Goal: Complete application form: Complete application form

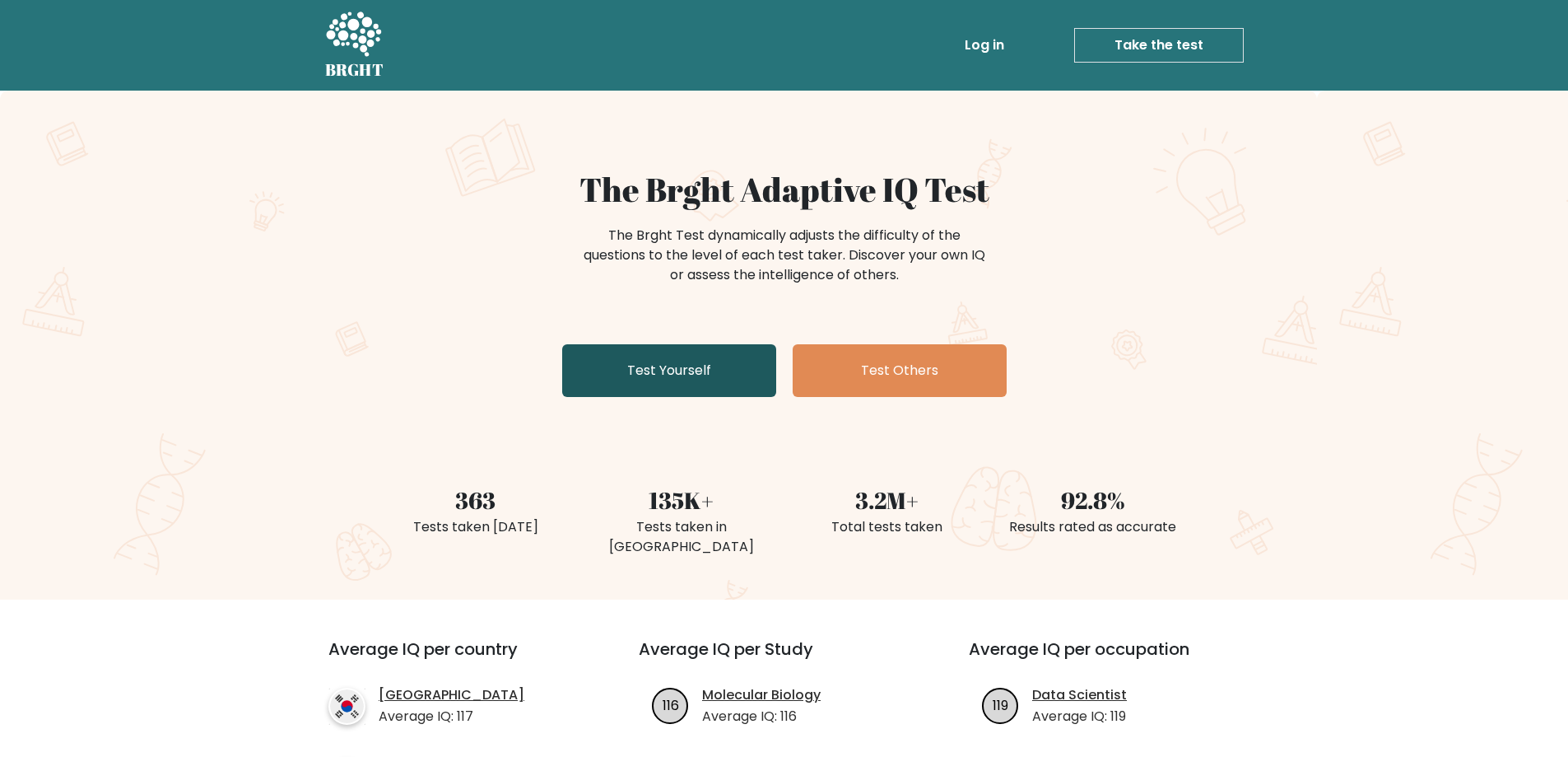
click at [712, 370] on link "Test Yourself" at bounding box center [669, 370] width 214 height 52
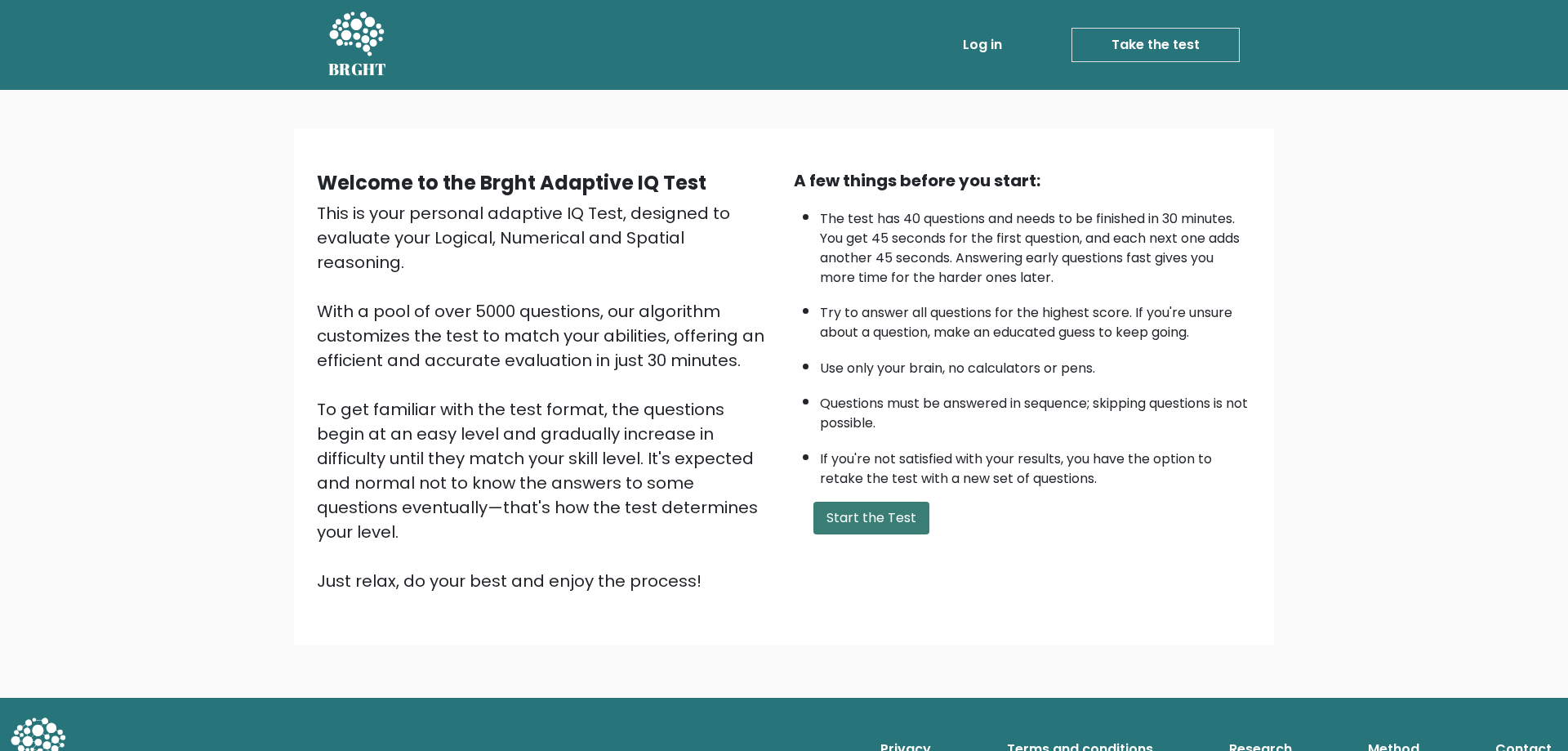
click at [900, 530] on button "Start the Test" at bounding box center [871, 518] width 116 height 33
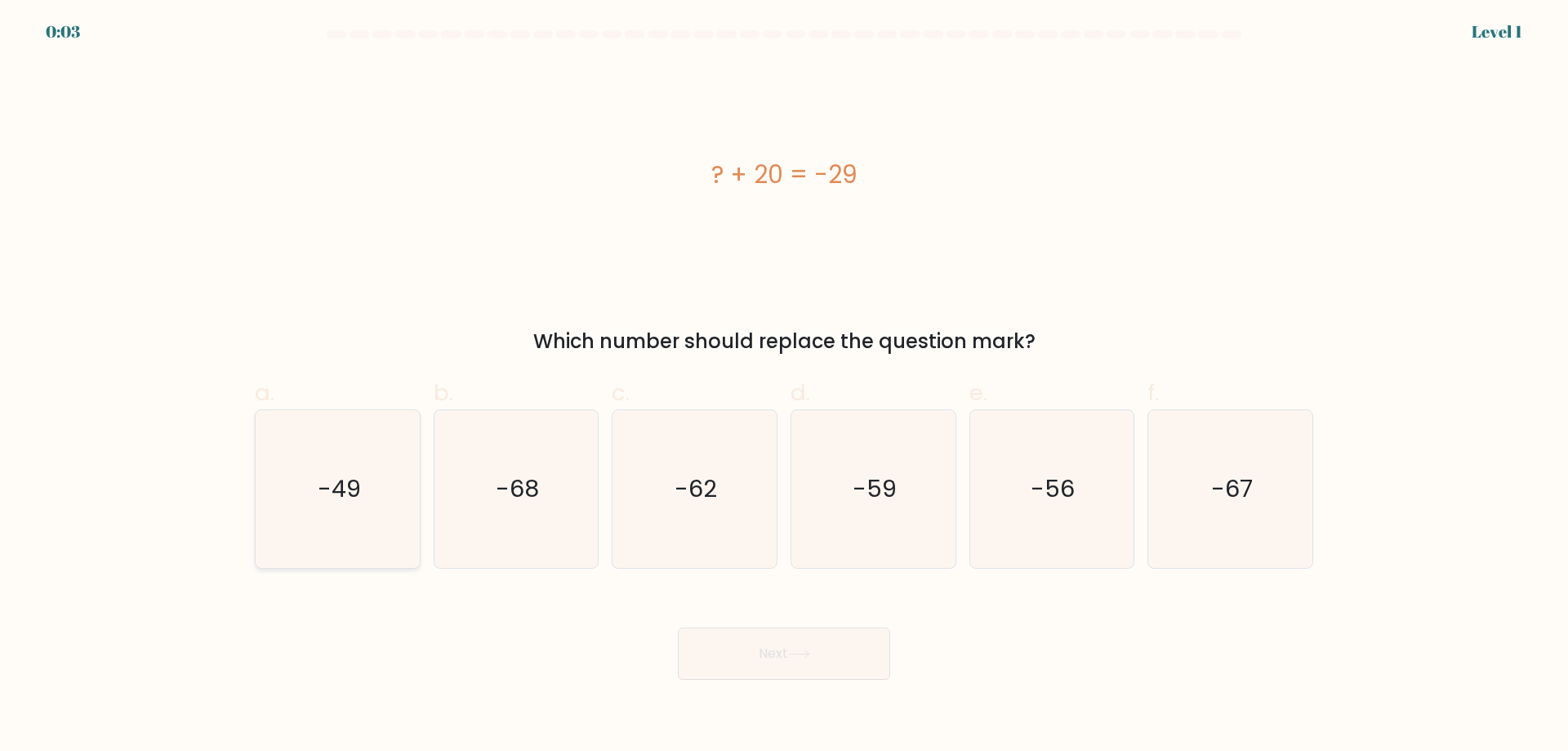
drag, startPoint x: 303, startPoint y: 514, endPoint x: 322, endPoint y: 527, distance: 23.0
click at [309, 519] on icon "-49" at bounding box center [337, 488] width 157 height 157
click at [784, 386] on input "a. -49" at bounding box center [784, 380] width 1 height 11
radio input "true"
click at [858, 669] on button "Next" at bounding box center [784, 653] width 212 height 52
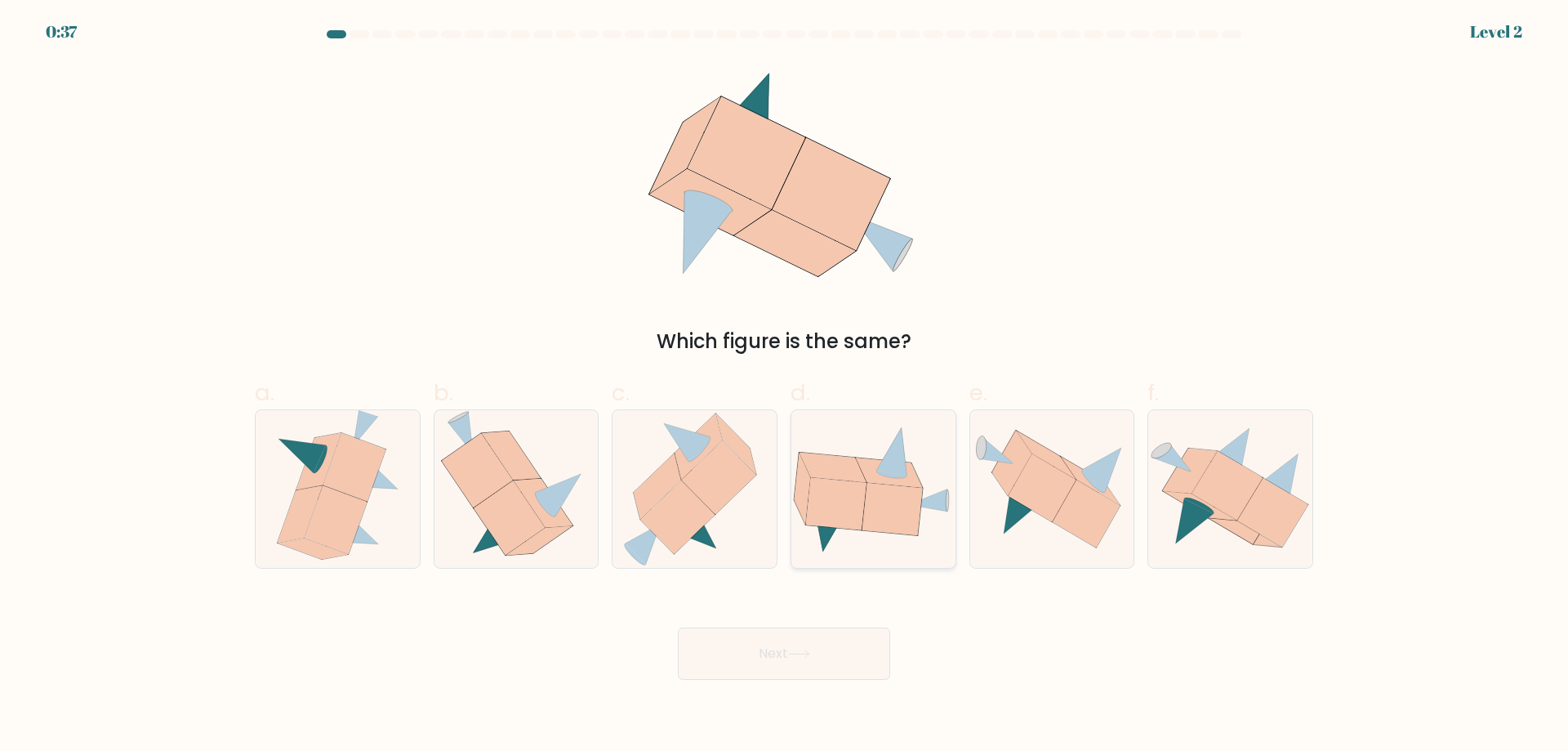
click at [896, 483] on icon at bounding box center [889, 472] width 67 height 30
click at [784, 386] on input "d." at bounding box center [784, 380] width 1 height 11
radio input "true"
click at [772, 658] on button "Next" at bounding box center [784, 653] width 212 height 52
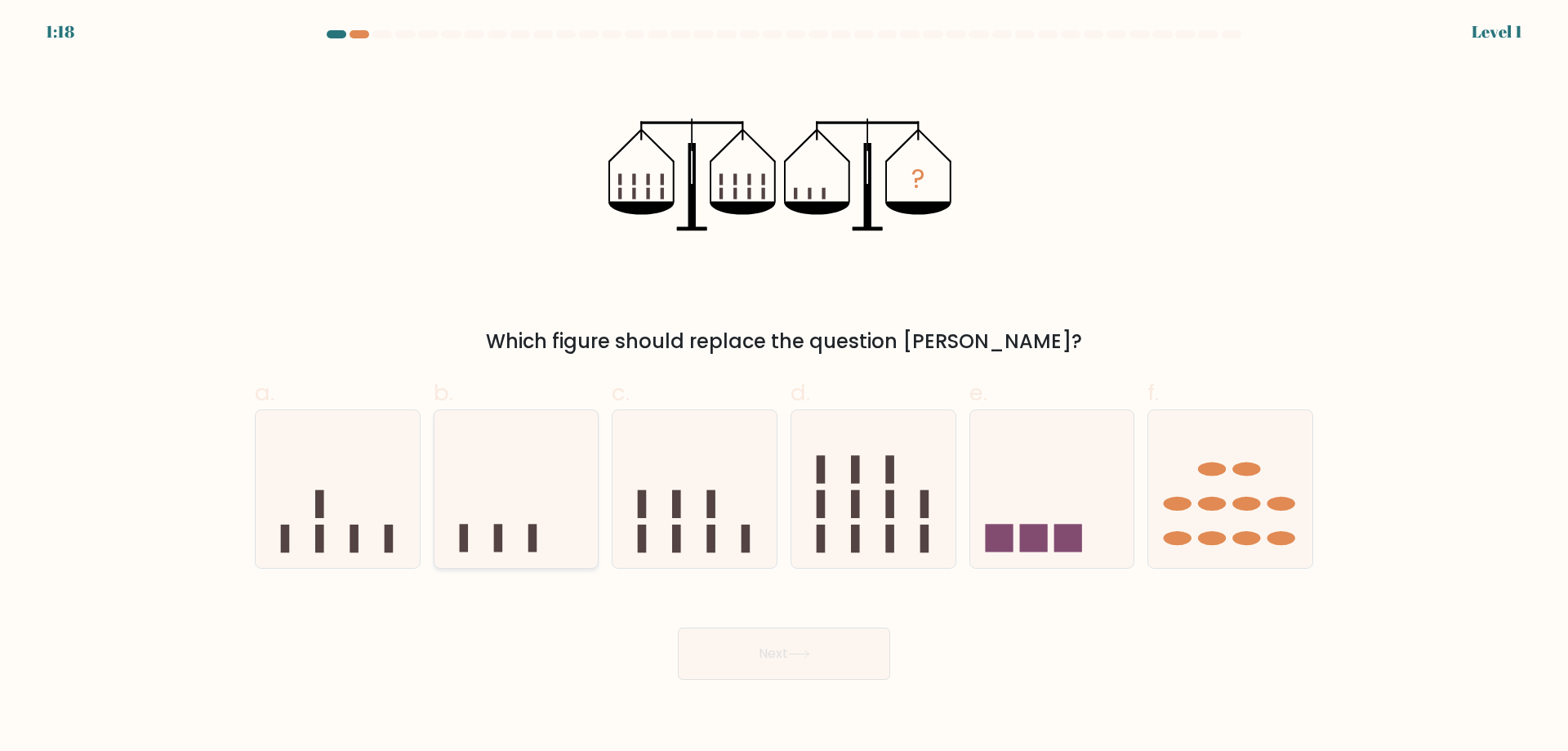
click at [526, 469] on icon at bounding box center [516, 488] width 164 height 136
click at [784, 386] on input "b." at bounding box center [784, 380] width 1 height 11
radio input "true"
click at [807, 666] on button "Next" at bounding box center [784, 653] width 212 height 52
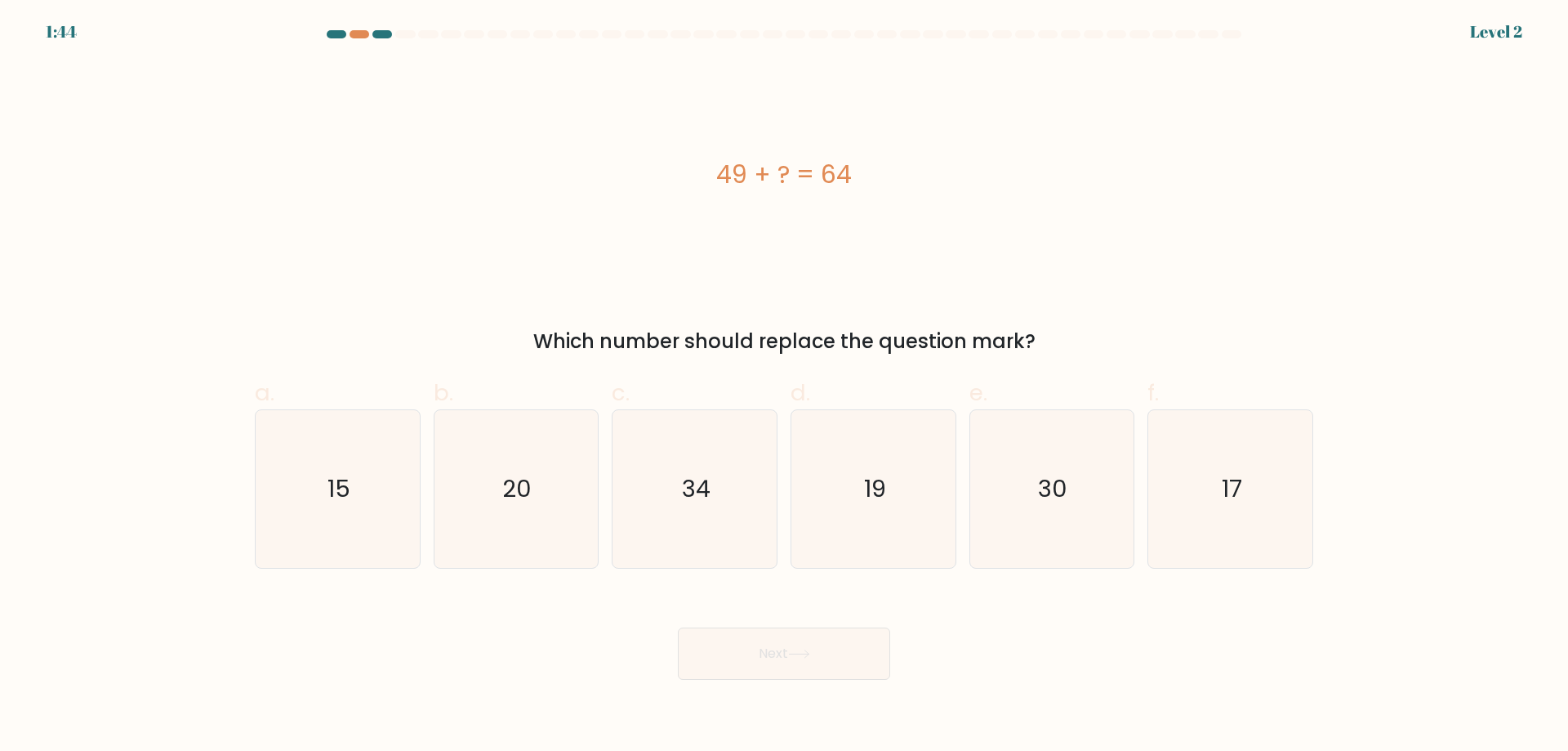
click at [588, 207] on div "49 + ? = 64" at bounding box center [784, 175] width 1059 height 226
click at [376, 502] on icon "15" at bounding box center [337, 488] width 157 height 157
click at [784, 386] on input "a. 15" at bounding box center [784, 380] width 1 height 11
radio input "true"
click at [751, 653] on button "Next" at bounding box center [784, 653] width 212 height 52
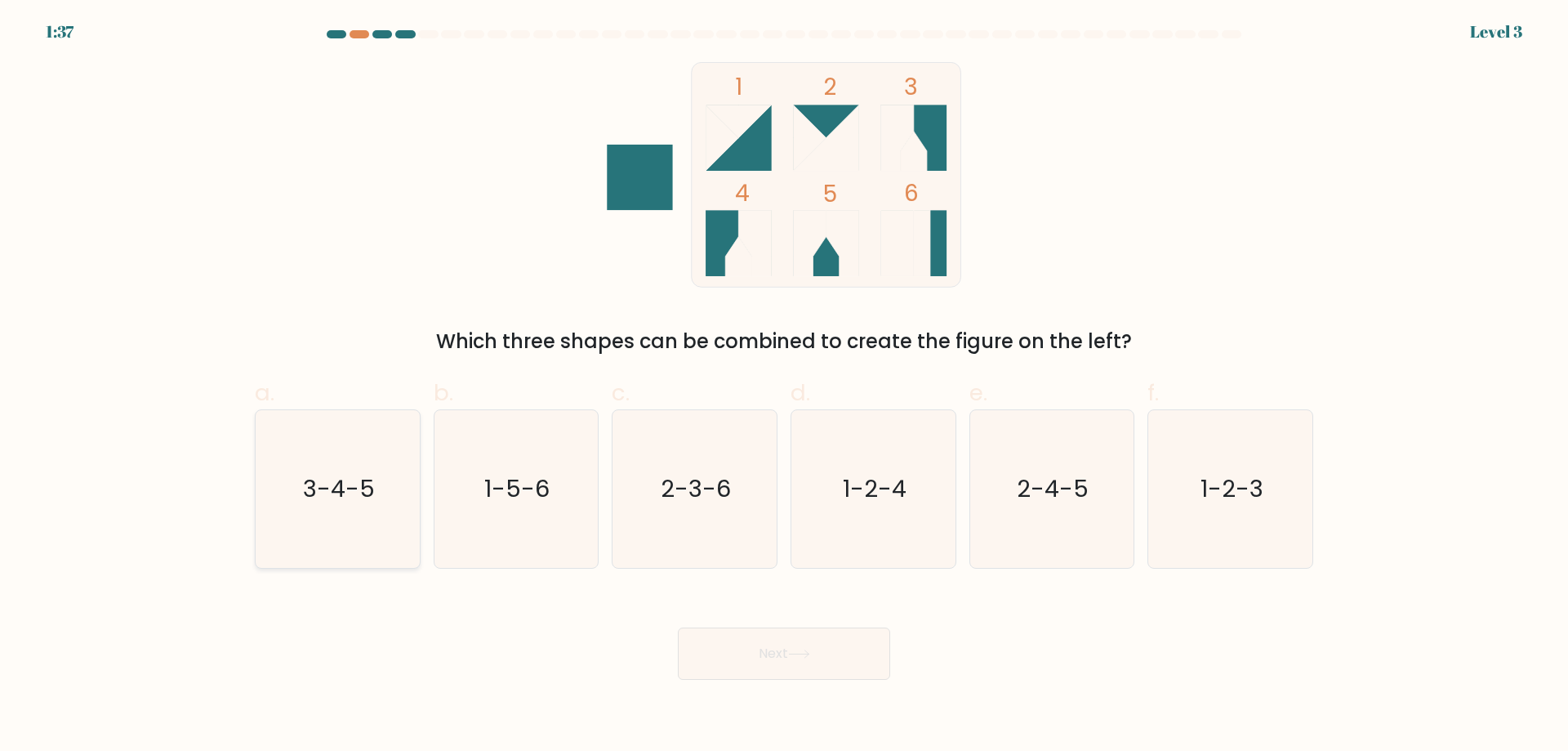
click at [336, 486] on text "3-4-5" at bounding box center [338, 488] width 72 height 33
click at [784, 386] on input "a. 3-4-5" at bounding box center [784, 380] width 1 height 11
radio input "true"
click at [834, 640] on button "Next" at bounding box center [784, 653] width 212 height 52
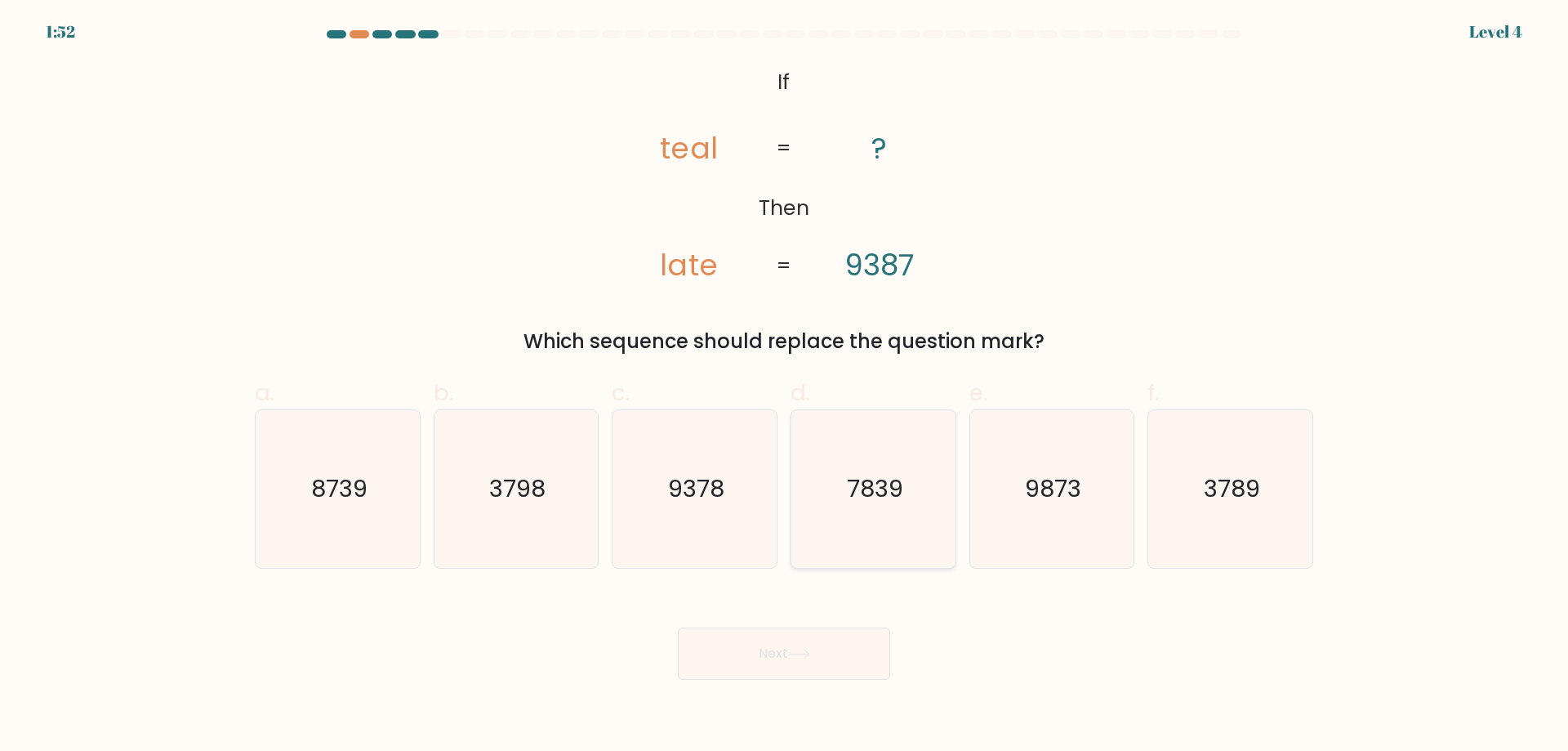
click at [937, 525] on icon "7839" at bounding box center [872, 488] width 157 height 157
click at [784, 386] on input "d. 7839" at bounding box center [784, 380] width 1 height 11
radio input "true"
click at [796, 651] on icon at bounding box center [798, 654] width 22 height 9
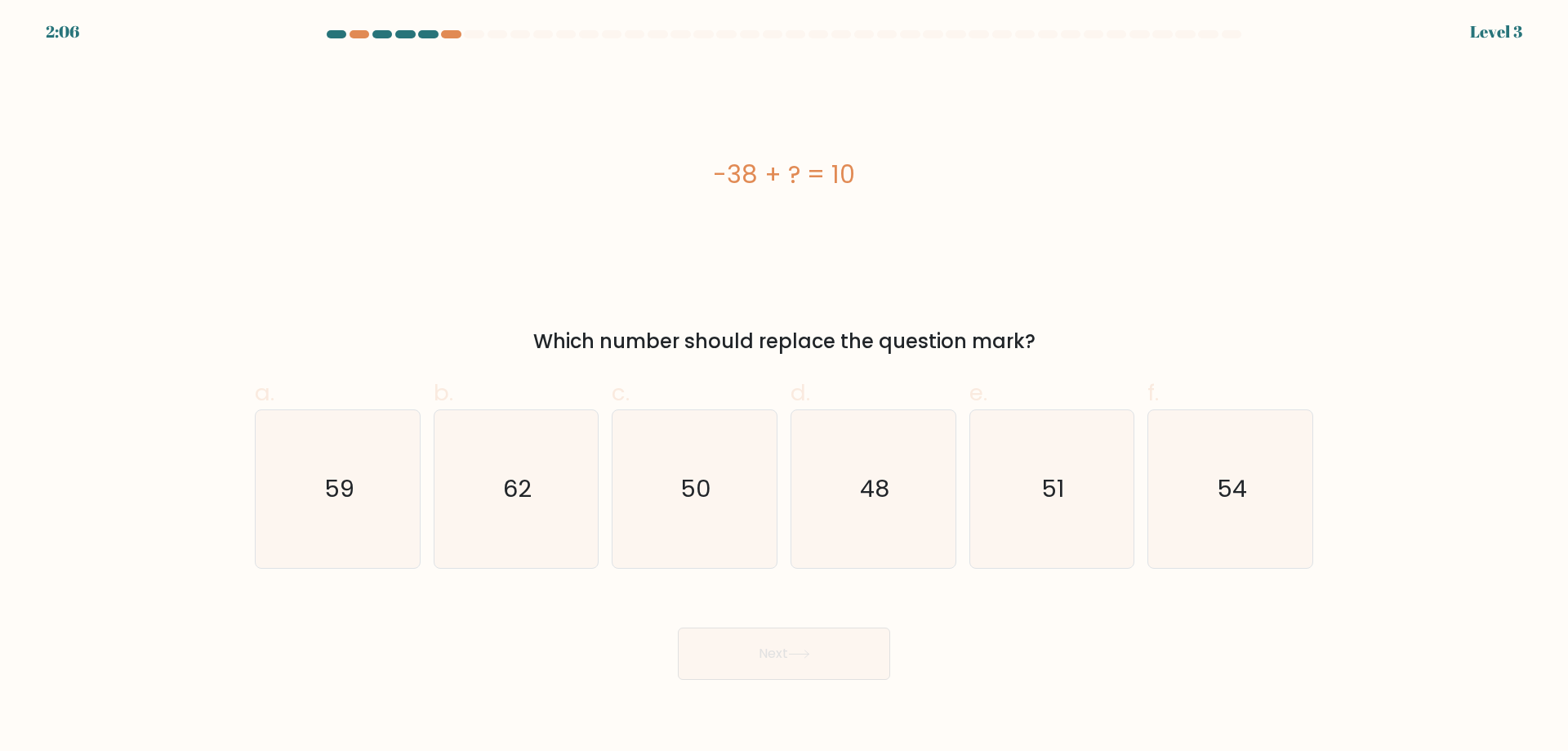
click at [913, 309] on div "-38 + ? = 10 Which number should replace the question mark?" at bounding box center [784, 208] width 1077 height 294
click at [893, 490] on icon "48" at bounding box center [872, 488] width 157 height 157
click at [784, 386] on input "d. 48" at bounding box center [784, 380] width 1 height 11
radio input "true"
click at [793, 658] on button "Next" at bounding box center [784, 653] width 212 height 52
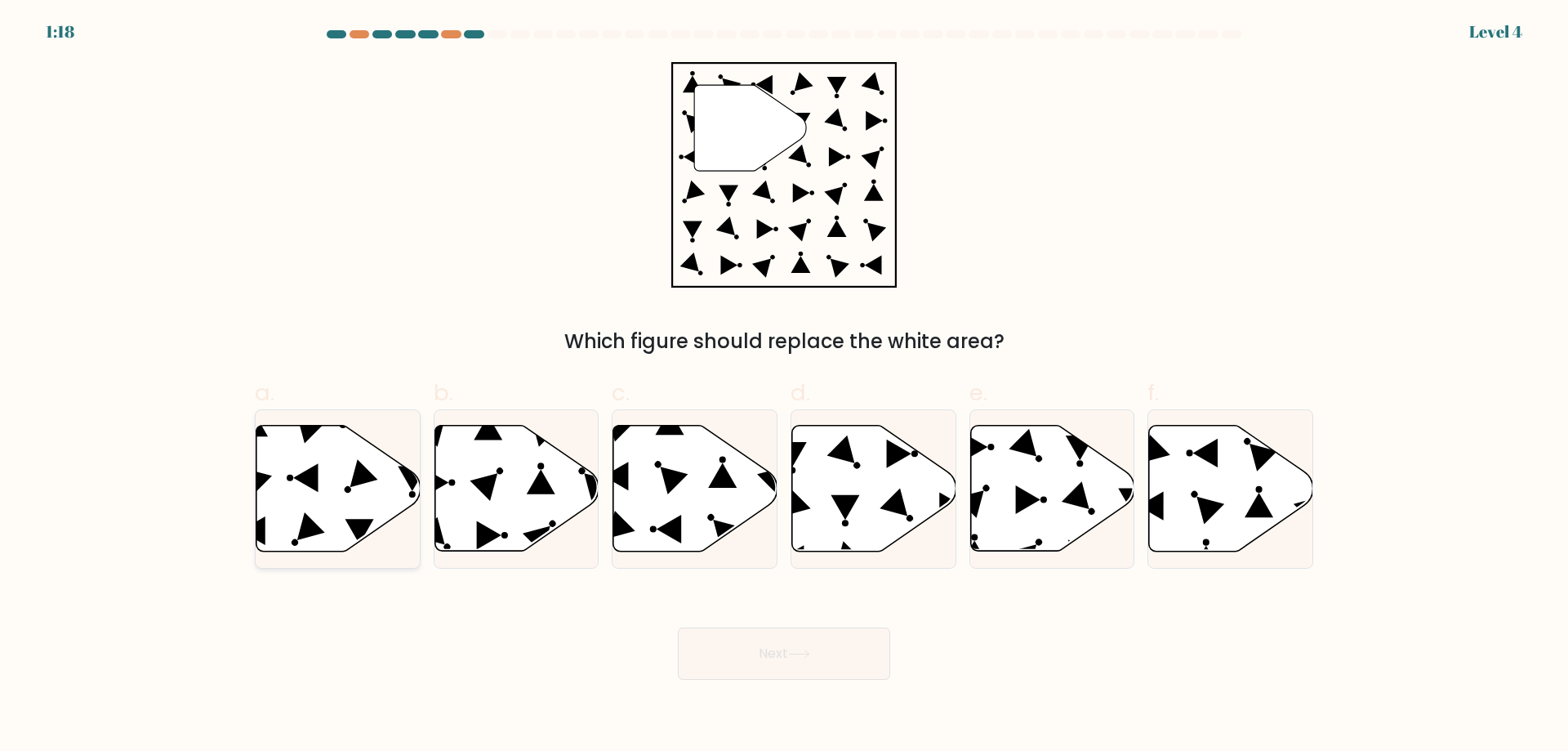
click at [363, 472] on icon at bounding box center [365, 473] width 28 height 28
click at [784, 386] on input "a." at bounding box center [784, 380] width 1 height 11
radio input "true"
click at [827, 654] on button "Next" at bounding box center [784, 653] width 212 height 52
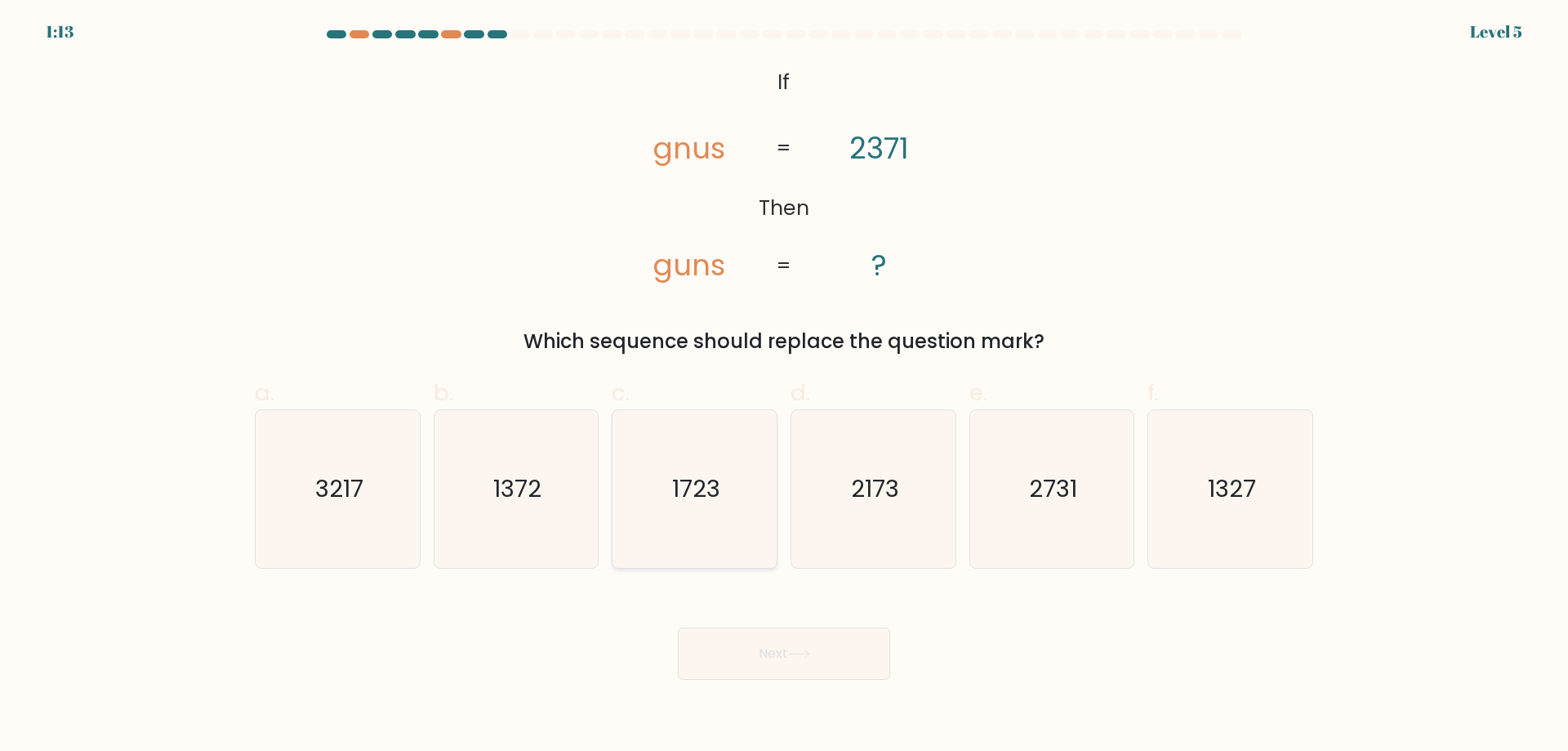
click at [689, 497] on text "1723" at bounding box center [696, 488] width 49 height 33
click at [784, 386] on input "c. 1723" at bounding box center [784, 380] width 1 height 11
radio input "true"
click at [821, 647] on button "Next" at bounding box center [784, 653] width 212 height 52
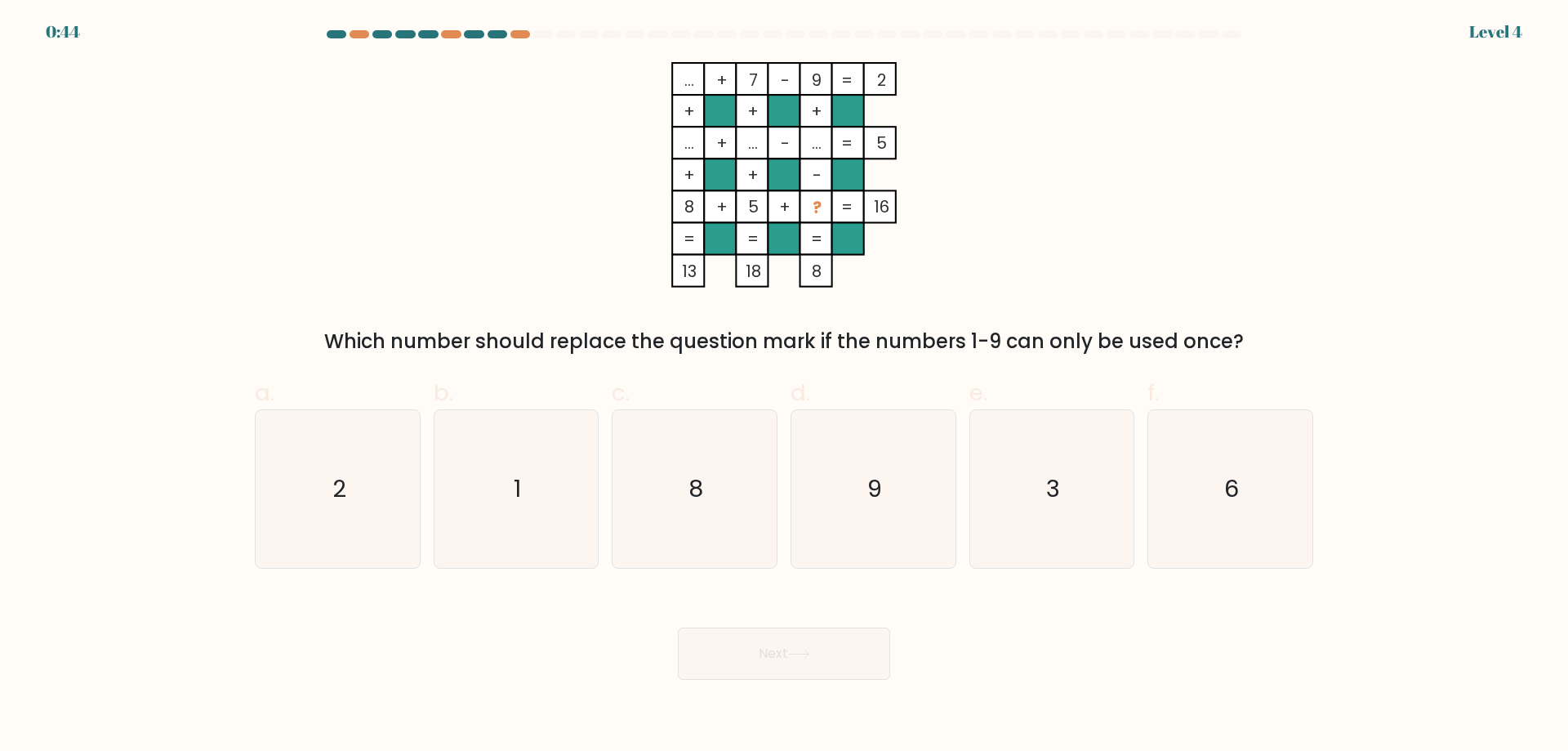
click at [1260, 44] on div at bounding box center [784, 38] width 1077 height 15
drag, startPoint x: 636, startPoint y: 335, endPoint x: 857, endPoint y: 335, distance: 221.0
click at [857, 335] on div "Which number should replace the question mark if the numbers 1-9 can only be us…" at bounding box center [784, 342] width 1039 height 30
click at [855, 336] on div "Which number should replace the question mark if the numbers 1-9 can only be us…" at bounding box center [784, 342] width 1039 height 30
drag, startPoint x: 496, startPoint y: 548, endPoint x: 488, endPoint y: 571, distance: 24.4
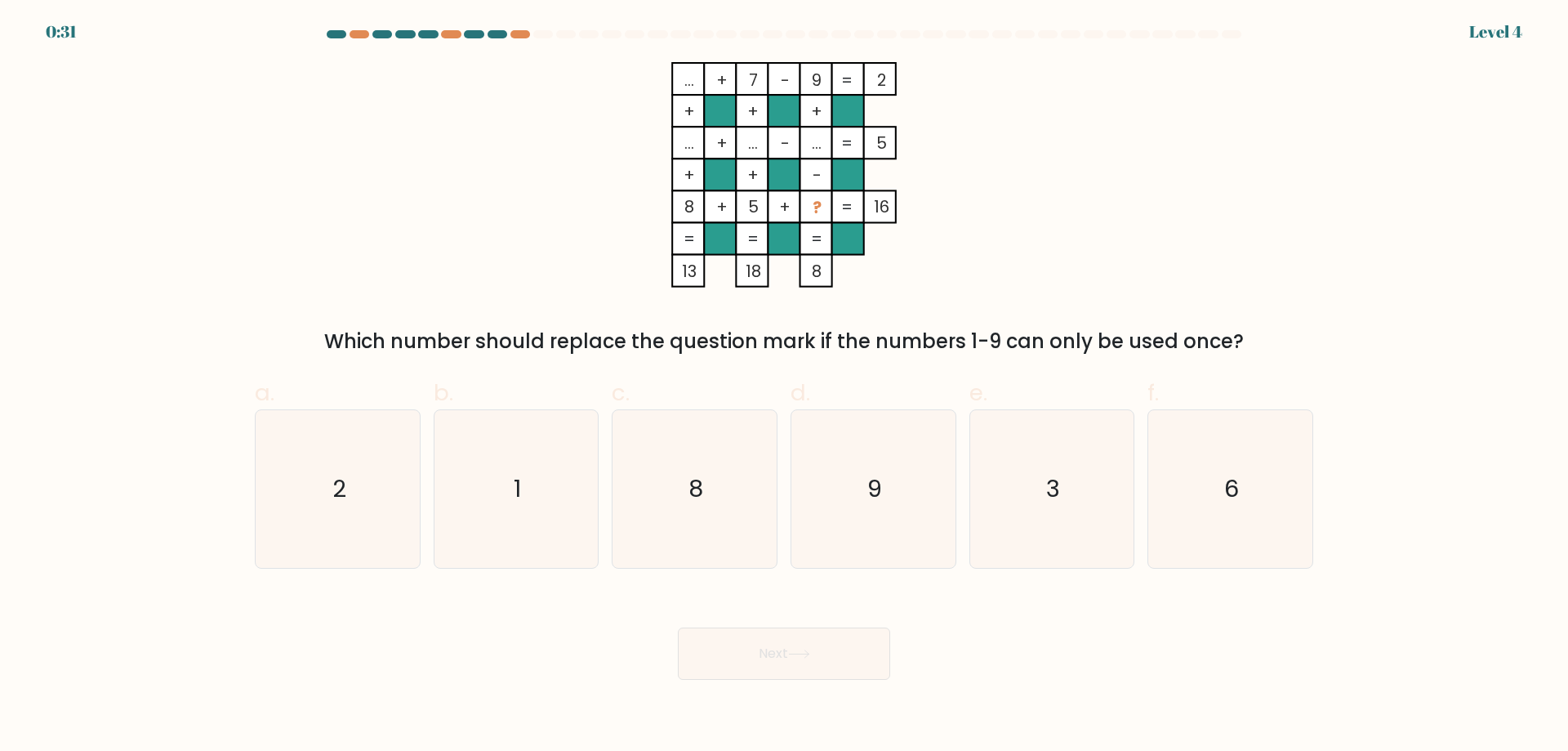
drag, startPoint x: 488, startPoint y: 571, endPoint x: 407, endPoint y: 609, distance: 89.5
click at [413, 604] on div "Next" at bounding box center [784, 633] width 1077 height 91
click at [1046, 500] on icon "3" at bounding box center [1050, 488] width 157 height 157
click at [784, 386] on input "e. 3" at bounding box center [784, 380] width 1 height 11
radio input "true"
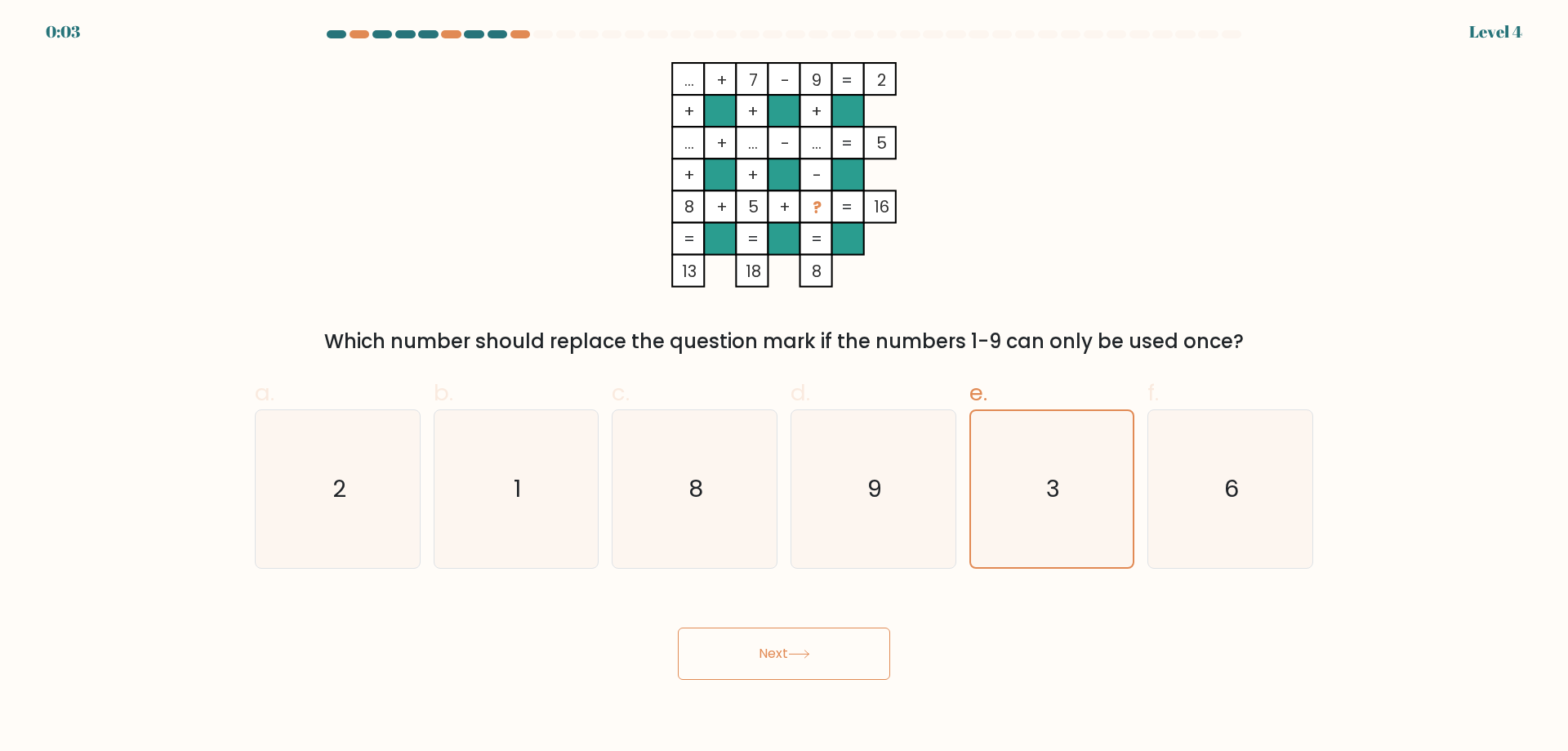
click at [797, 648] on button "Next" at bounding box center [784, 653] width 212 height 52
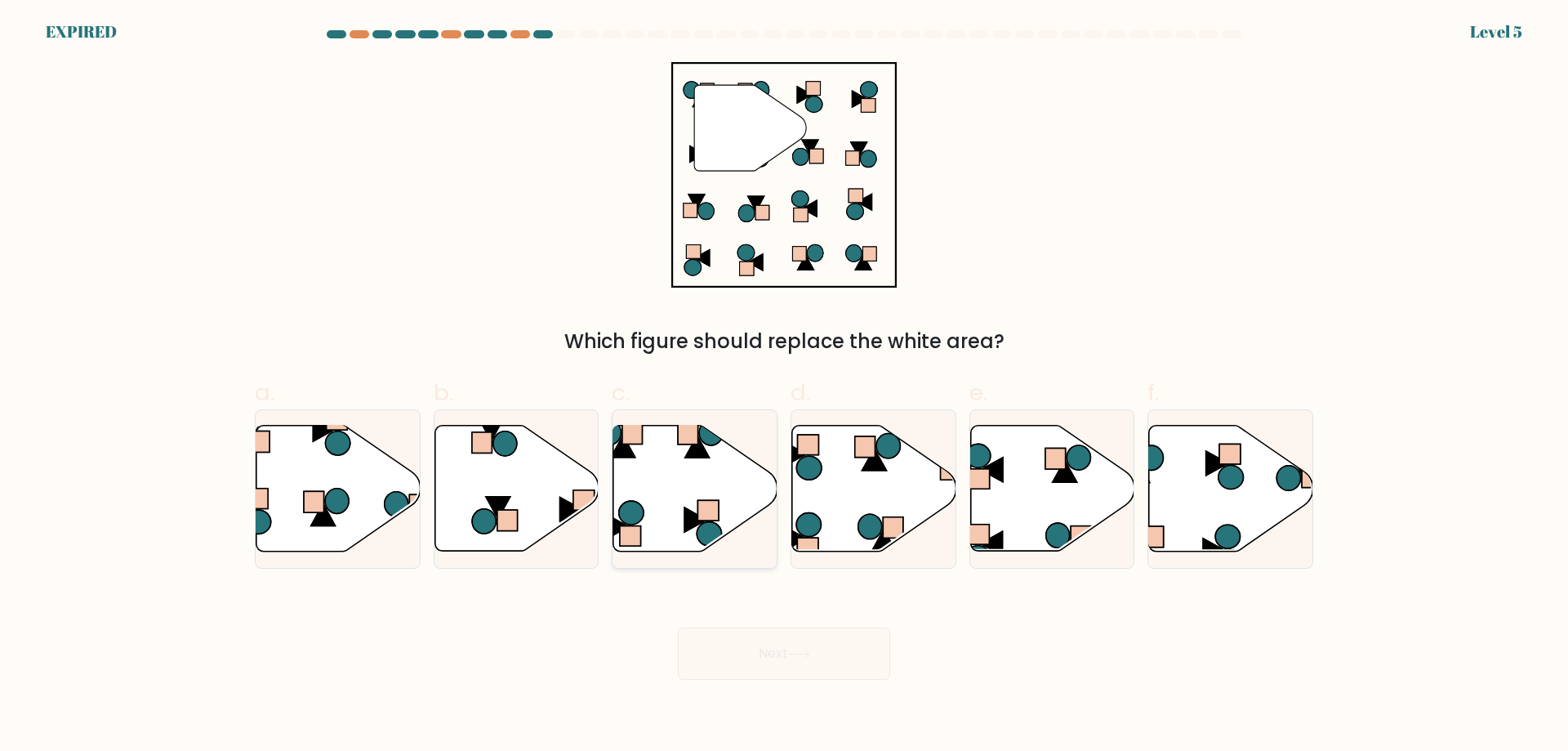
click at [681, 457] on icon at bounding box center [695, 488] width 164 height 126
click at [784, 386] on input "c." at bounding box center [784, 380] width 1 height 11
radio input "true"
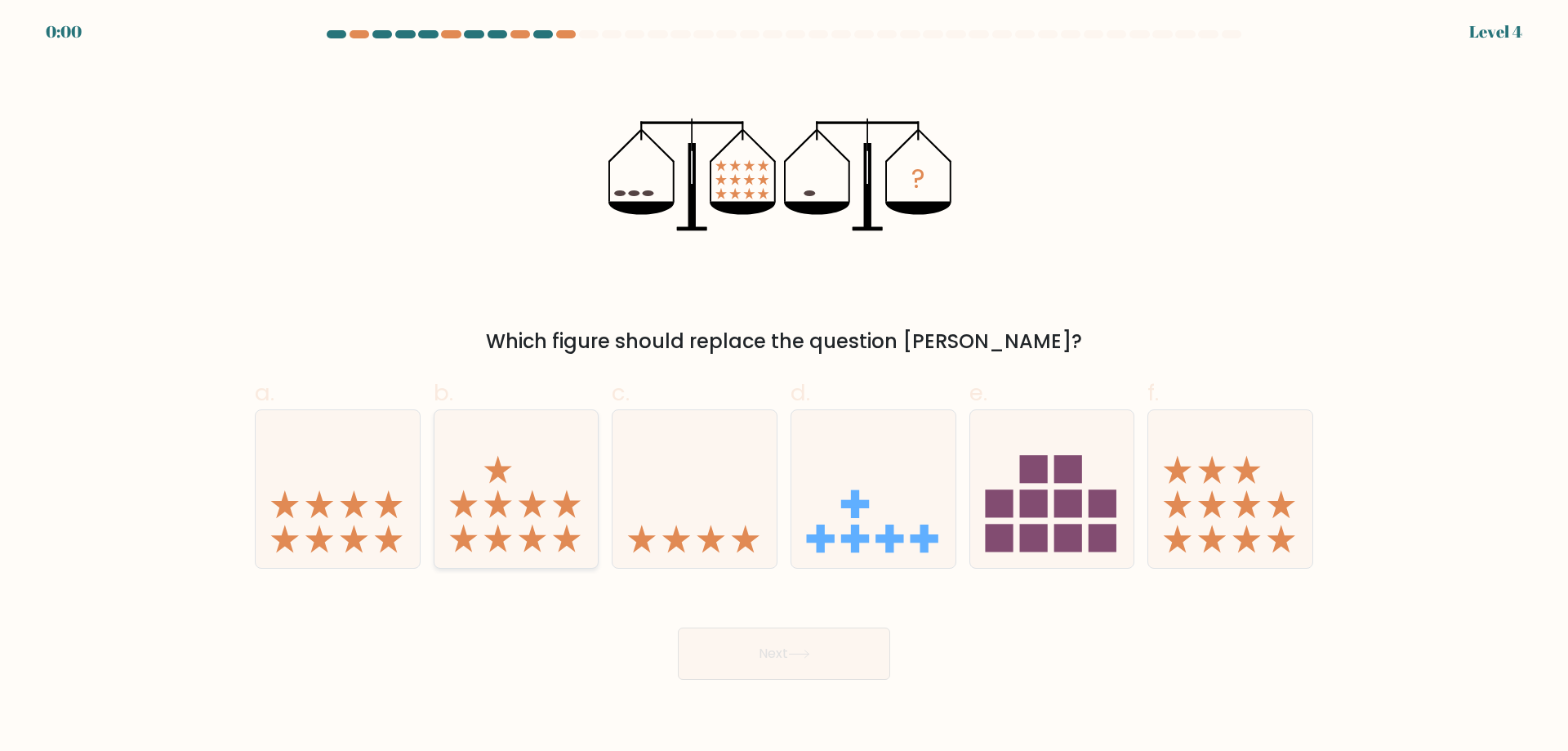
click at [556, 537] on icon at bounding box center [516, 488] width 164 height 136
click at [784, 386] on input "b." at bounding box center [784, 380] width 1 height 11
radio input "true"
click at [719, 637] on button "Next" at bounding box center [784, 653] width 212 height 52
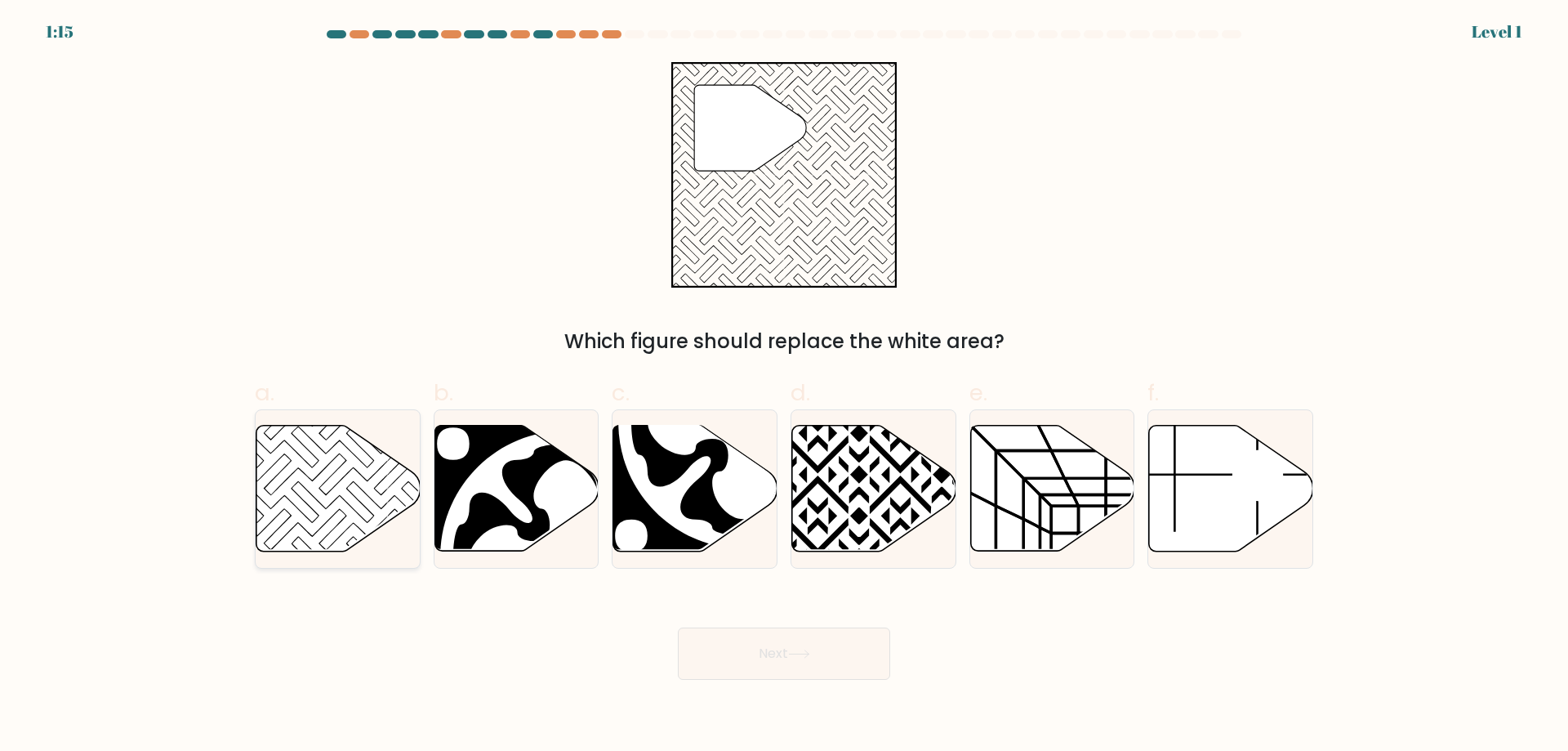
click at [368, 485] on icon at bounding box center [337, 488] width 164 height 126
click at [784, 386] on input "a." at bounding box center [784, 380] width 1 height 11
radio input "true"
click at [848, 655] on button "Next" at bounding box center [784, 653] width 212 height 52
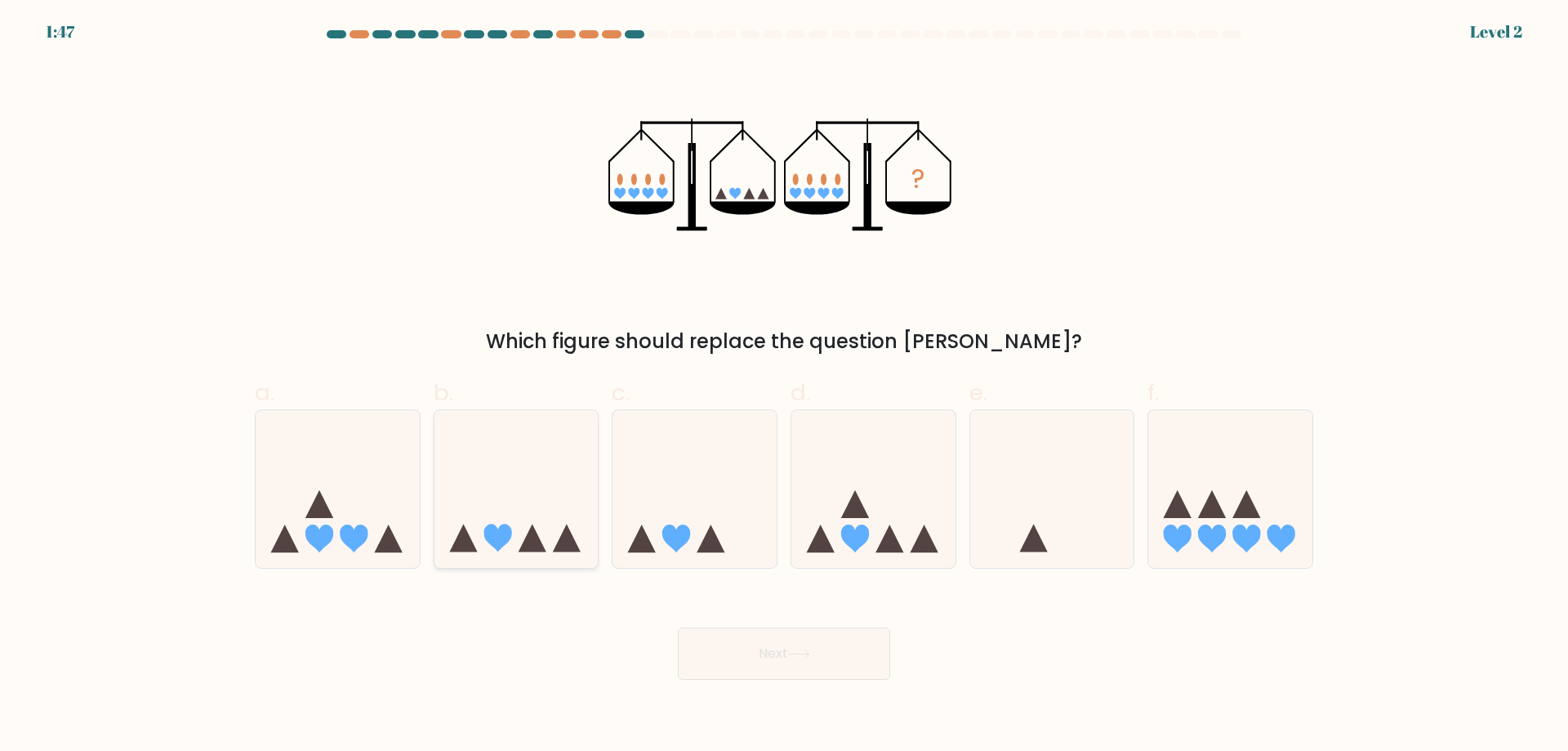
click at [563, 534] on icon at bounding box center [567, 539] width 28 height 28
click at [784, 386] on input "b." at bounding box center [784, 380] width 1 height 11
radio input "true"
click at [831, 669] on button "Next" at bounding box center [784, 653] width 212 height 52
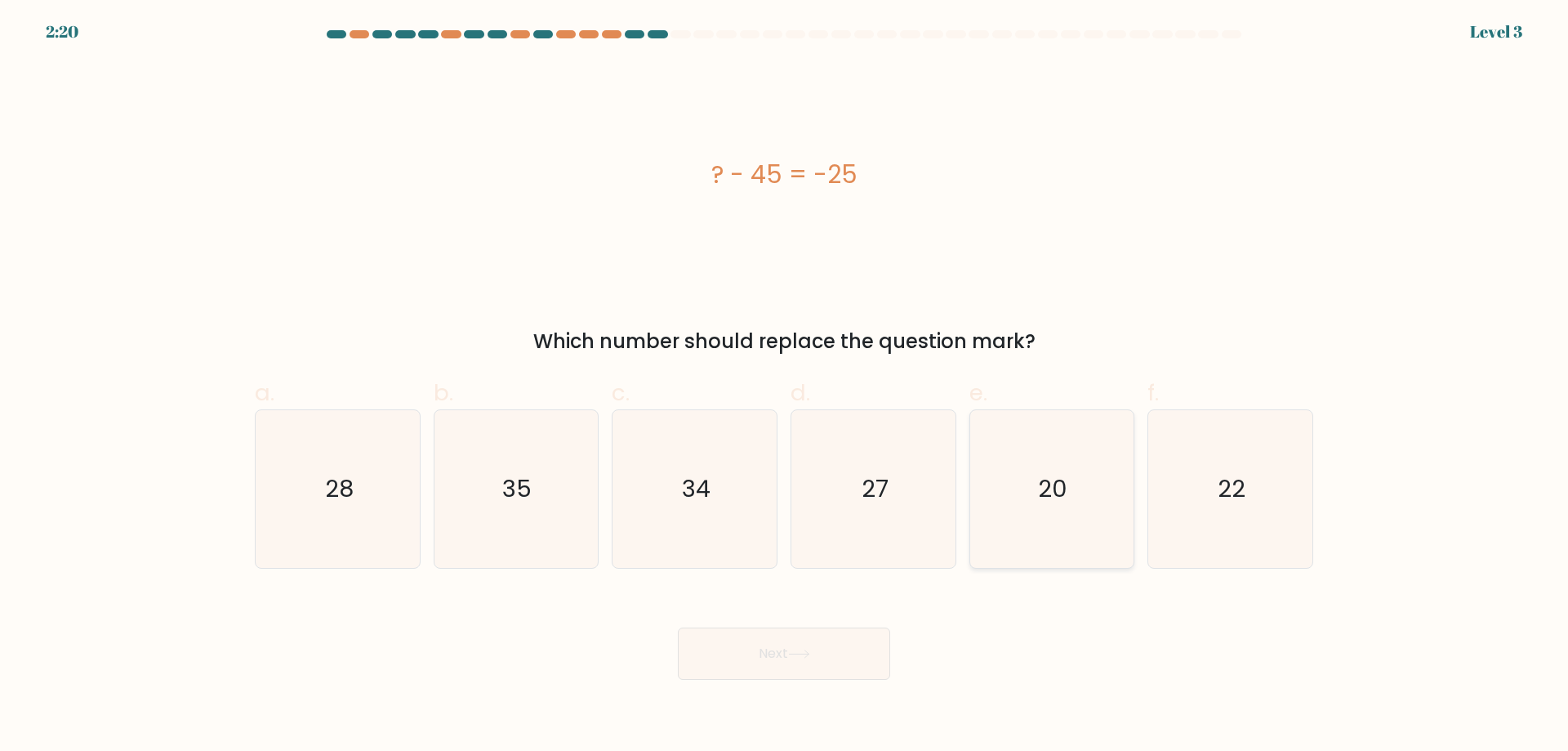
click at [1002, 487] on icon "20" at bounding box center [1050, 488] width 157 height 157
click at [784, 386] on input "e. 20" at bounding box center [784, 380] width 1 height 11
radio input "true"
click at [847, 644] on button "Next" at bounding box center [784, 653] width 212 height 52
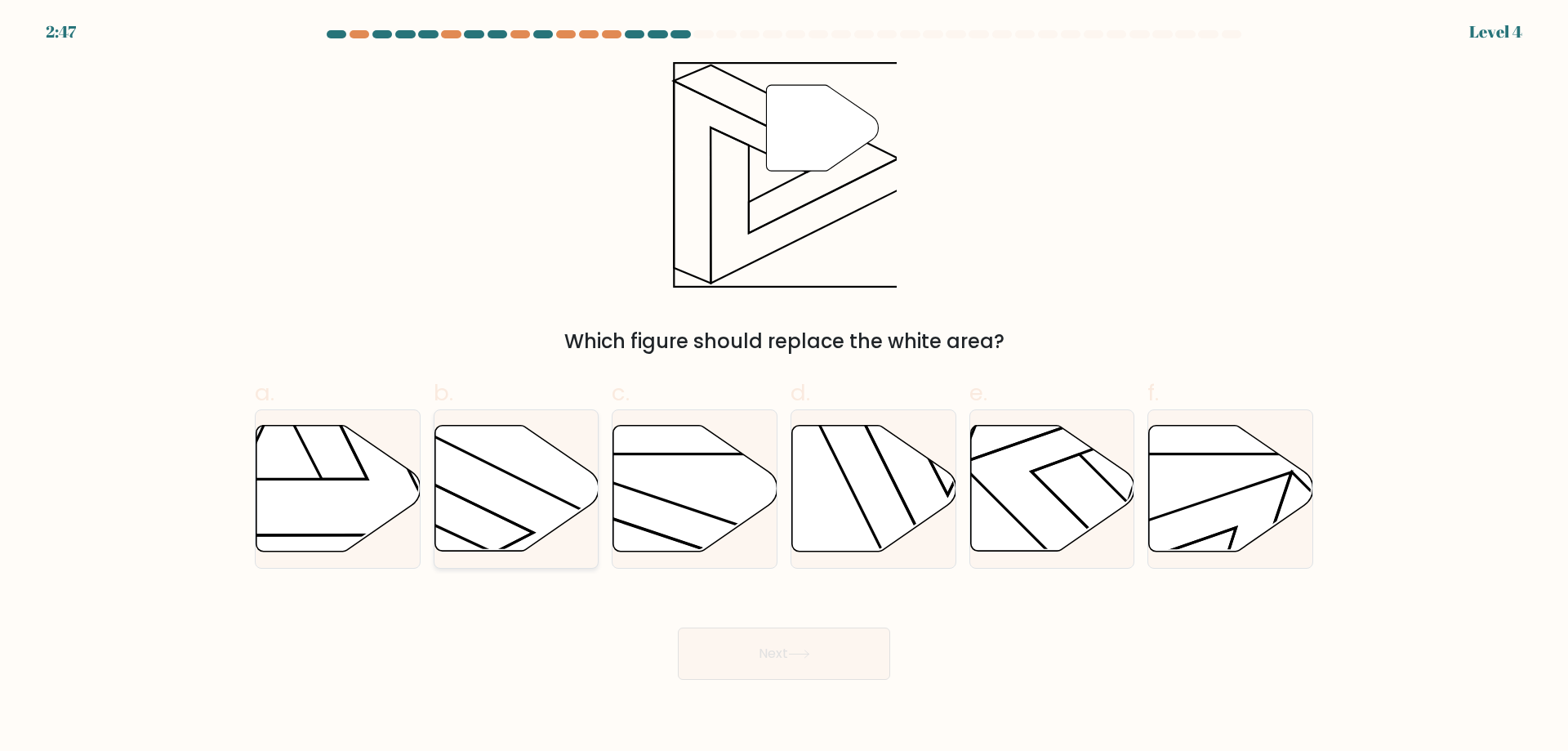
click at [497, 551] on icon at bounding box center [416, 567] width 235 height 296
click at [784, 386] on input "b." at bounding box center [784, 380] width 1 height 11
radio input "true"
click at [807, 626] on div "Next" at bounding box center [784, 633] width 1077 height 91
click at [808, 641] on button "Next" at bounding box center [784, 653] width 212 height 52
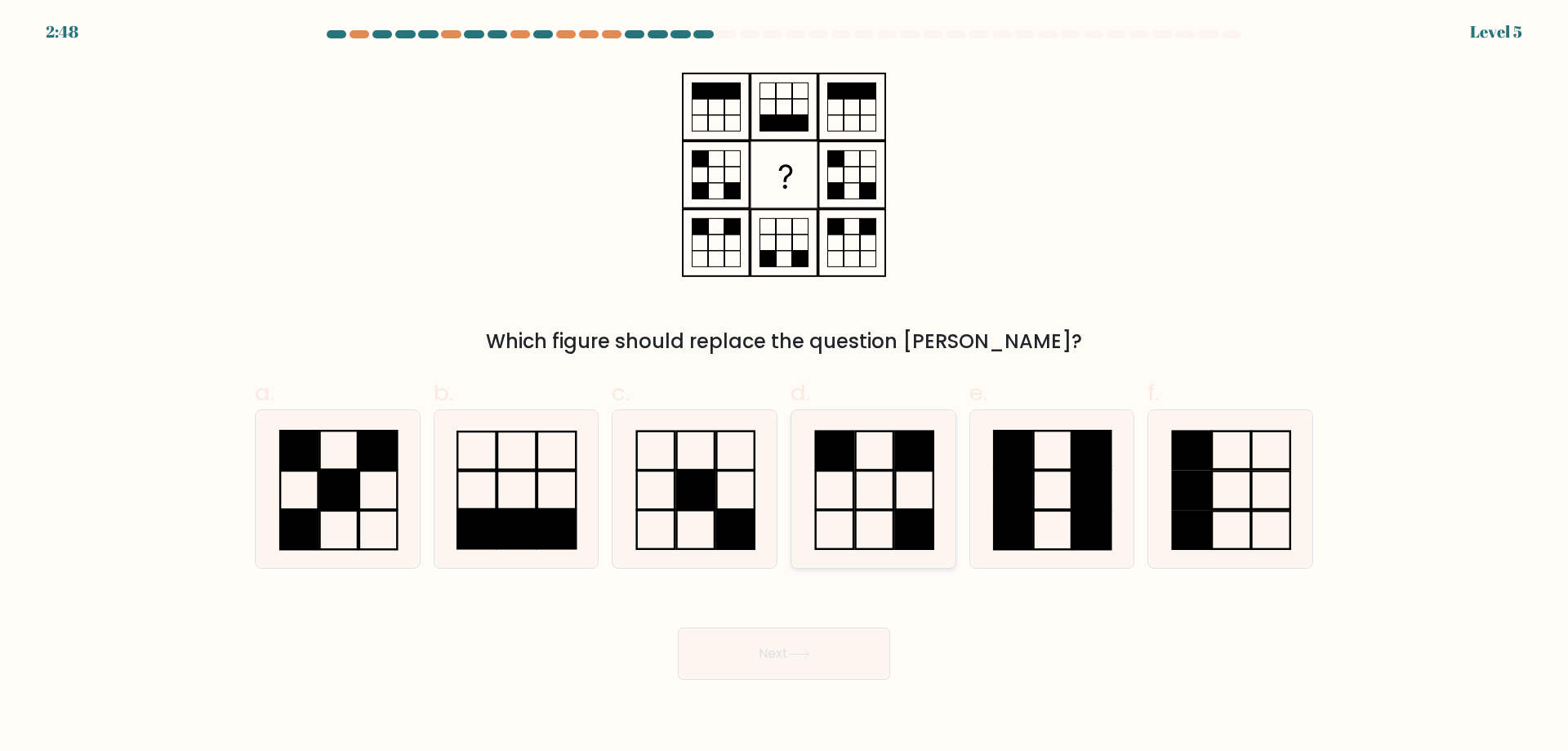
click at [905, 525] on rect at bounding box center [914, 529] width 38 height 39
click at [784, 386] on input "d." at bounding box center [784, 380] width 1 height 11
radio input "true"
click at [822, 658] on button "Next" at bounding box center [784, 653] width 212 height 52
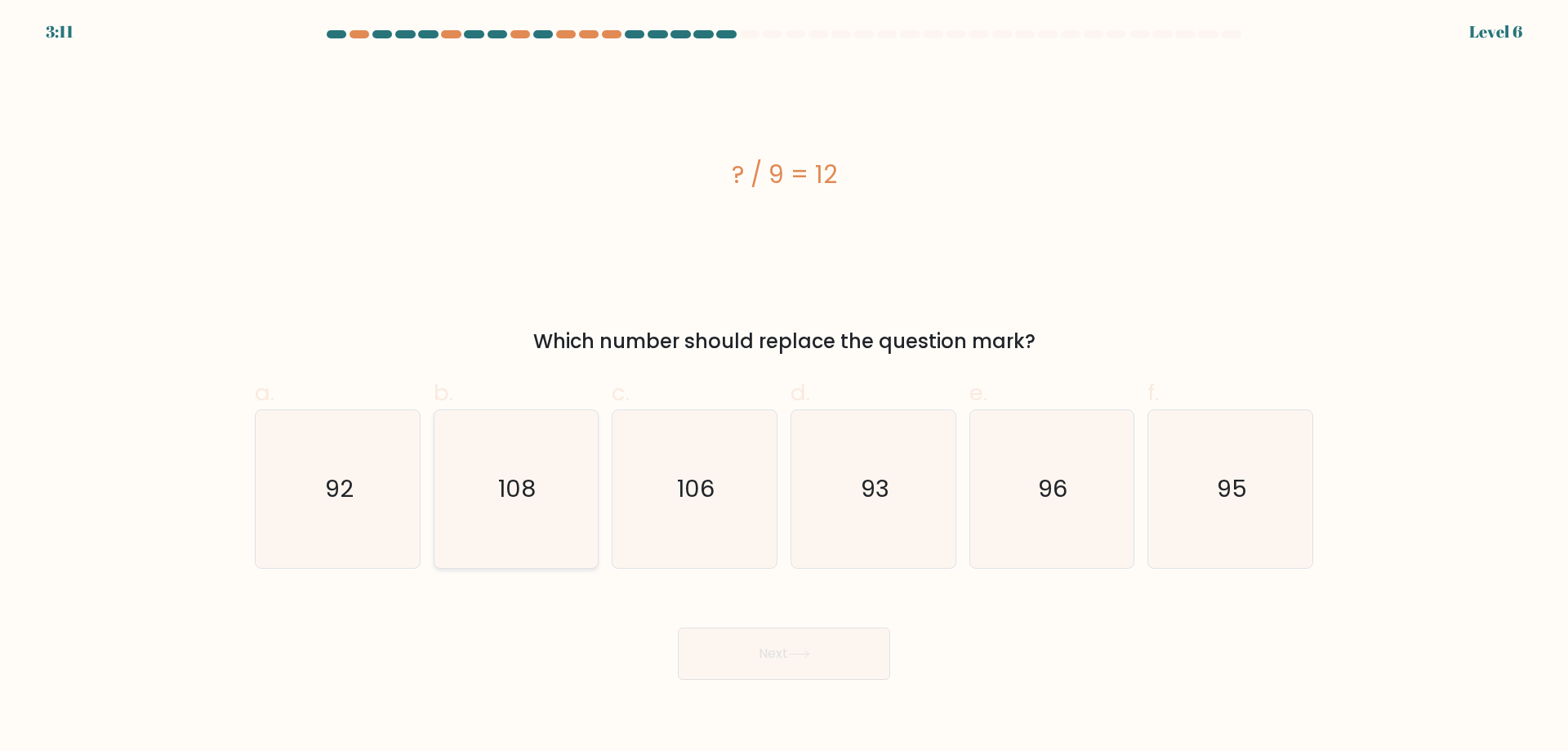
click at [506, 501] on text "108" at bounding box center [518, 488] width 38 height 33
click at [784, 386] on input "b. 108" at bounding box center [784, 380] width 1 height 11
radio input "true"
click at [759, 665] on button "Next" at bounding box center [784, 653] width 212 height 52
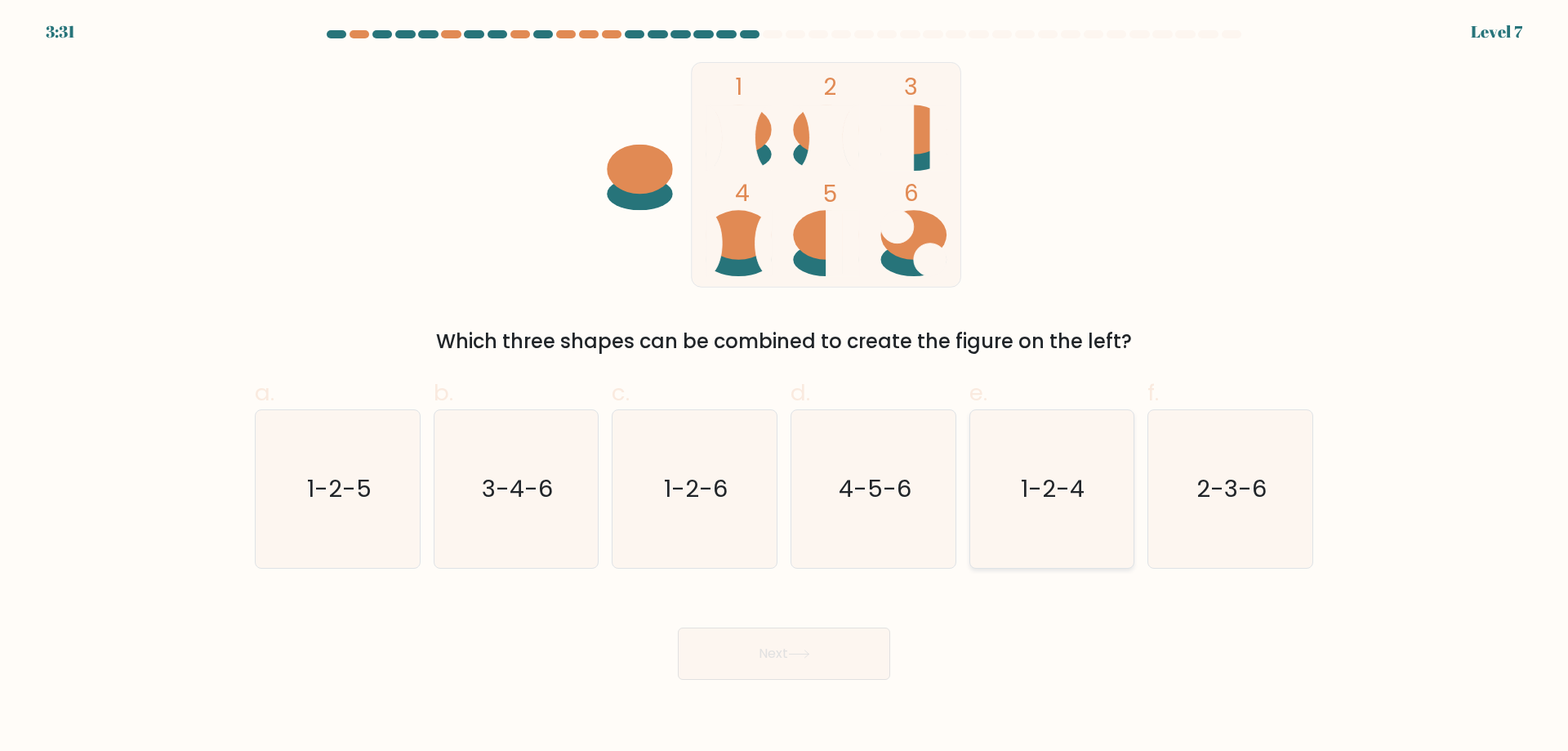
click at [1100, 515] on icon "1-2-4" at bounding box center [1050, 488] width 157 height 157
click at [784, 386] on input "e. 1-2-4" at bounding box center [784, 380] width 1 height 11
radio input "true"
click at [826, 665] on button "Next" at bounding box center [784, 653] width 212 height 52
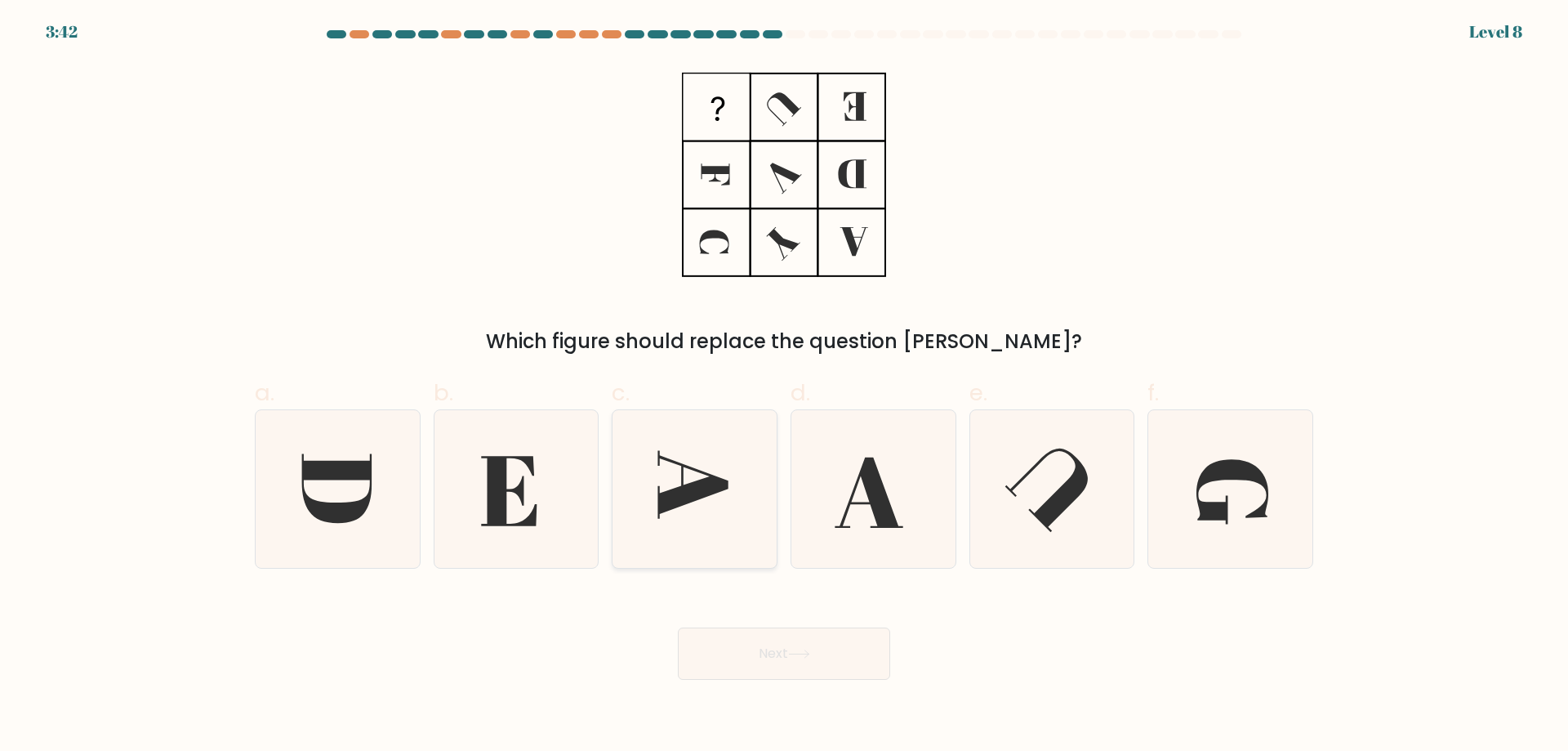
click at [697, 465] on icon at bounding box center [694, 488] width 157 height 157
click at [784, 386] on input "c." at bounding box center [784, 380] width 1 height 11
radio input "true"
click at [784, 658] on button "Next" at bounding box center [784, 653] width 212 height 52
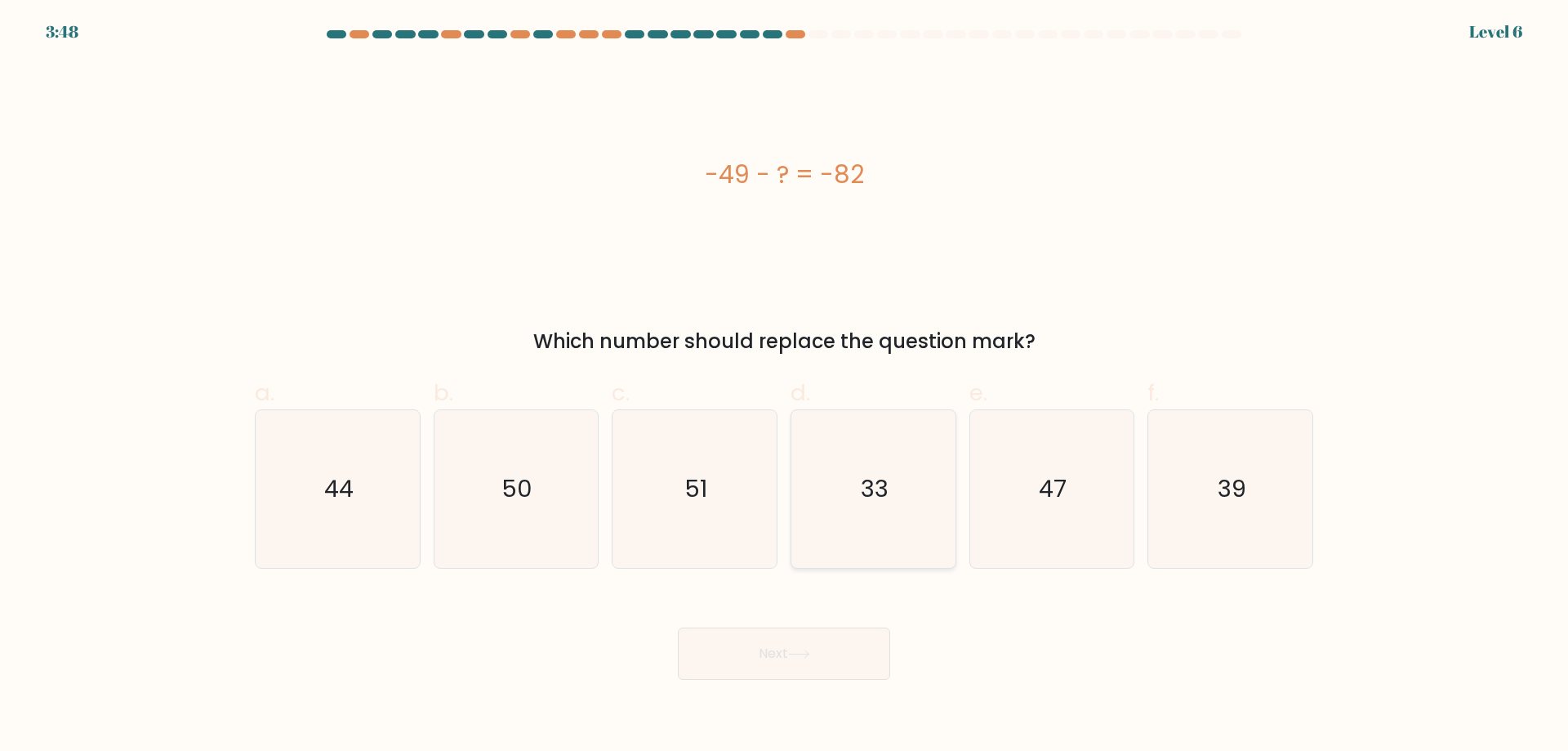
click at [819, 526] on icon "33" at bounding box center [872, 488] width 157 height 157
click at [784, 386] on input "d. 33" at bounding box center [784, 380] width 1 height 11
radio input "true"
click at [775, 645] on button "Next" at bounding box center [784, 653] width 212 height 52
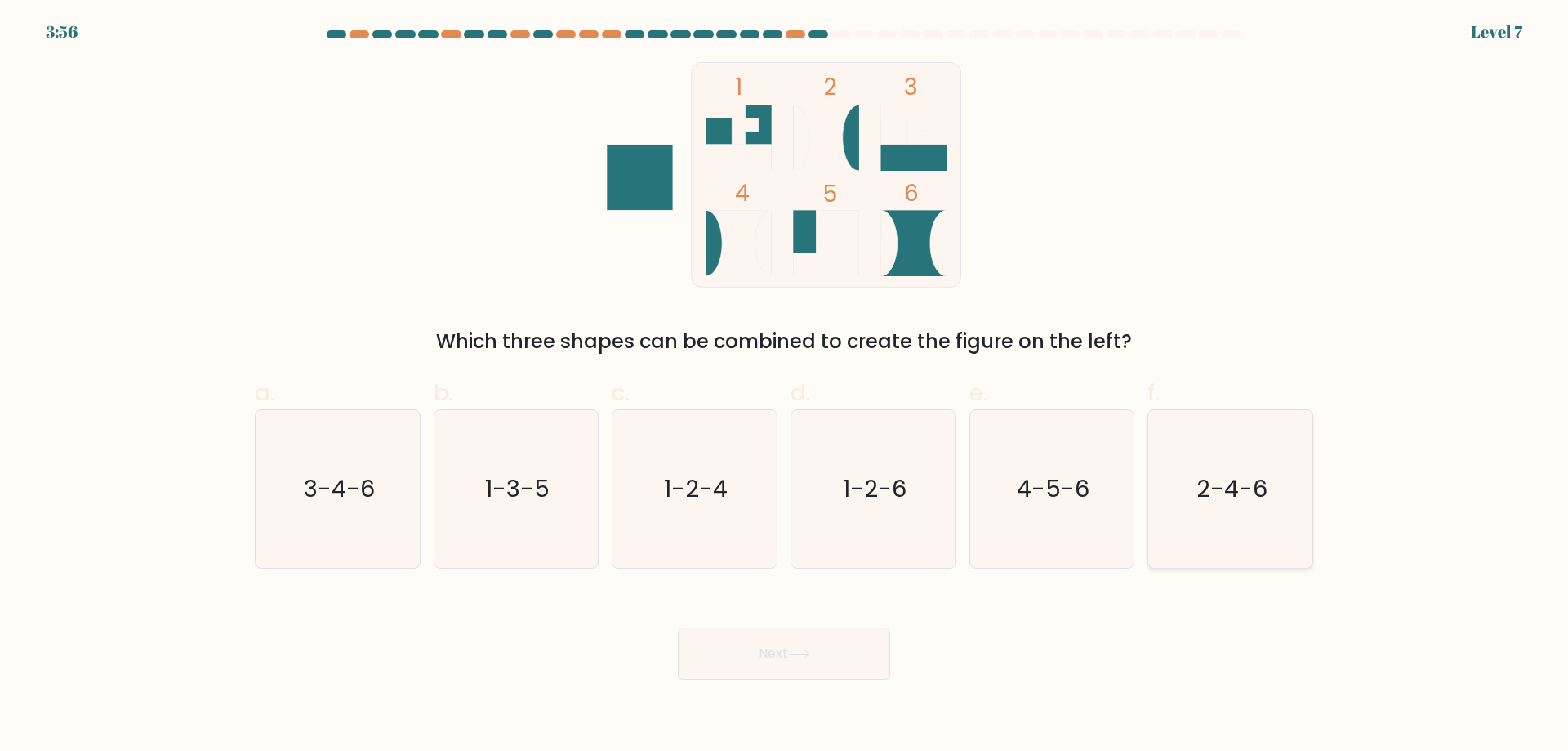
click at [1294, 510] on icon "2-4-6" at bounding box center [1230, 488] width 157 height 157
click at [784, 386] on input "f. 2-4-6" at bounding box center [784, 380] width 1 height 11
radio input "true"
click at [760, 657] on button "Next" at bounding box center [784, 653] width 212 height 52
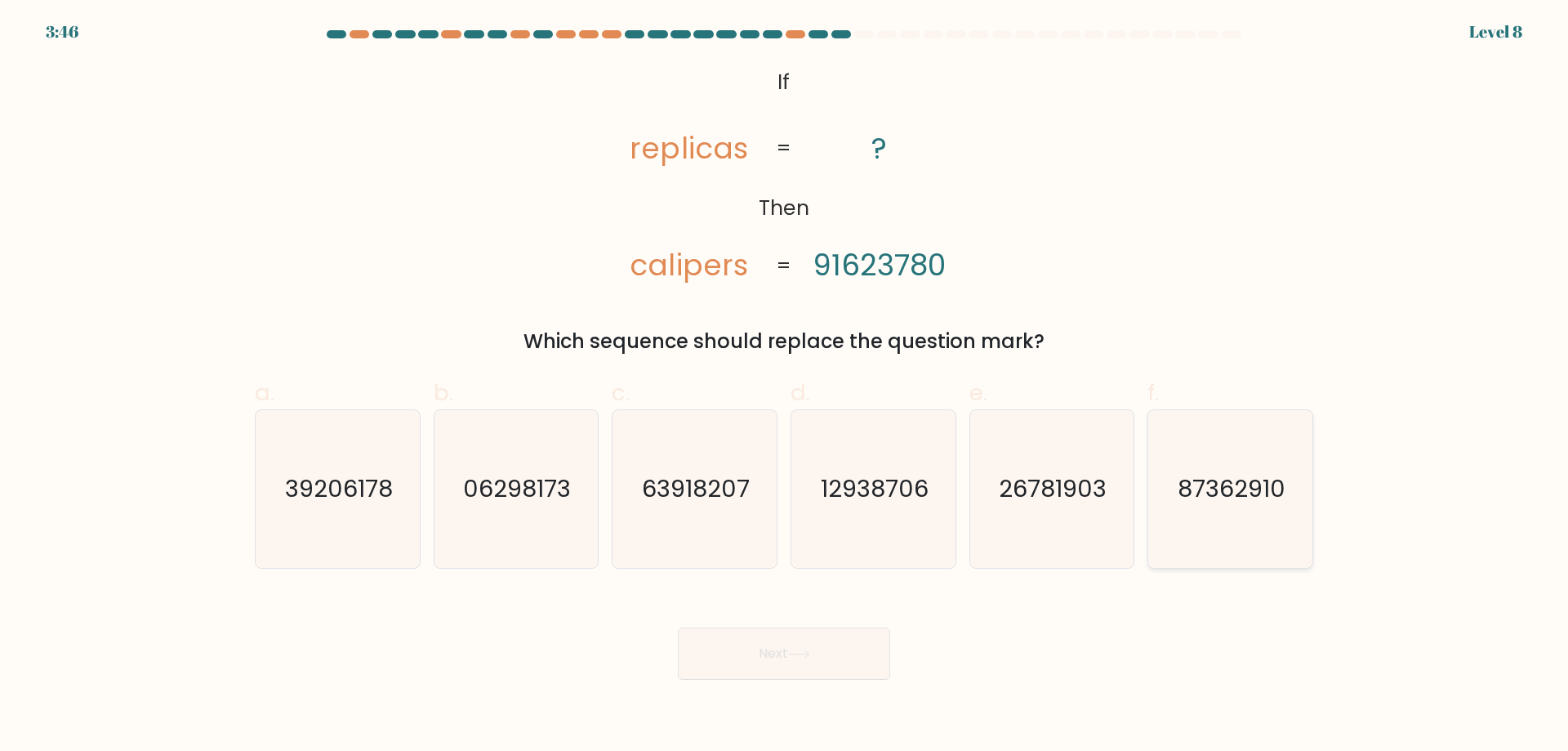
click at [1215, 500] on text "87362910" at bounding box center [1231, 488] width 108 height 33
click at [784, 386] on input "f. 87362910" at bounding box center [784, 380] width 1 height 11
radio input "true"
click at [808, 638] on button "Next" at bounding box center [784, 653] width 212 height 52
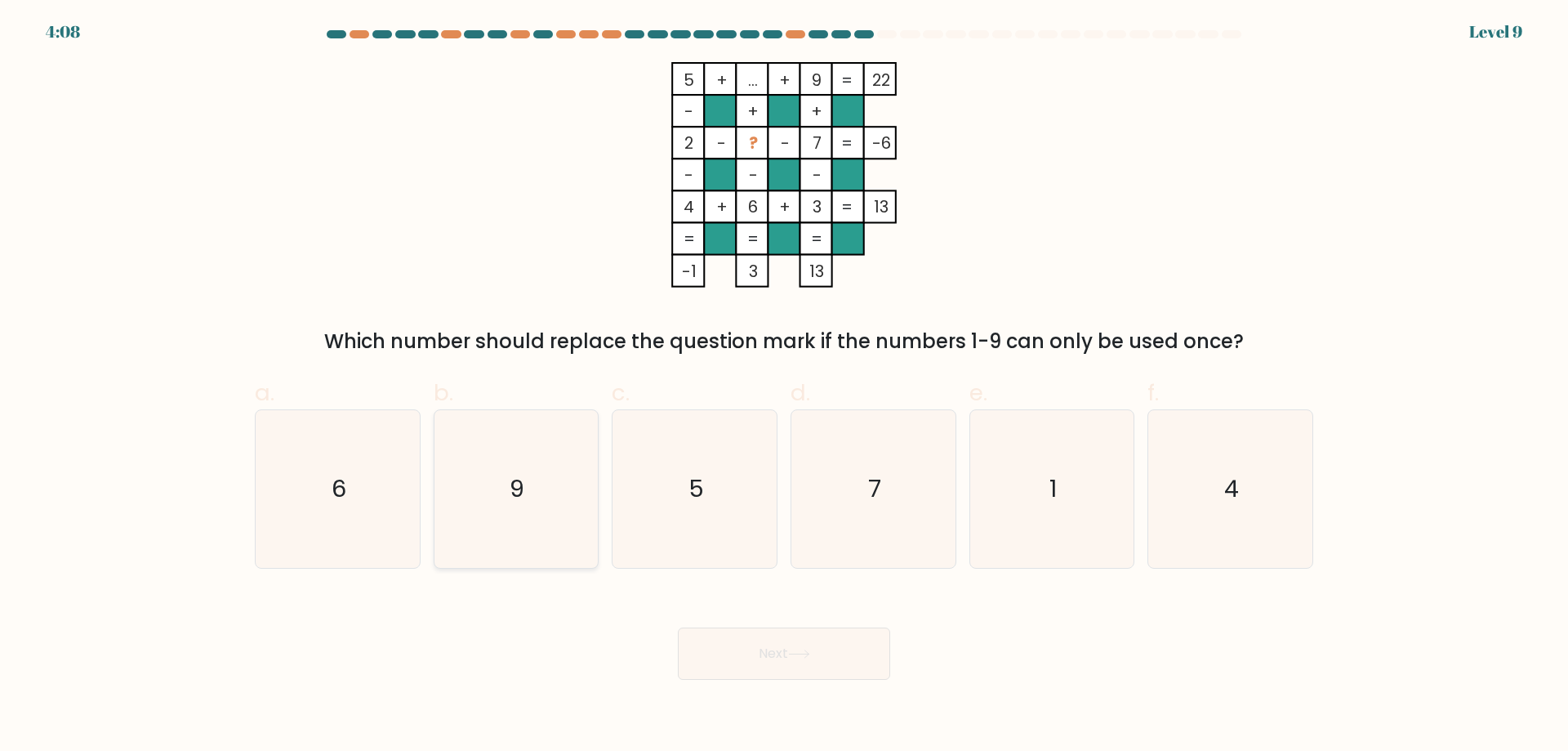
click at [491, 470] on icon "9" at bounding box center [515, 488] width 157 height 157
click at [784, 386] on input "b. 9" at bounding box center [784, 380] width 1 height 11
radio input "true"
click at [786, 659] on button "Next" at bounding box center [784, 653] width 212 height 52
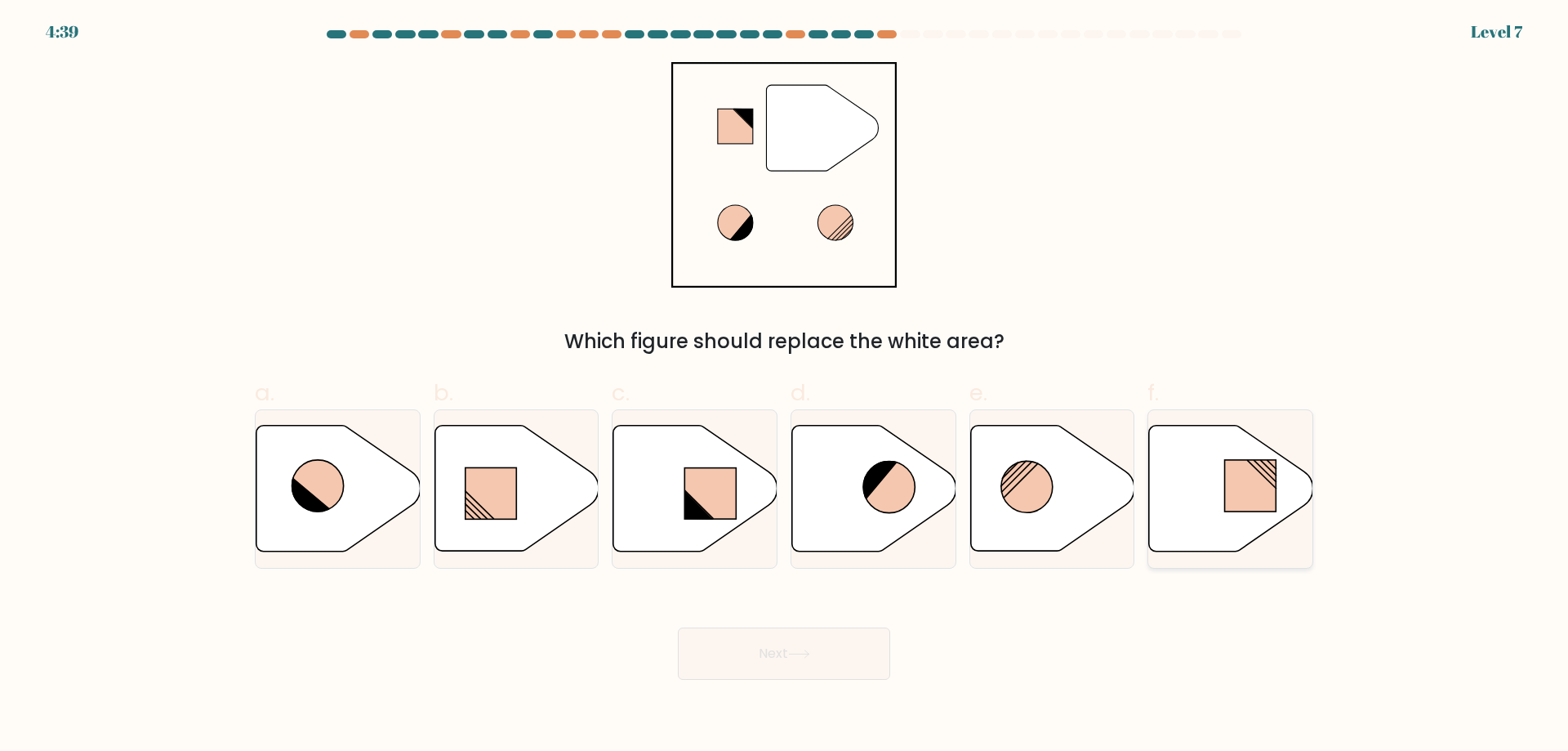
click at [1207, 457] on icon at bounding box center [1231, 488] width 164 height 126
click at [784, 386] on input "f." at bounding box center [784, 380] width 1 height 11
radio input "true"
click at [759, 656] on button "Next" at bounding box center [784, 653] width 212 height 52
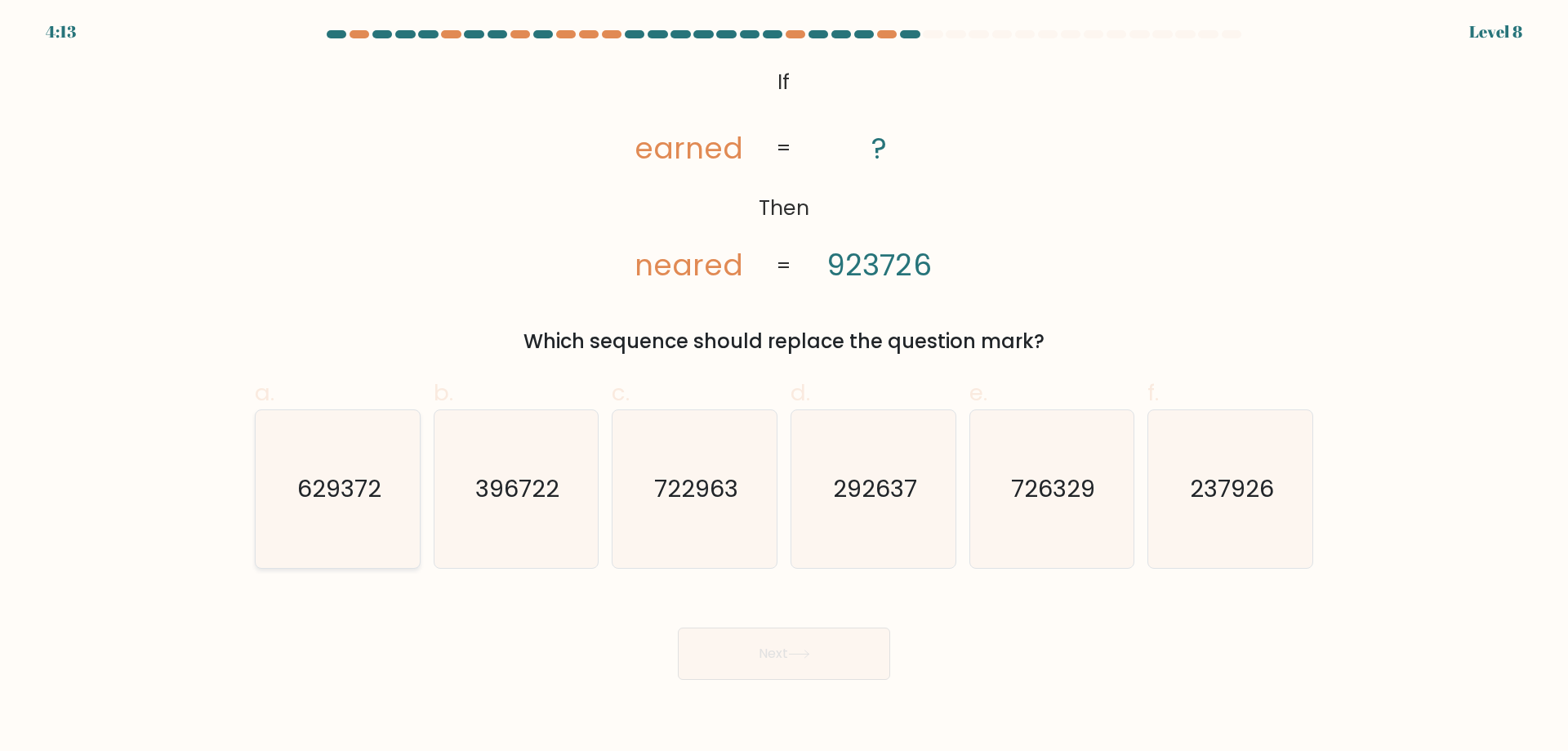
click at [337, 506] on icon "629372" at bounding box center [337, 488] width 157 height 157
click at [784, 386] on input "a. 629372" at bounding box center [784, 380] width 1 height 11
radio input "true"
click at [760, 637] on button "Next" at bounding box center [784, 653] width 212 height 52
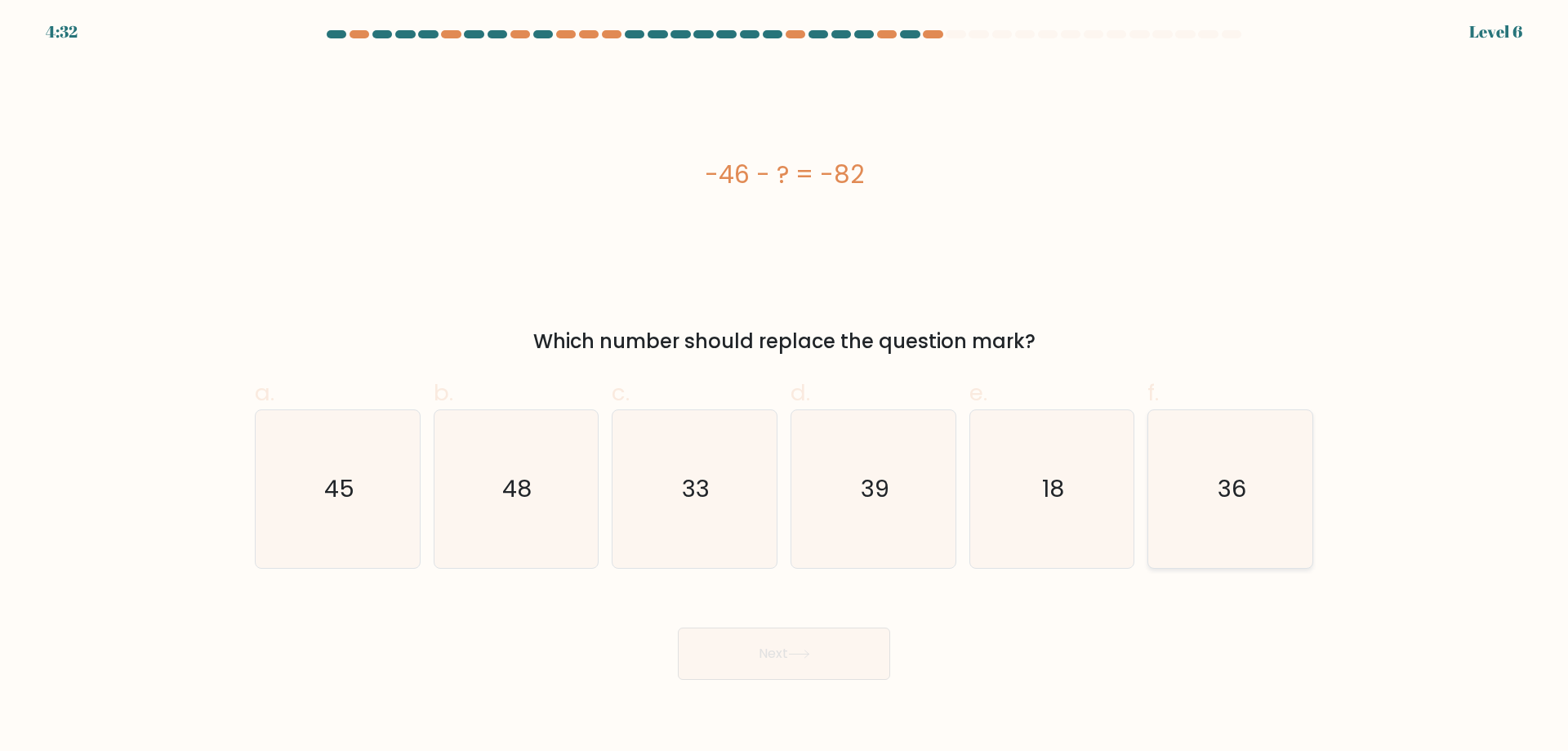
click at [1183, 468] on icon "36" at bounding box center [1230, 488] width 157 height 157
click at [784, 386] on input "f. 36" at bounding box center [784, 380] width 1 height 11
radio input "true"
click at [735, 649] on button "Next" at bounding box center [784, 653] width 212 height 52
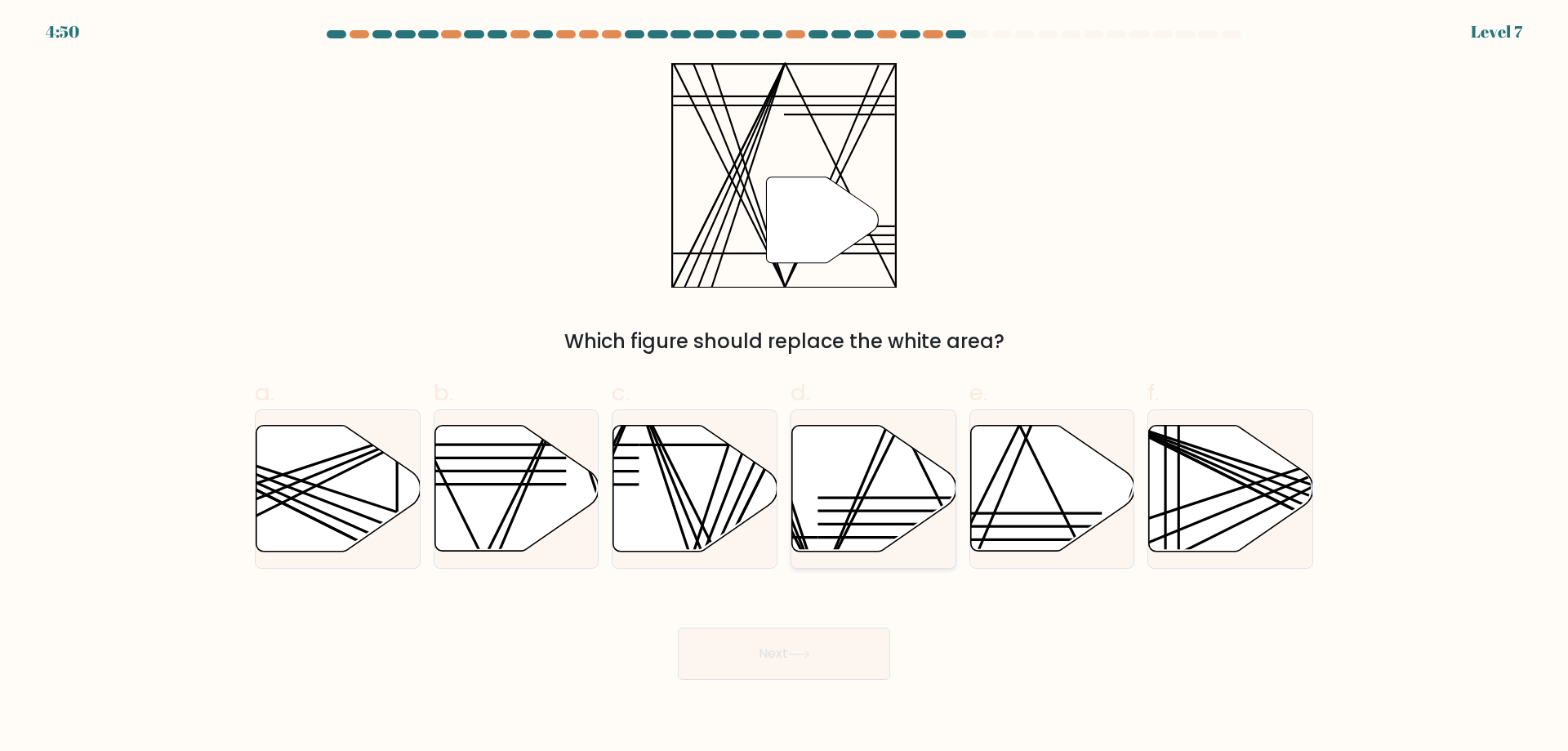
click at [877, 488] on icon at bounding box center [873, 488] width 164 height 126
click at [784, 386] on input "d." at bounding box center [784, 380] width 1 height 11
radio input "true"
click at [805, 660] on button "Next" at bounding box center [784, 653] width 212 height 52
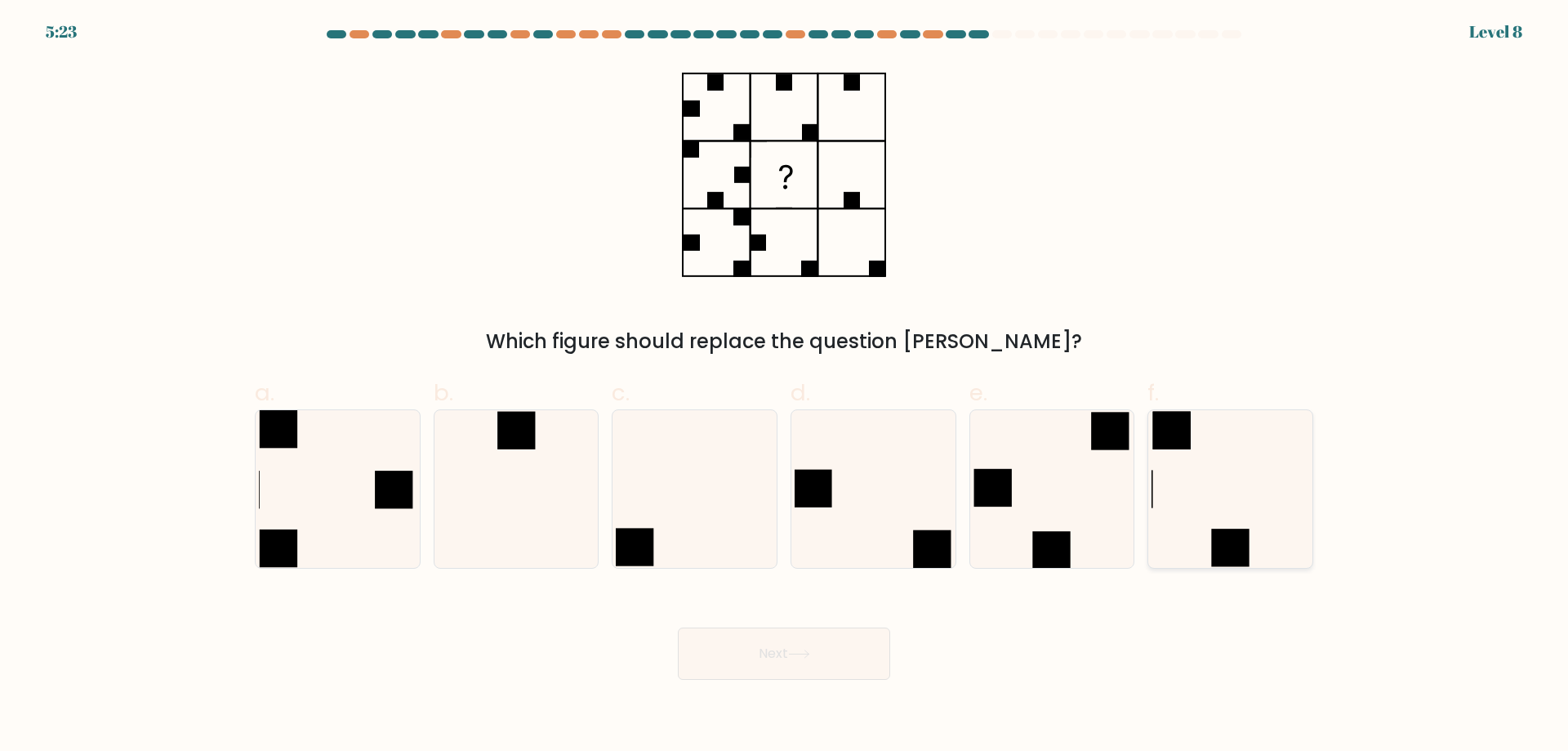
click at [1248, 531] on rect at bounding box center [1230, 548] width 38 height 38
click at [784, 386] on input "f." at bounding box center [784, 380] width 1 height 11
radio input "true"
click at [790, 655] on button "Next" at bounding box center [784, 653] width 212 height 52
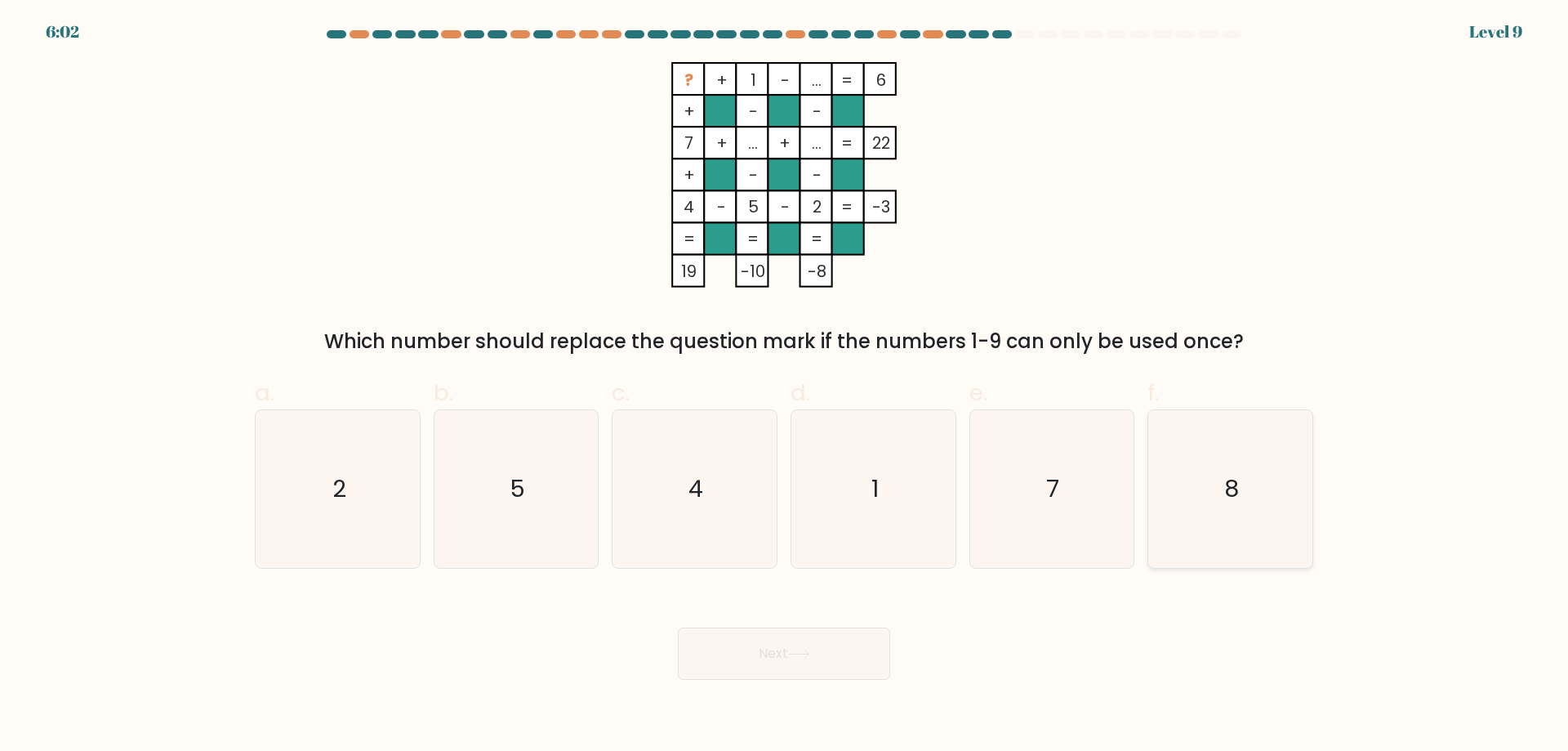
click at [1251, 489] on icon "8" at bounding box center [1230, 488] width 157 height 157
click at [784, 386] on input "f. 8" at bounding box center [784, 380] width 1 height 11
radio input "true"
click at [759, 669] on button "Next" at bounding box center [784, 653] width 212 height 52
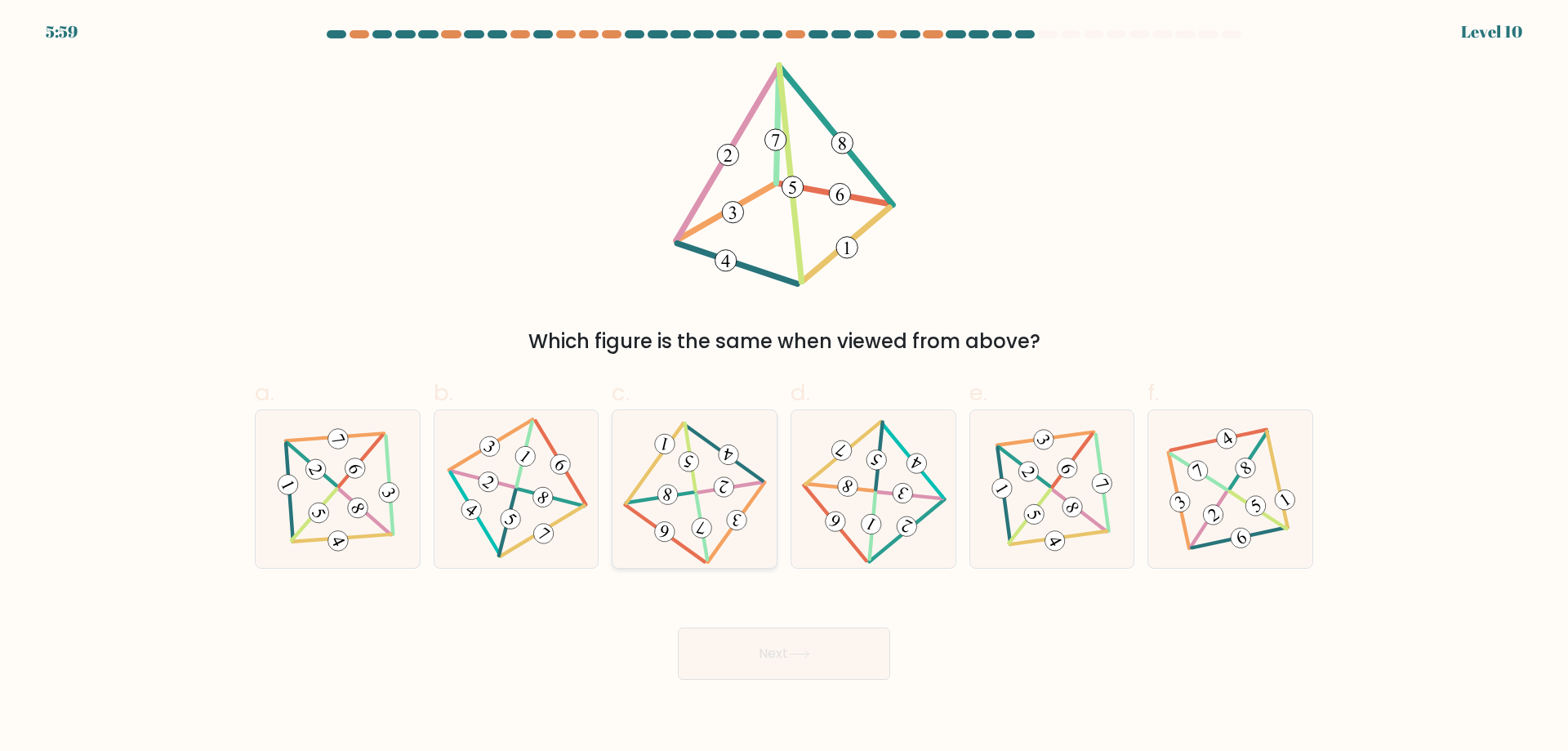
click at [703, 514] on icon at bounding box center [695, 488] width 129 height 126
click at [784, 386] on input "c." at bounding box center [784, 380] width 1 height 11
radio input "true"
click at [724, 657] on button "Next" at bounding box center [784, 653] width 212 height 52
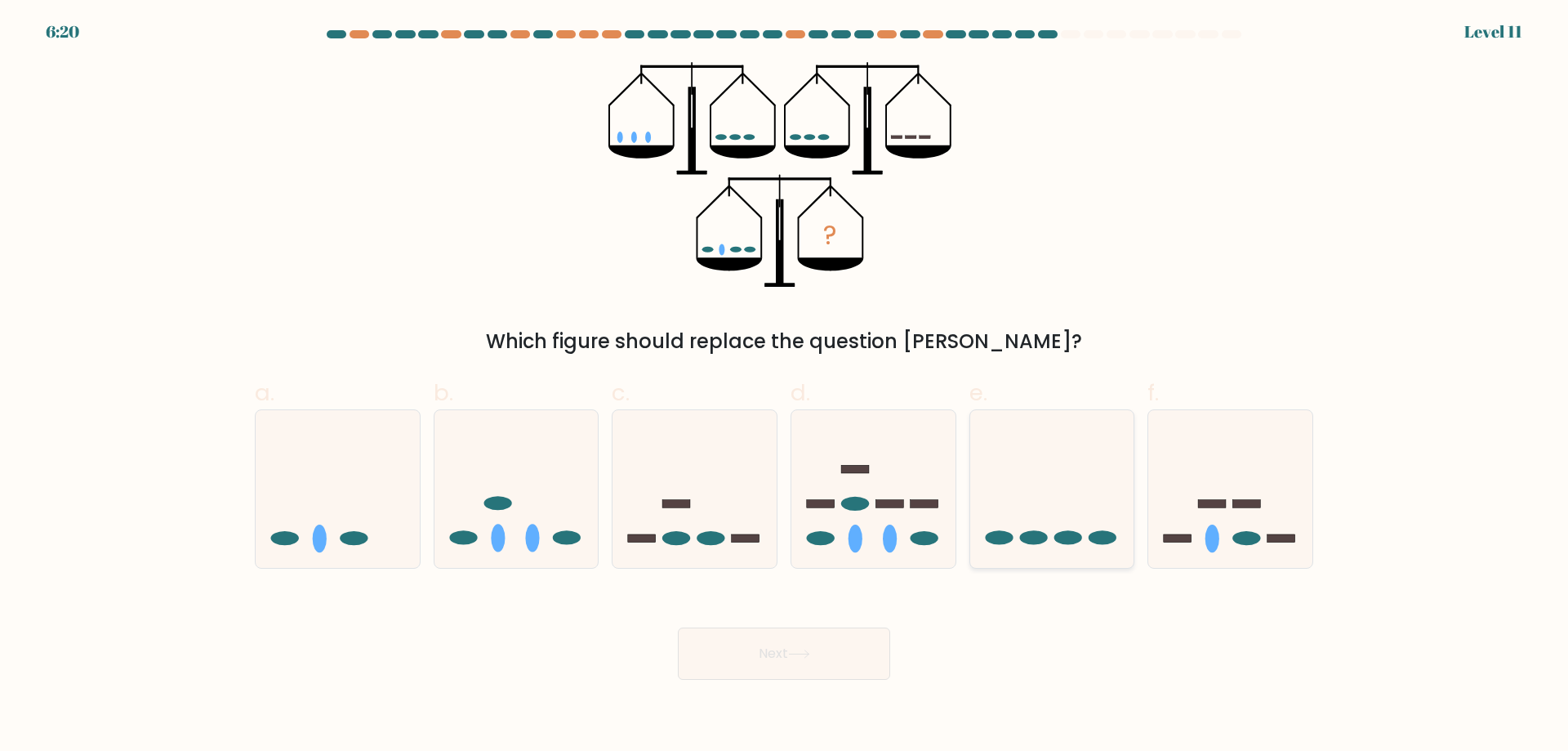
click at [1059, 529] on icon at bounding box center [1051, 488] width 164 height 136
click at [784, 386] on input "e." at bounding box center [784, 380] width 1 height 11
radio input "true"
click at [753, 651] on button "Next" at bounding box center [784, 653] width 212 height 52
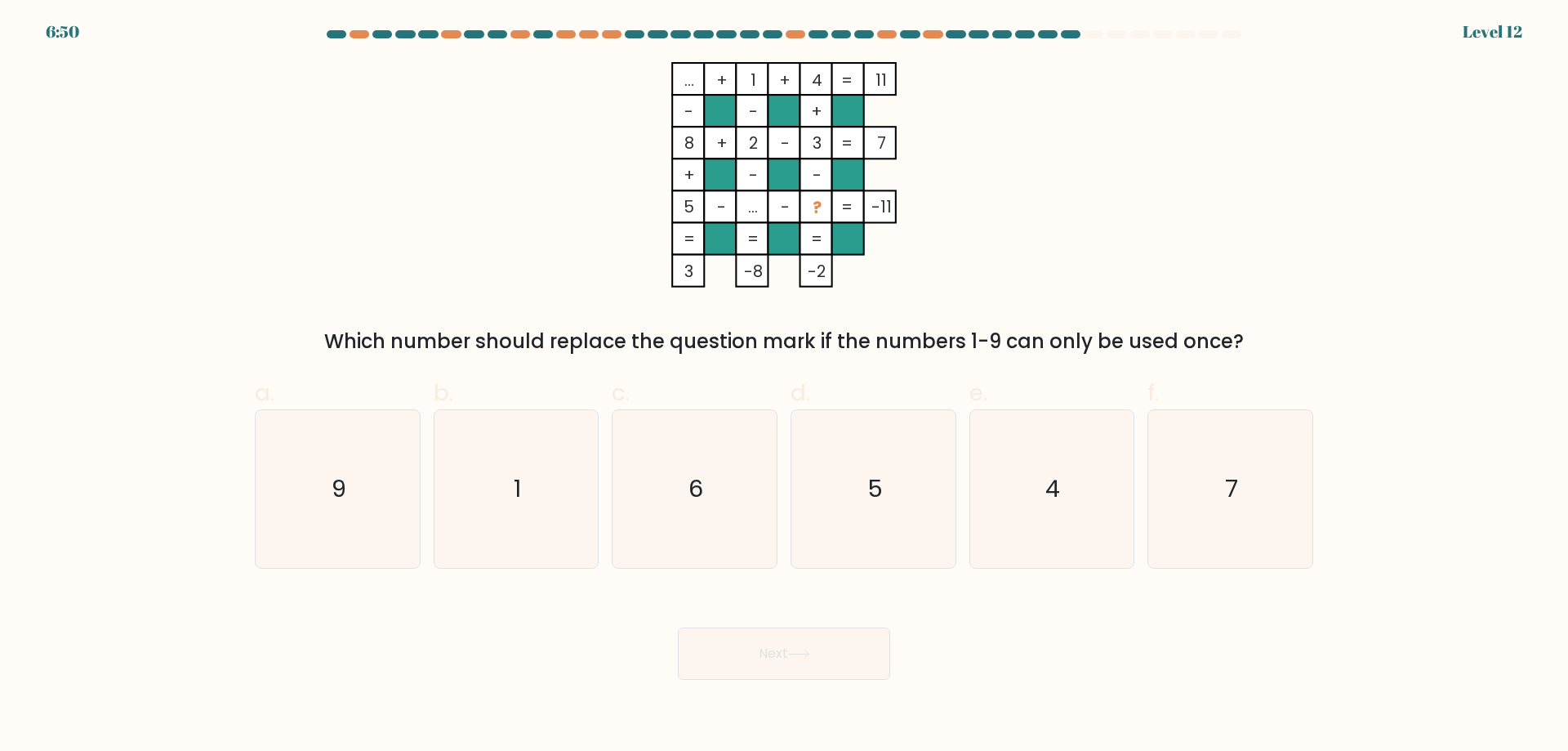
click at [900, 571] on form at bounding box center [784, 355] width 1568 height 650
click at [907, 511] on icon "5" at bounding box center [872, 488] width 157 height 157
click at [784, 386] on input "d. 5" at bounding box center [784, 380] width 1 height 11
radio input "true"
click at [834, 654] on button "Next" at bounding box center [784, 653] width 212 height 52
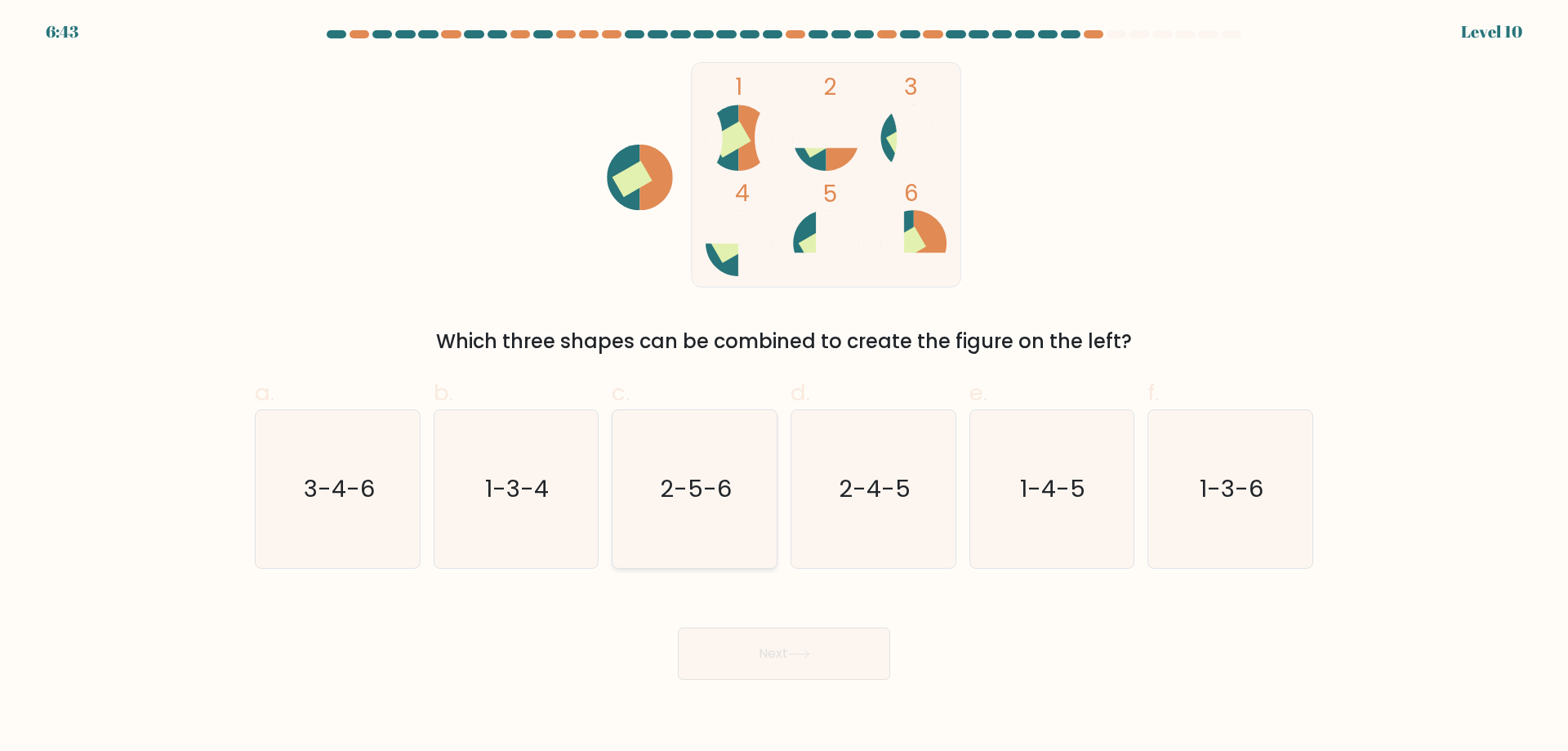
click at [668, 506] on icon "2-5-6" at bounding box center [694, 488] width 157 height 157
click at [784, 386] on input "c. 2-5-6" at bounding box center [784, 380] width 1 height 11
radio input "true"
click at [749, 651] on button "Next" at bounding box center [784, 653] width 212 height 52
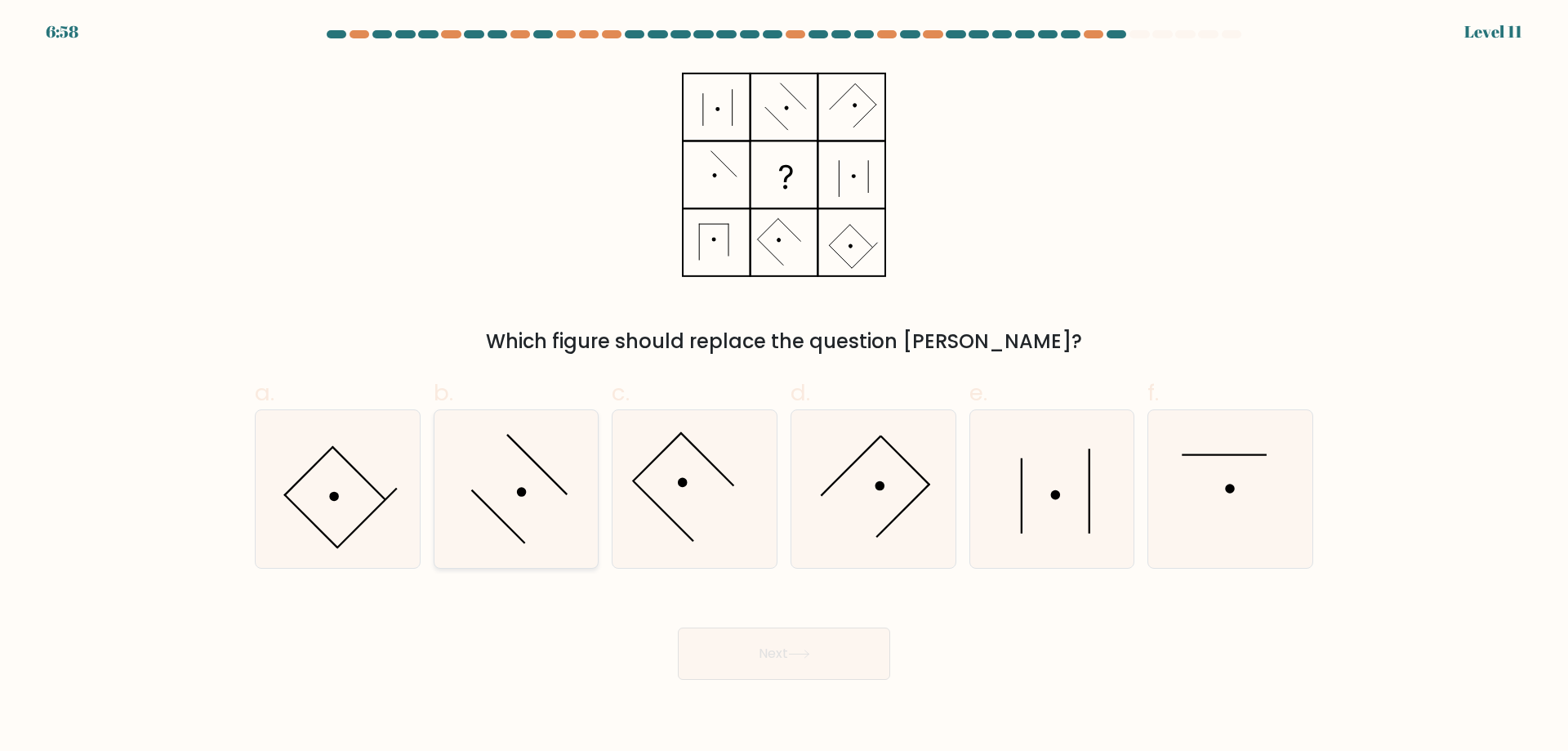
click at [551, 473] on icon at bounding box center [515, 488] width 157 height 157
click at [784, 386] on input "b." at bounding box center [784, 380] width 1 height 11
radio input "true"
click at [771, 636] on button "Next" at bounding box center [784, 653] width 212 height 52
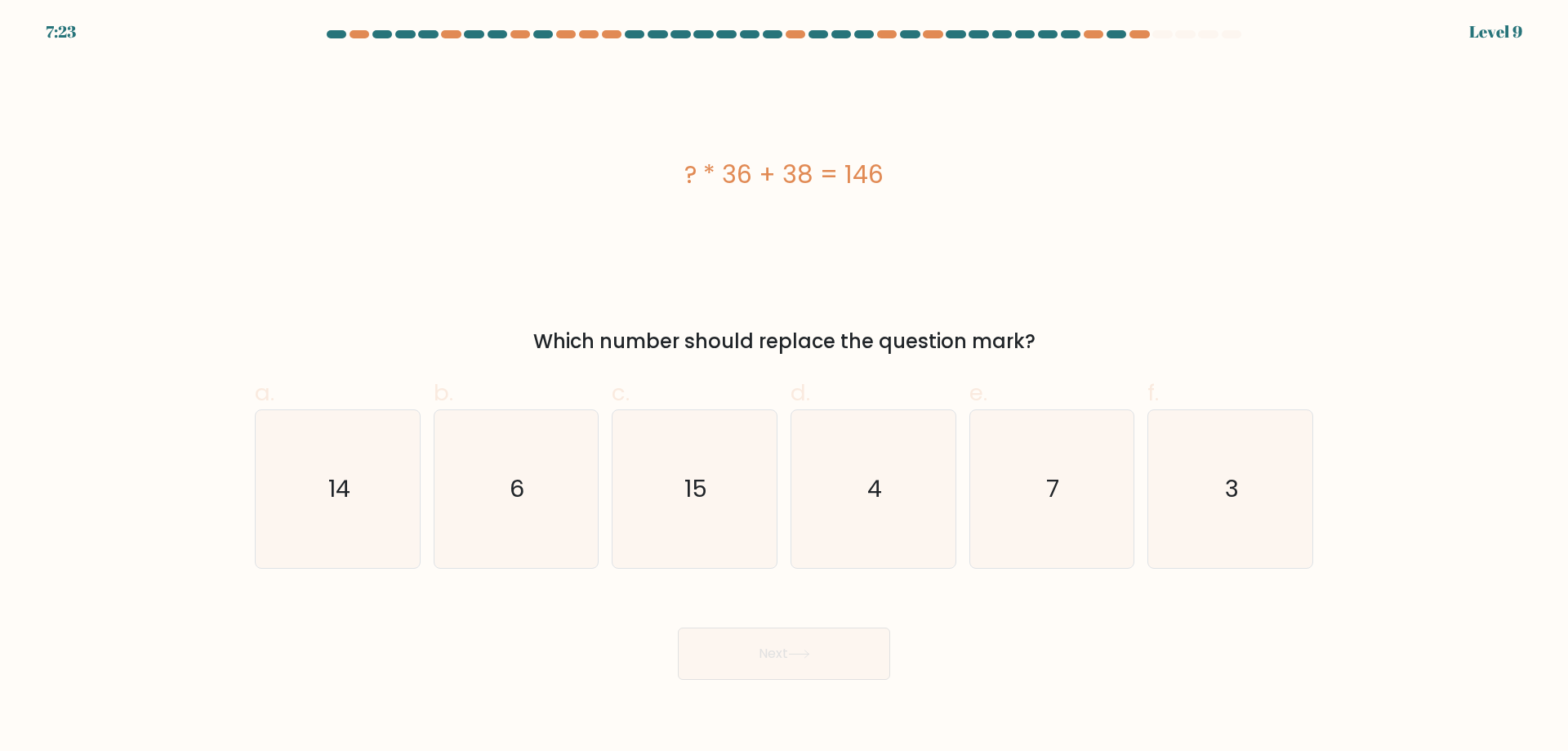
click at [975, 224] on div "? * 36 + 38 = 146" at bounding box center [784, 175] width 1059 height 226
click at [1242, 512] on icon "3" at bounding box center [1230, 488] width 157 height 157
click at [784, 386] on input "f. 3" at bounding box center [784, 380] width 1 height 11
radio input "true"
click at [686, 642] on button "Next" at bounding box center [784, 653] width 212 height 52
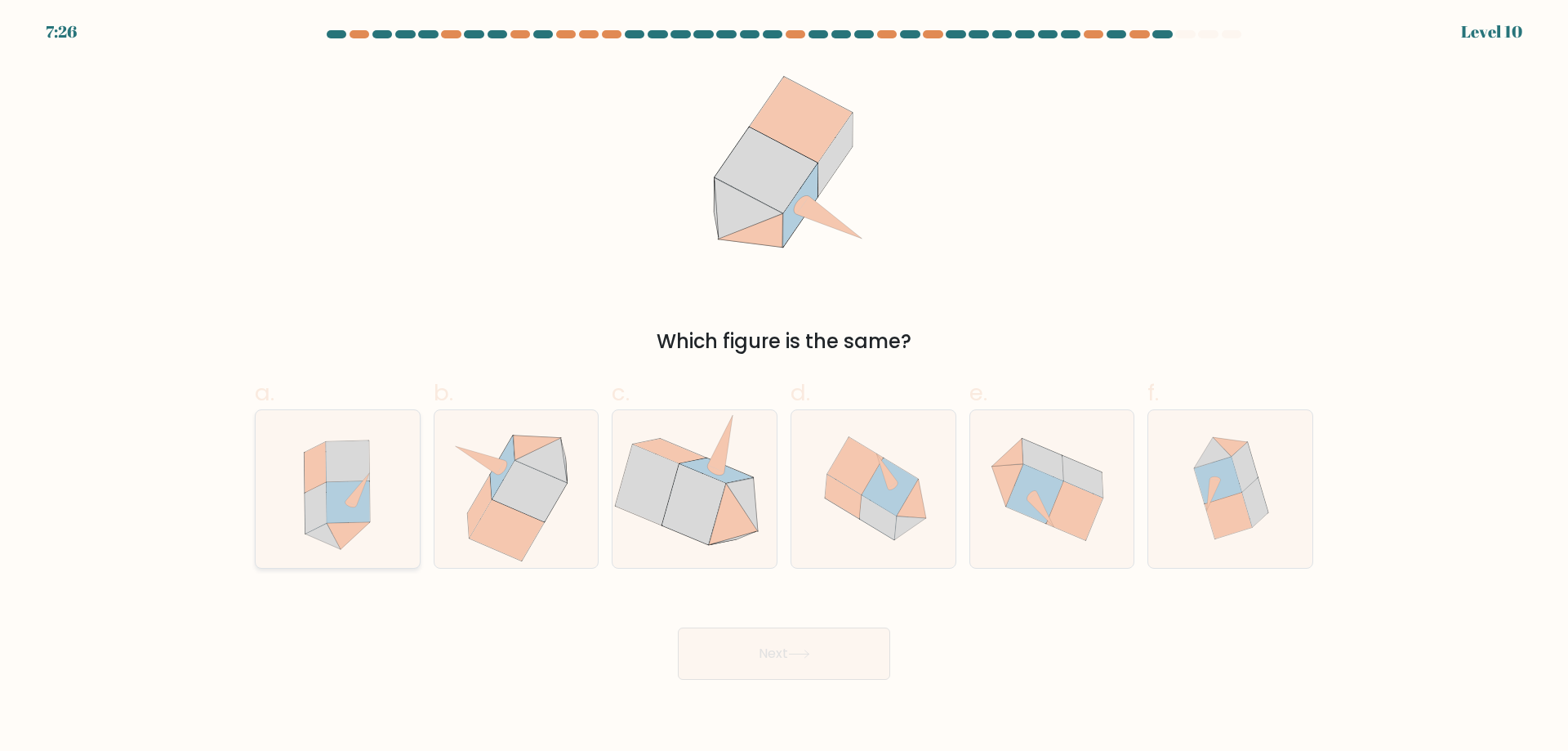
click at [295, 431] on icon at bounding box center [337, 488] width 145 height 157
click at [784, 386] on input "a." at bounding box center [784, 380] width 1 height 11
radio input "true"
click at [847, 646] on button "Next" at bounding box center [784, 653] width 212 height 52
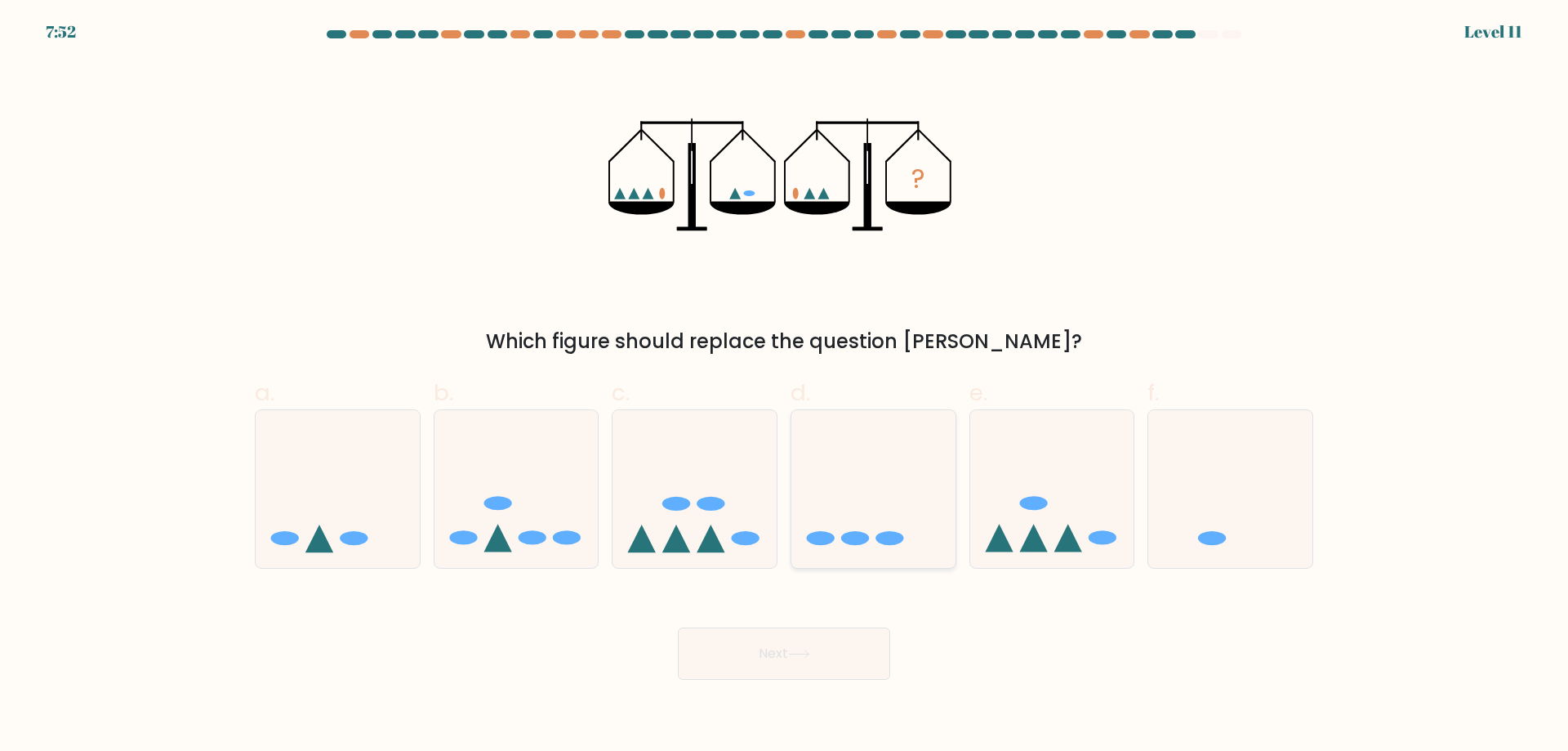
click at [874, 550] on icon at bounding box center [872, 488] width 164 height 136
click at [784, 386] on input "d." at bounding box center [784, 380] width 1 height 11
radio input "true"
click at [364, 520] on icon at bounding box center [337, 488] width 164 height 136
click at [784, 386] on input "a." at bounding box center [784, 380] width 1 height 11
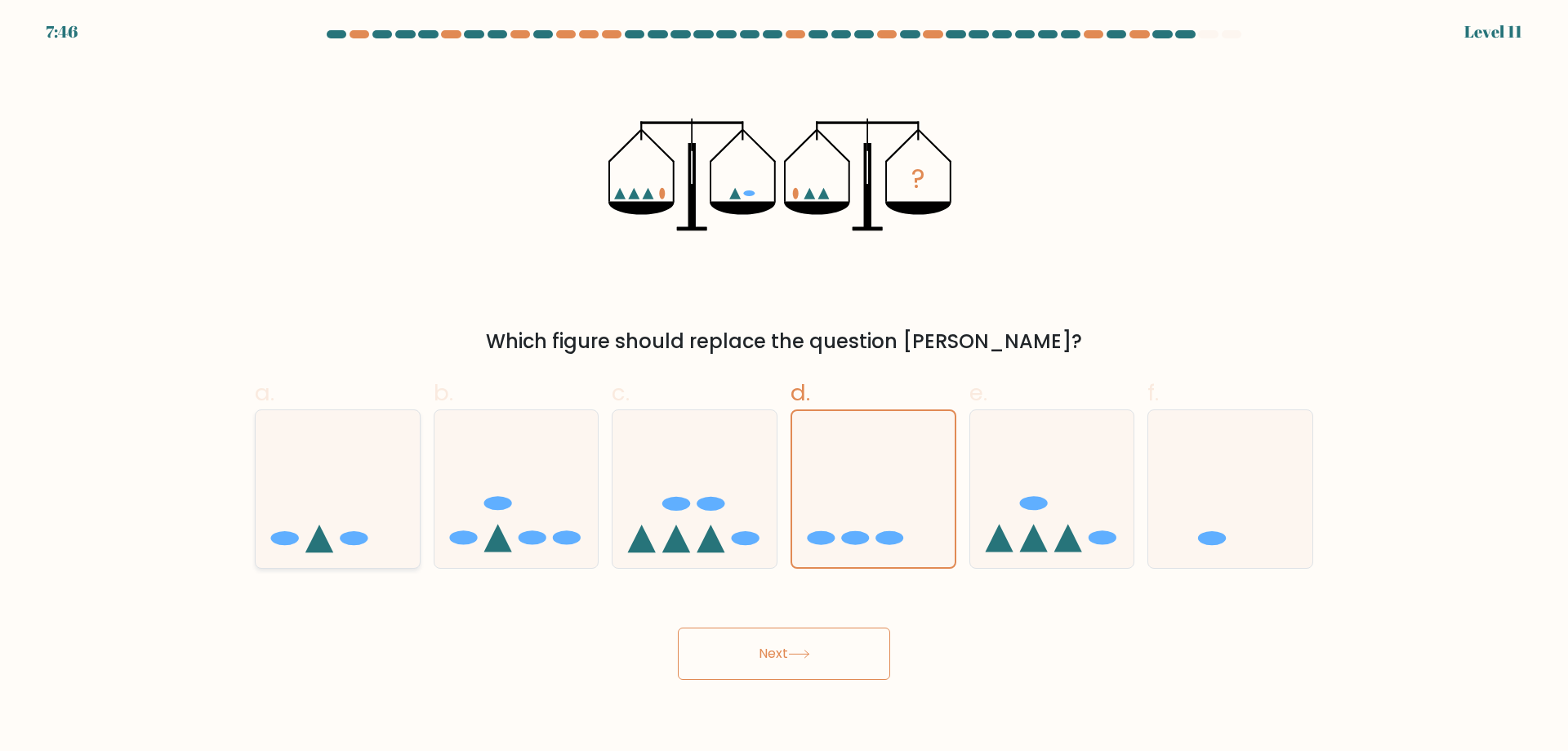
radio input "true"
click at [822, 672] on button "Next" at bounding box center [784, 653] width 212 height 52
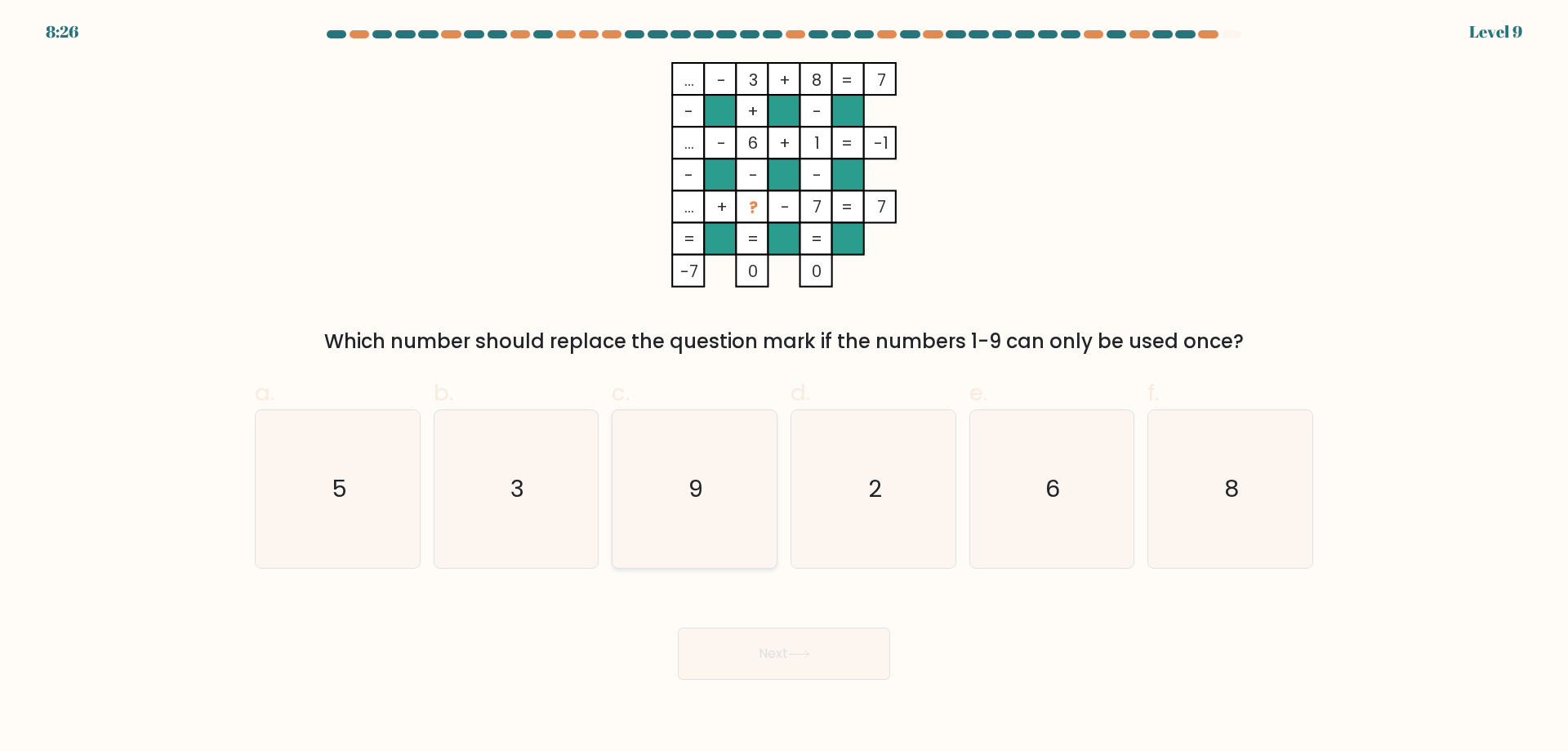
click at [755, 525] on icon "9" at bounding box center [694, 488] width 157 height 157
click at [784, 386] on input "c. 9" at bounding box center [784, 380] width 1 height 11
radio input "true"
click at [746, 666] on button "Next" at bounding box center [784, 653] width 212 height 52
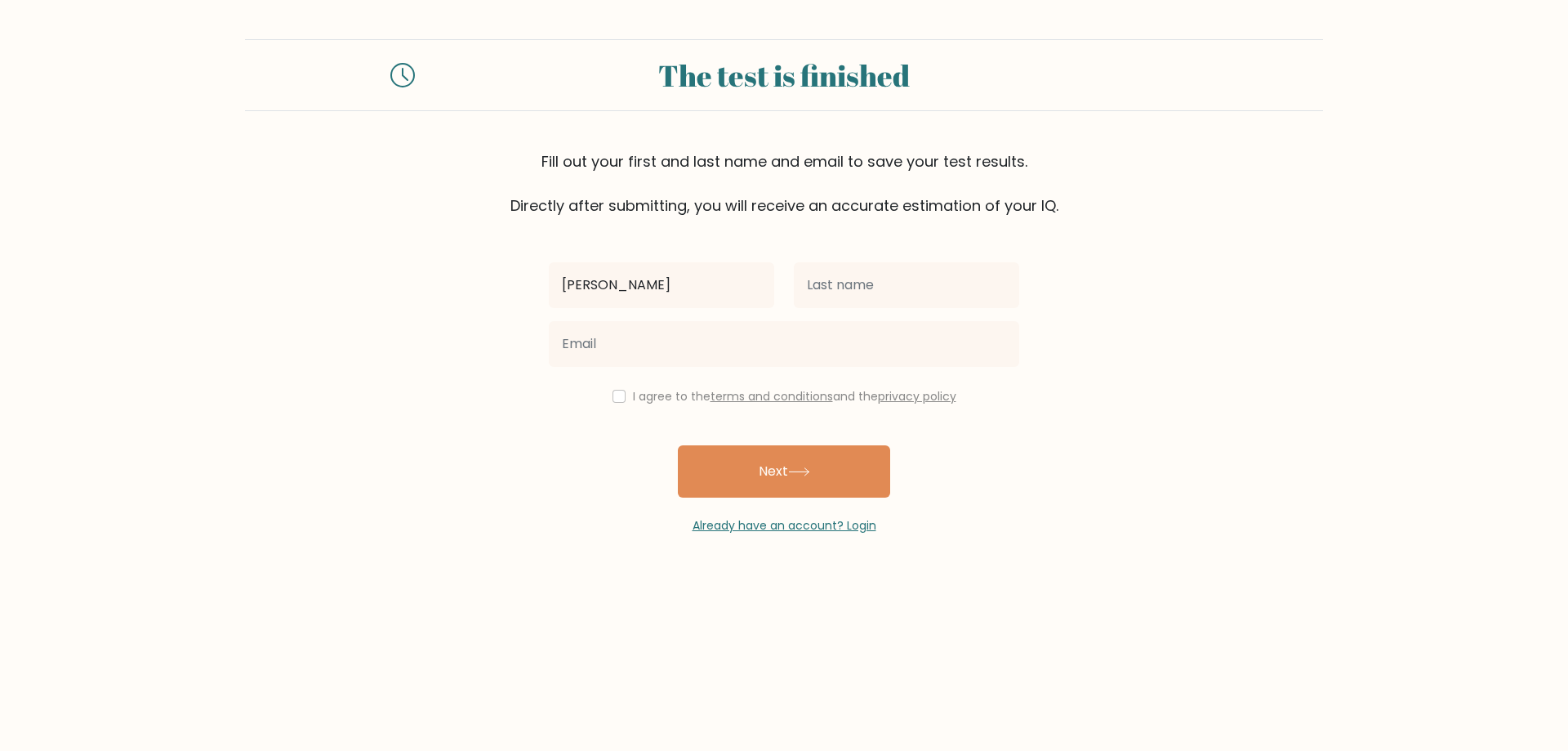
type input "[PERSON_NAME]"
type input "g"
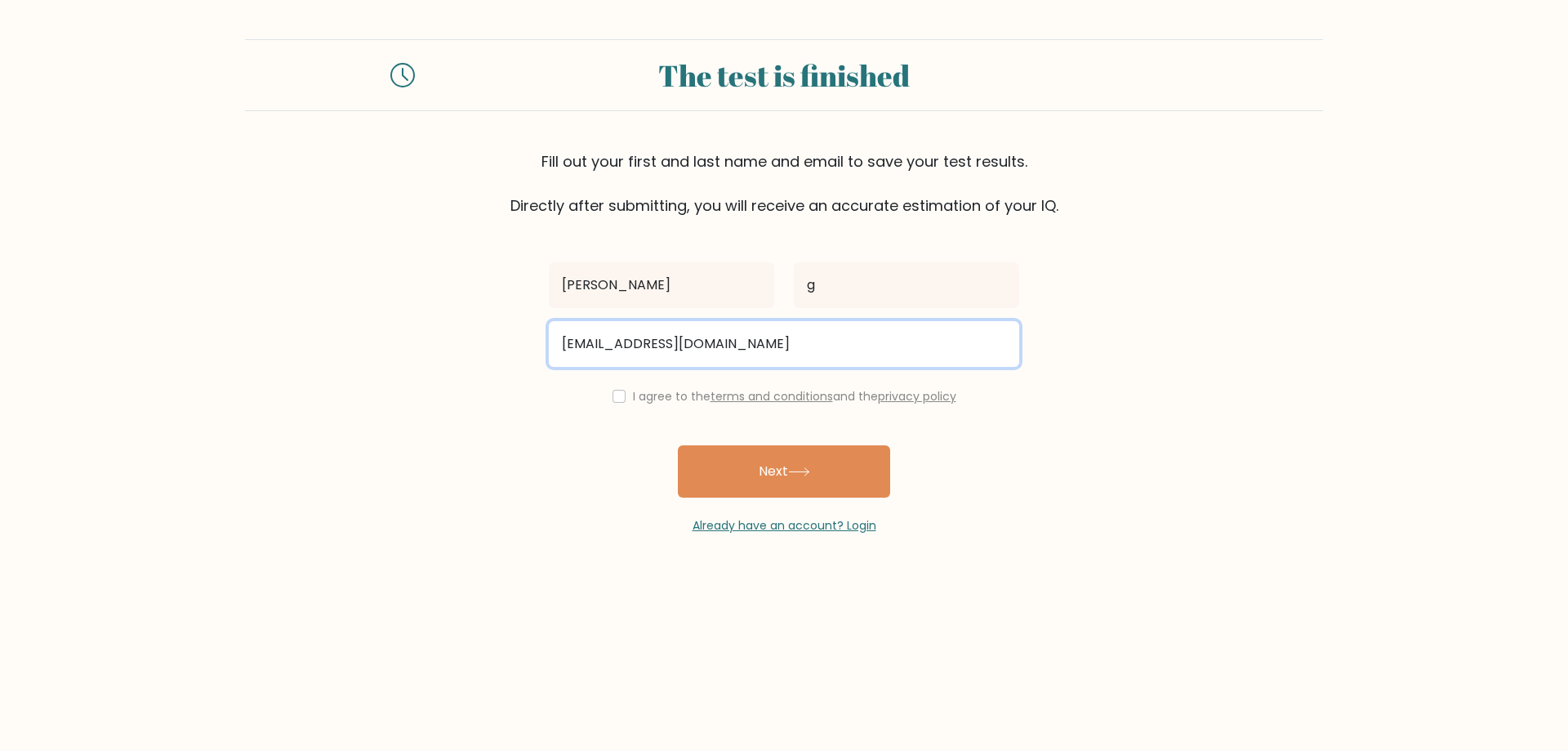
type input "[EMAIL_ADDRESS][DOMAIN_NAME]"
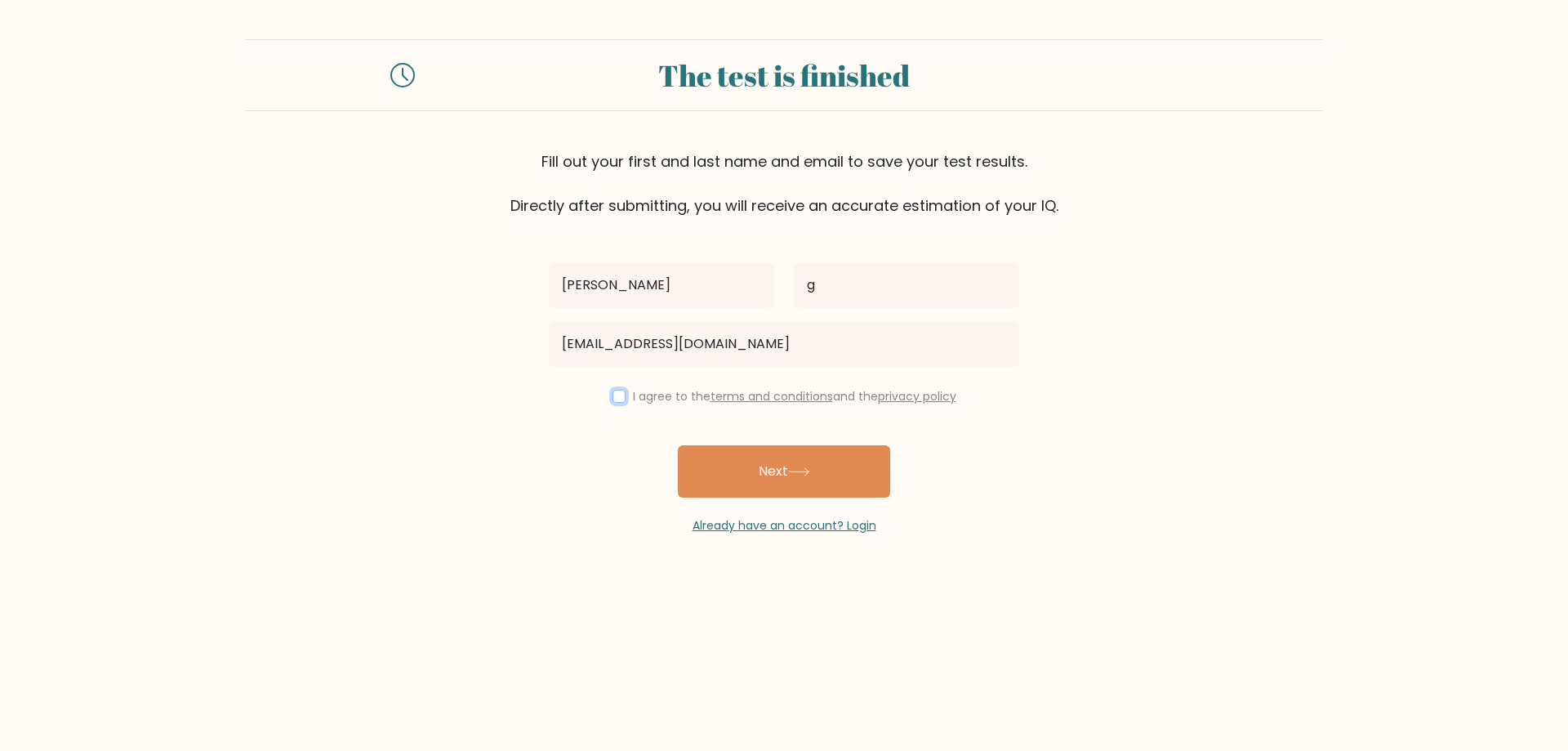
click at [614, 397] on input "checkbox" at bounding box center [619, 396] width 13 height 13
checkbox input "true"
click at [730, 459] on button "Next" at bounding box center [784, 471] width 212 height 52
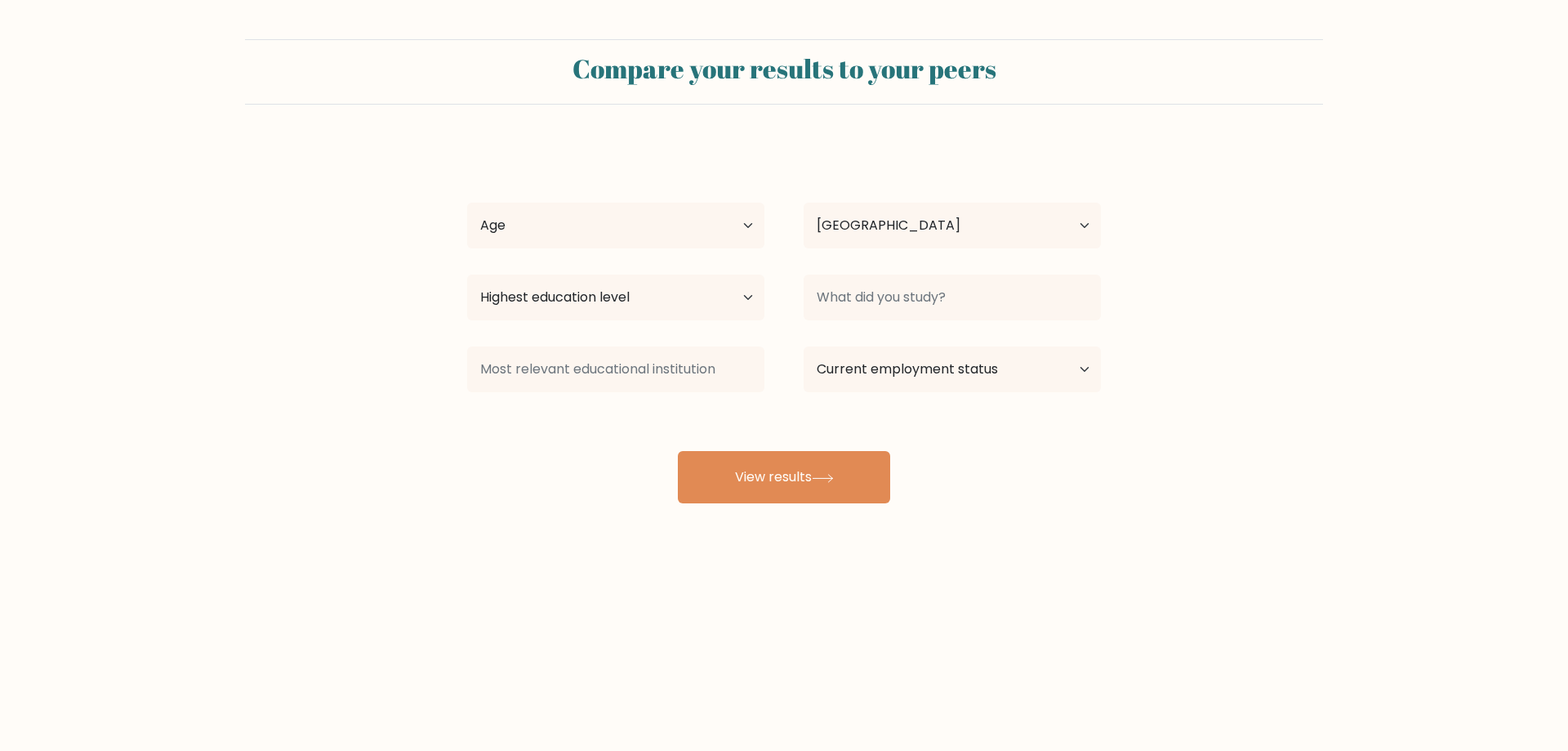
select select "US"
click at [635, 218] on select "Age Under [DEMOGRAPHIC_DATA] [DEMOGRAPHIC_DATA] [DEMOGRAPHIC_DATA] [DEMOGRAPHIC…" at bounding box center [615, 226] width 297 height 46
select select "25_34"
click at [467, 203] on select "Age Under [DEMOGRAPHIC_DATA] [DEMOGRAPHIC_DATA] [DEMOGRAPHIC_DATA] [DEMOGRAPHIC…" at bounding box center [615, 226] width 297 height 46
click at [573, 324] on div "Highest education level No schooling Primary Lower Secondary Upper Secondary Oc…" at bounding box center [616, 296] width 337 height 58
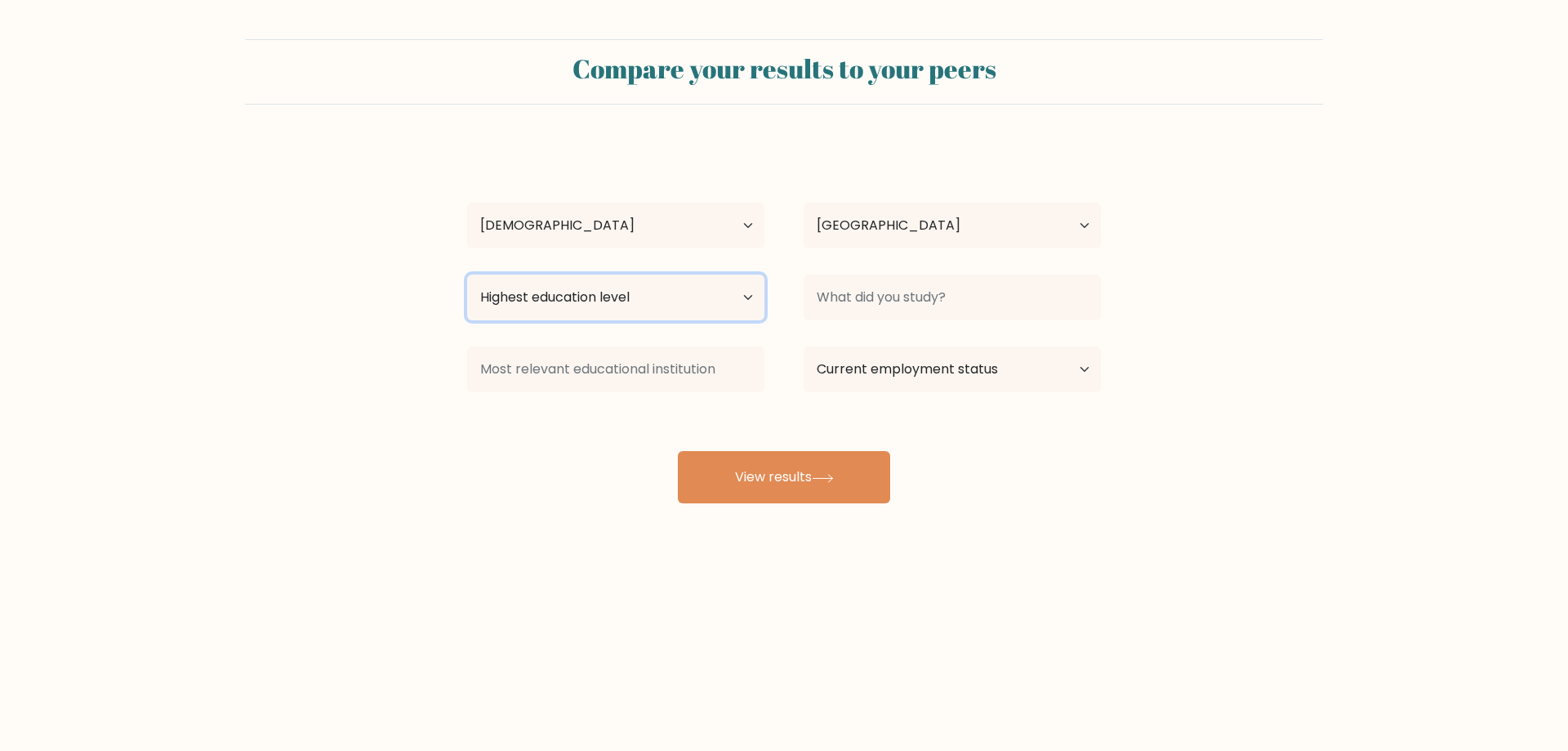
click at [587, 303] on select "Highest education level No schooling Primary Lower Secondary Upper Secondary Oc…" at bounding box center [615, 297] width 297 height 46
click at [1099, 524] on div "Compare your results to your peers [PERSON_NAME] g Age Under [DEMOGRAPHIC_DATA]…" at bounding box center [784, 310] width 1568 height 619
click at [911, 371] on select "Current employment status Employed Student Retired Other / prefer not to answer" at bounding box center [952, 370] width 297 height 46
select select "employed"
click at [803, 347] on select "Current employment status Employed Student Retired Other / prefer not to answer" at bounding box center [952, 370] width 297 height 46
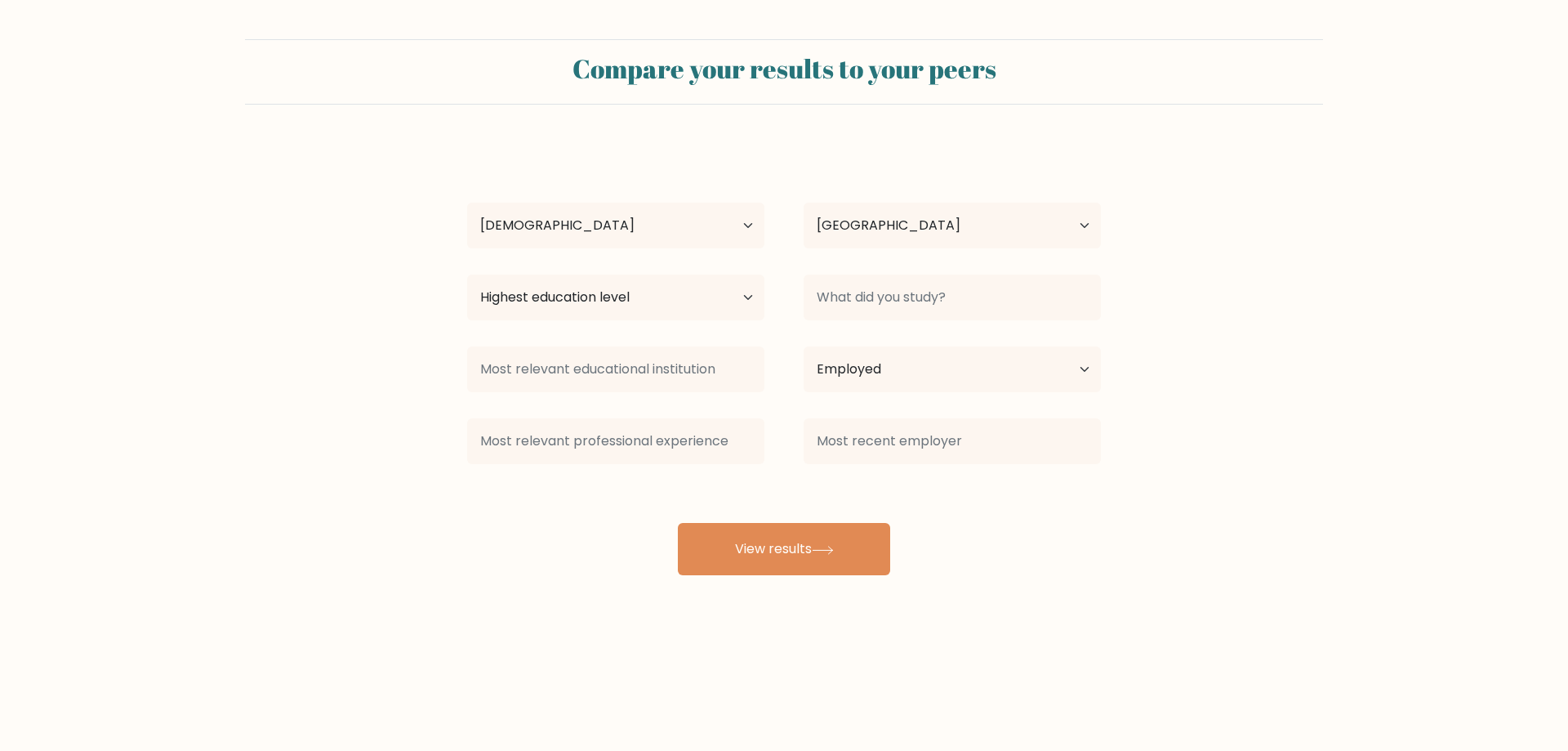
click at [856, 483] on div "[PERSON_NAME] g Age Under [DEMOGRAPHIC_DATA] [DEMOGRAPHIC_DATA] [DEMOGRAPHIC_DA…" at bounding box center [784, 360] width 654 height 431
click at [807, 554] on button "View results" at bounding box center [784, 548] width 212 height 52
click at [636, 300] on select "Highest education level No schooling Primary Lower Secondary Upper Secondary Oc…" at bounding box center [615, 297] width 297 height 46
click at [467, 274] on select "Highest education level No schooling Primary Lower Secondary Upper Secondary Oc…" at bounding box center [615, 297] width 297 height 46
click at [749, 572] on button "View results" at bounding box center [784, 548] width 212 height 52
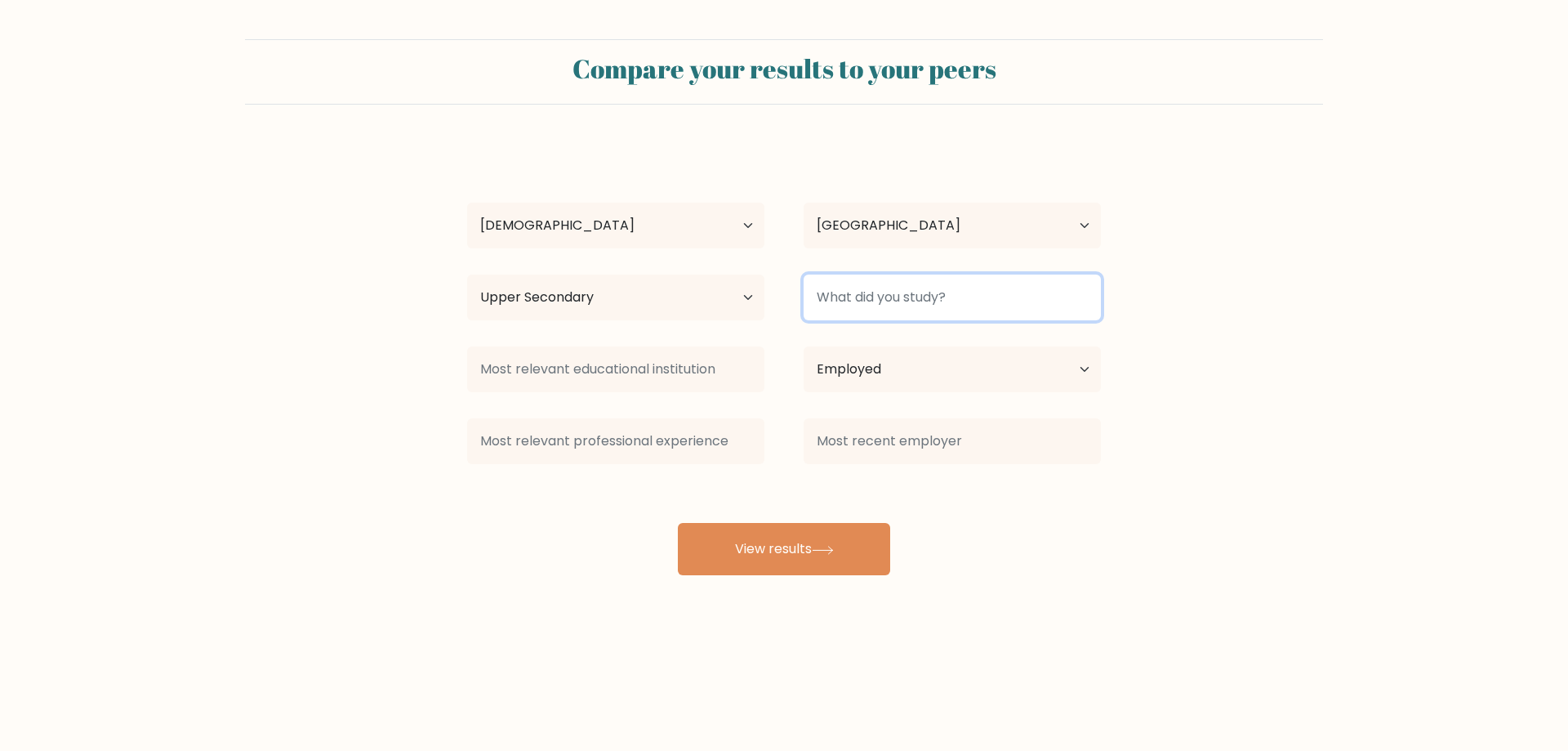
click at [910, 305] on input at bounding box center [952, 297] width 297 height 46
click at [612, 323] on div "Highest education level No schooling Primary Lower Secondary Upper Secondary Oc…" at bounding box center [616, 296] width 337 height 58
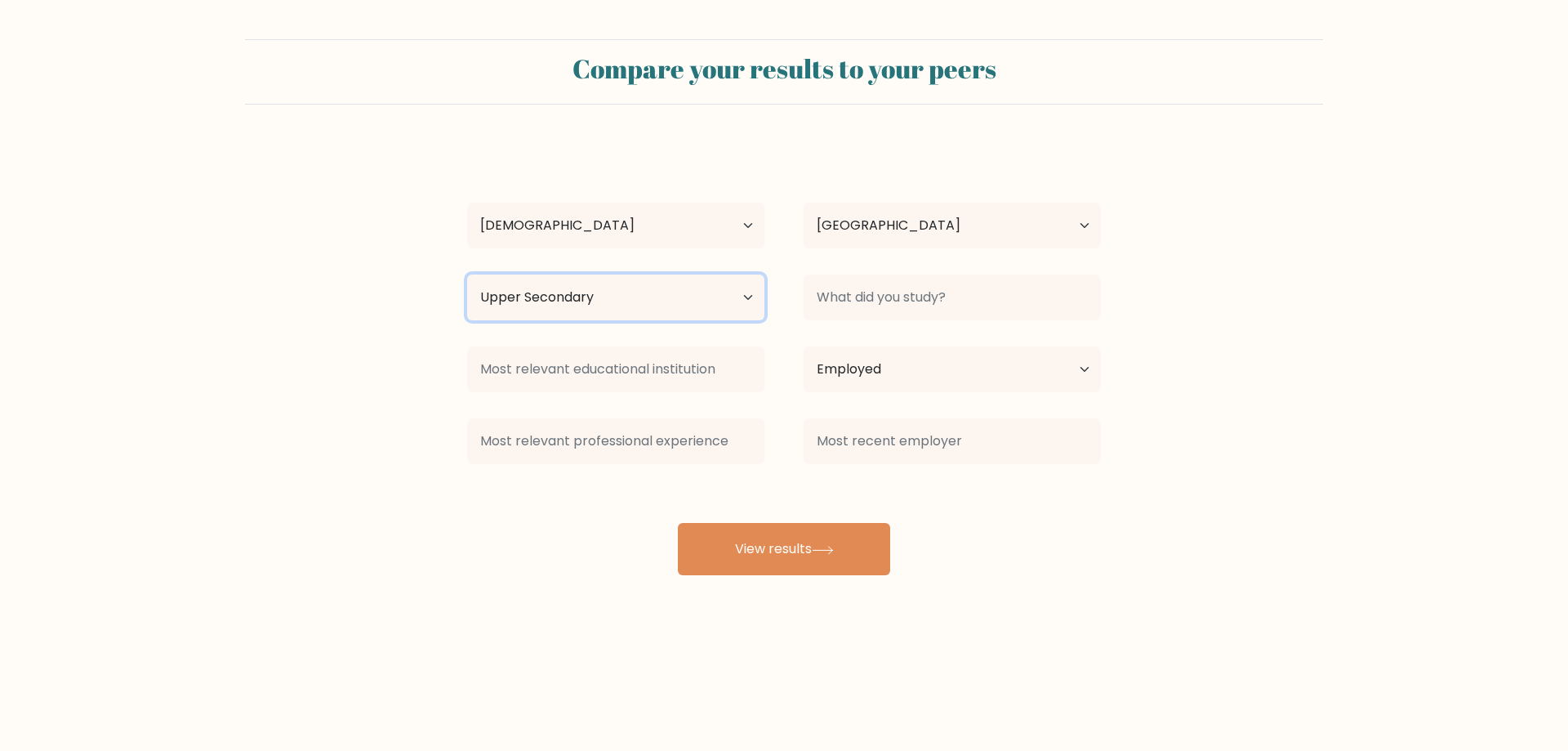
click at [590, 282] on select "Highest education level No schooling Primary Lower Secondary Upper Secondary Oc…" at bounding box center [615, 297] width 297 height 46
click at [467, 274] on select "Highest education level No schooling Primary Lower Secondary Upper Secondary Oc…" at bounding box center [615, 297] width 297 height 46
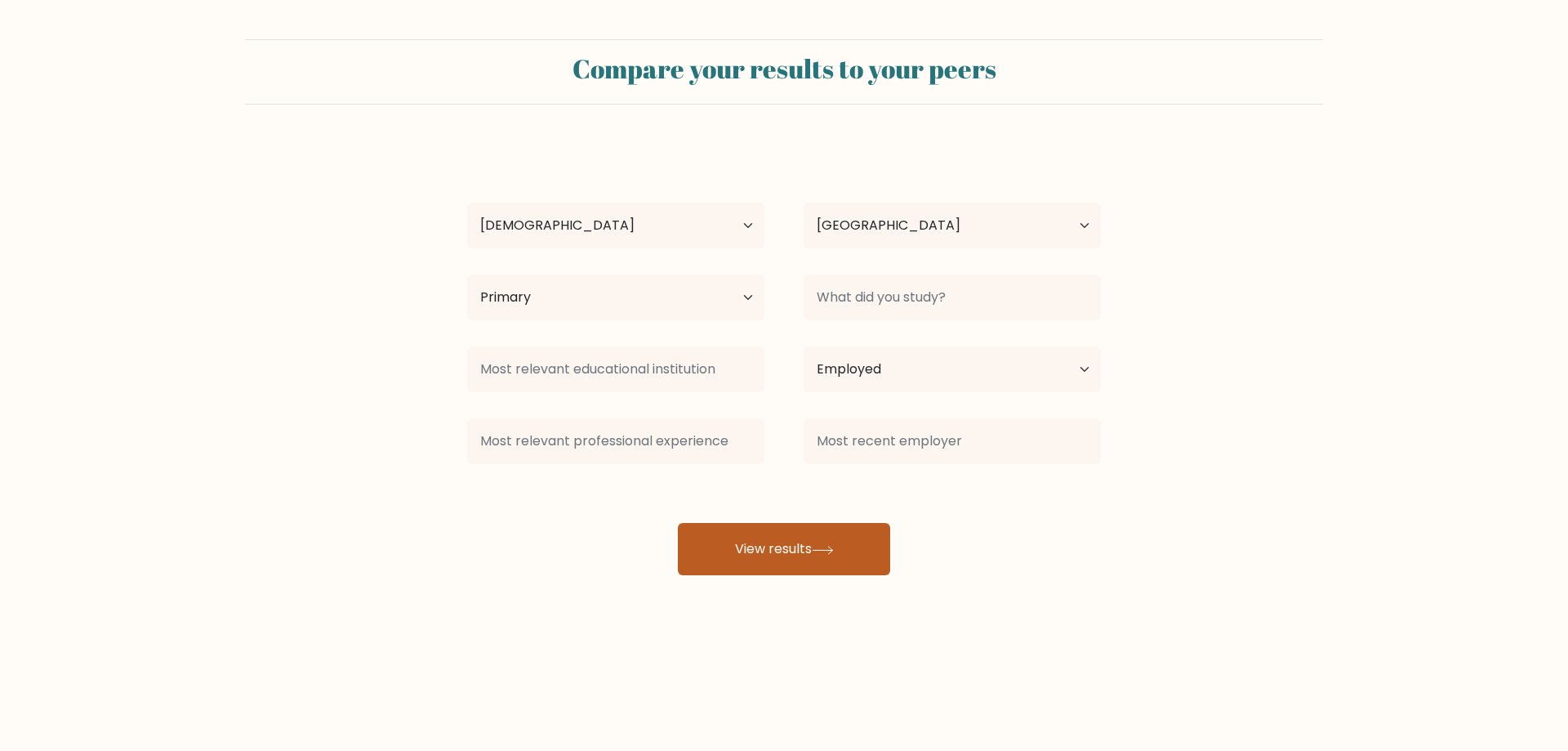
click at [803, 558] on button "View results" at bounding box center [784, 548] width 212 height 52
click at [932, 270] on div at bounding box center [952, 296] width 337 height 58
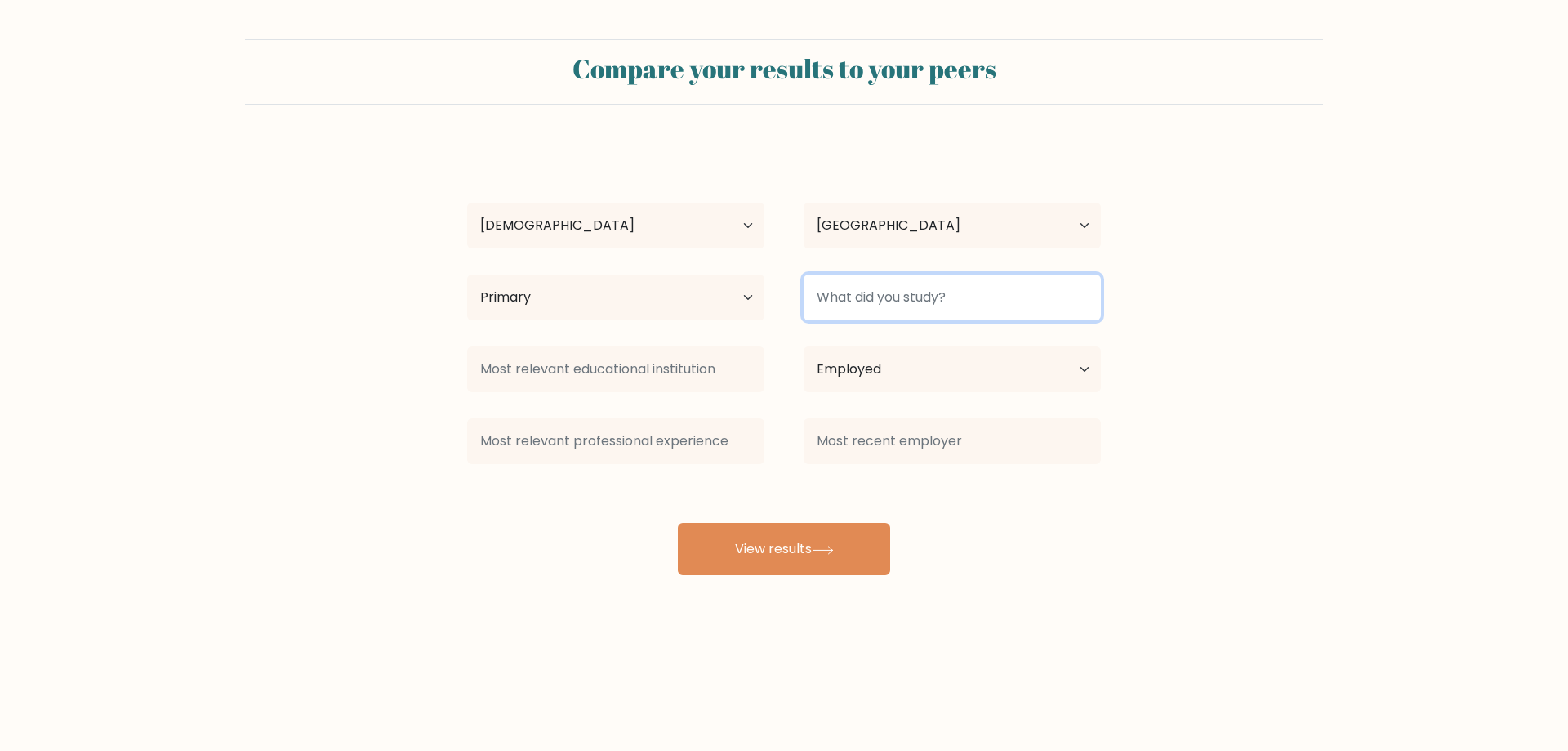
click at [936, 290] on input at bounding box center [952, 297] width 297 height 46
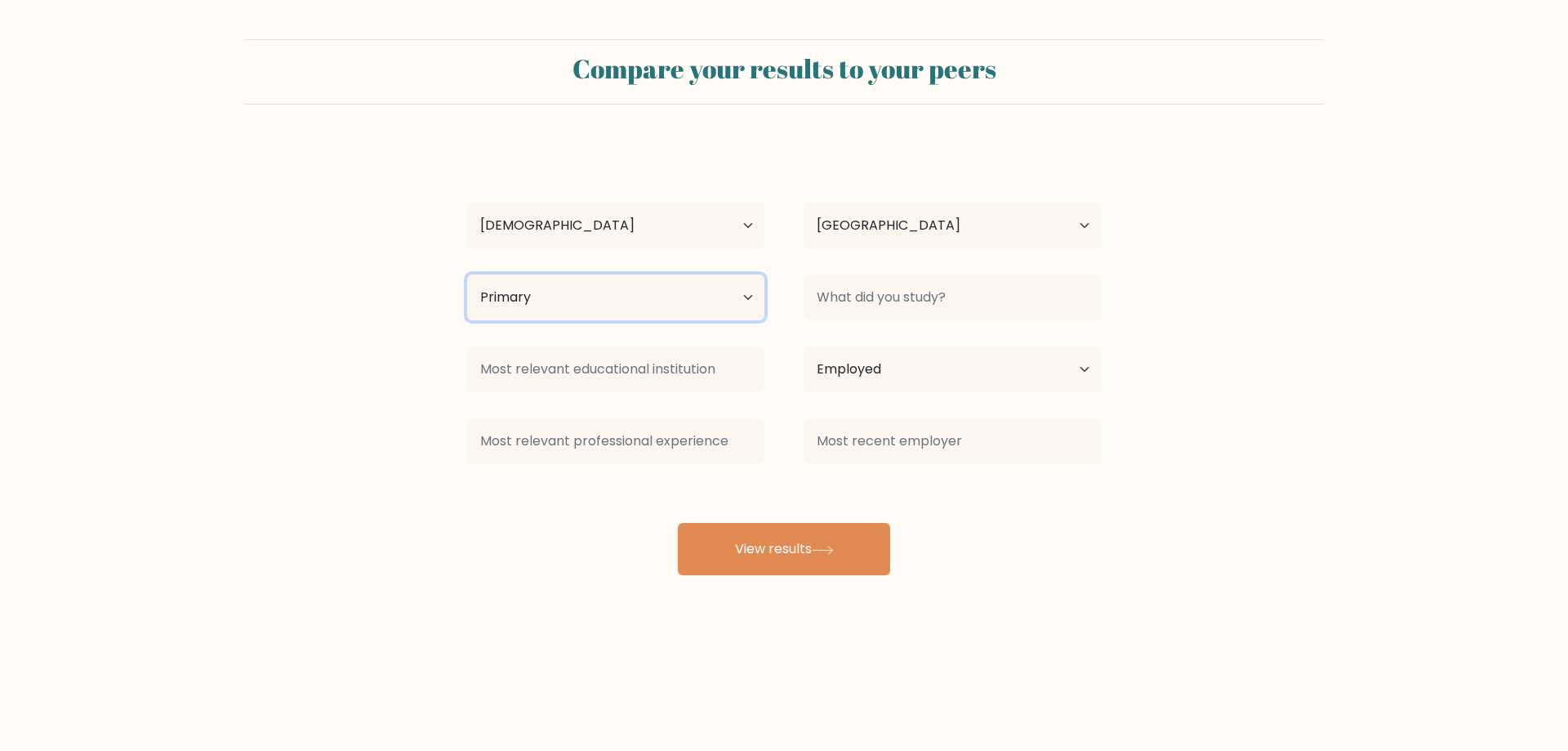
click at [629, 281] on select "Highest education level No schooling Primary Lower Secondary Upper Secondary Oc…" at bounding box center [615, 297] width 297 height 46
select select "upper_secondary"
click at [467, 274] on select "Highest education level No schooling Primary Lower Secondary Upper Secondary Oc…" at bounding box center [615, 297] width 297 height 46
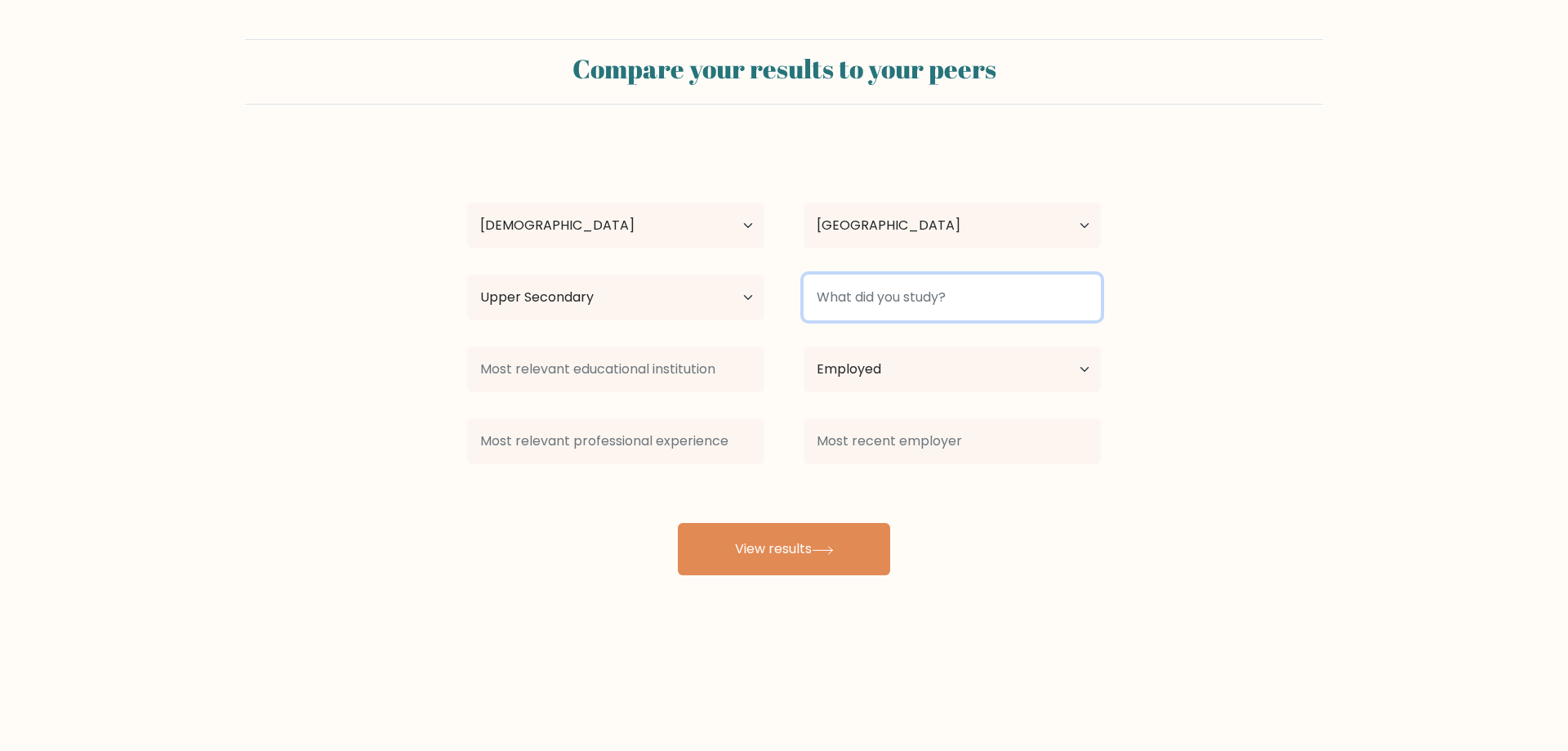
click at [970, 302] on input at bounding box center [952, 297] width 297 height 46
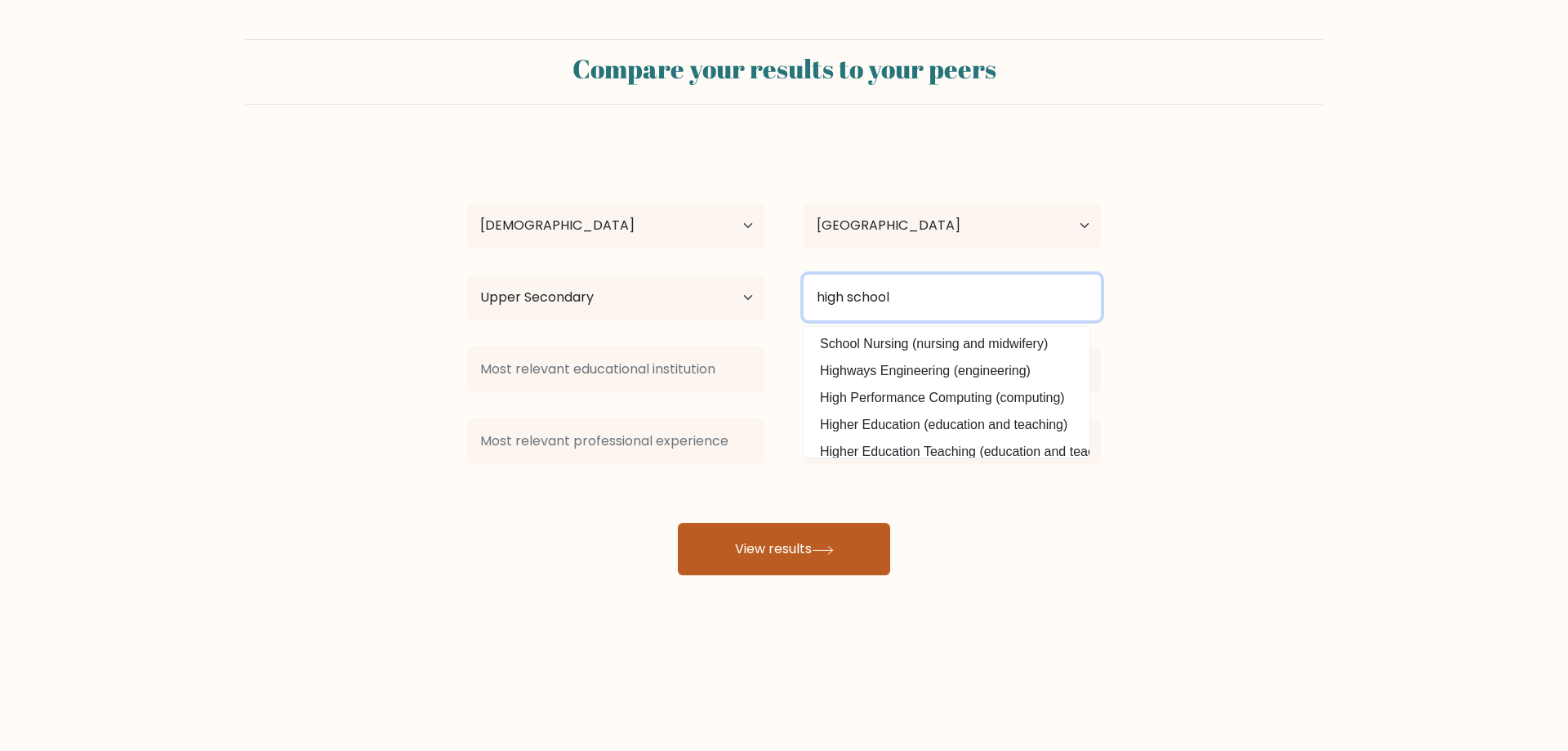
type input "high school"
drag, startPoint x: 840, startPoint y: 567, endPoint x: 847, endPoint y: 552, distance: 16.6
click at [842, 561] on button "View results" at bounding box center [784, 548] width 212 height 52
click at [855, 543] on button "View results" at bounding box center [784, 548] width 212 height 52
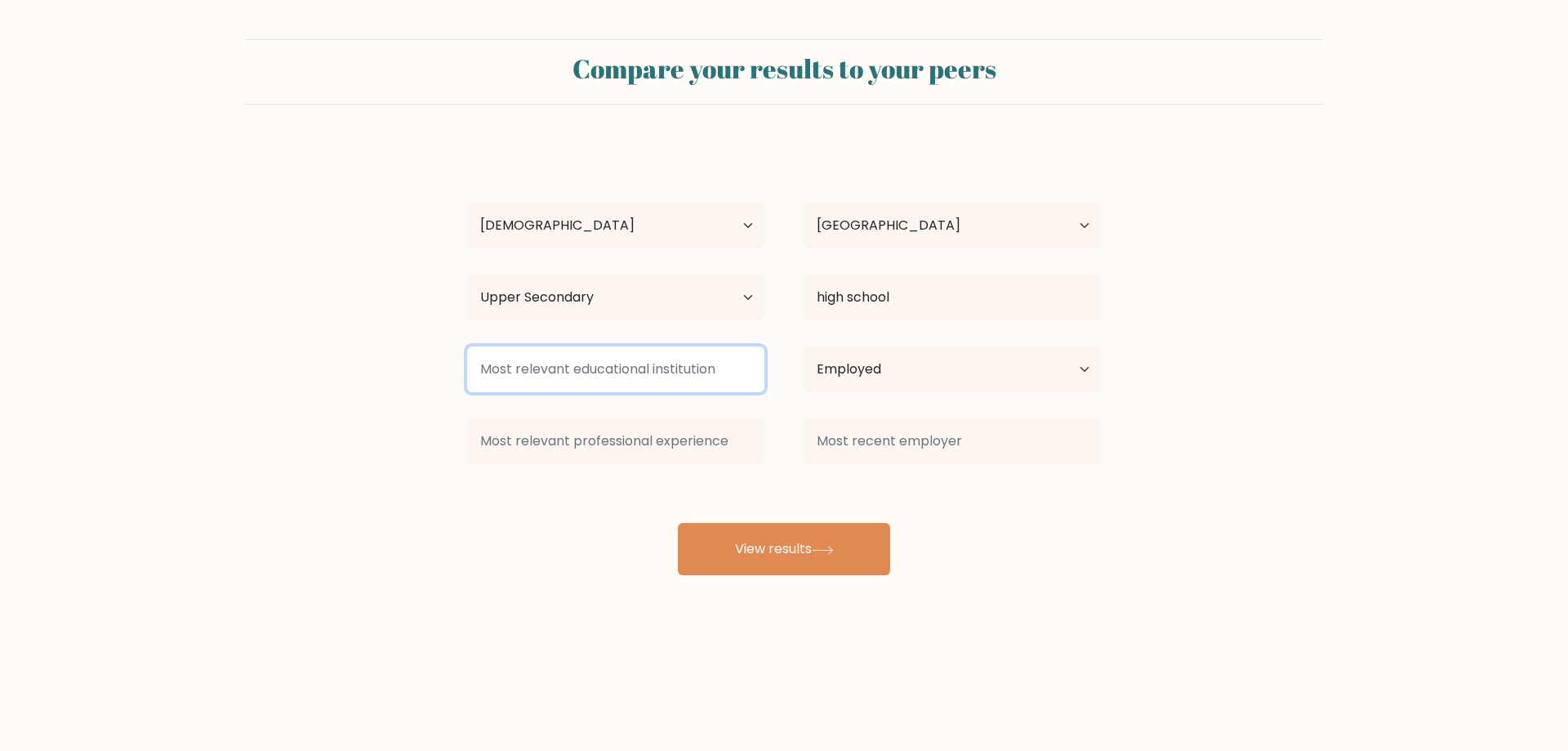
click at [639, 371] on input at bounding box center [615, 370] width 297 height 46
drag, startPoint x: 707, startPoint y: 161, endPoint x: 784, endPoint y: 245, distance: 114.0
click at [713, 171] on div "sommer g Age Under 18 years old 18-24 years old 25-34 years old 35-44 years old…" at bounding box center [784, 360] width 654 height 431
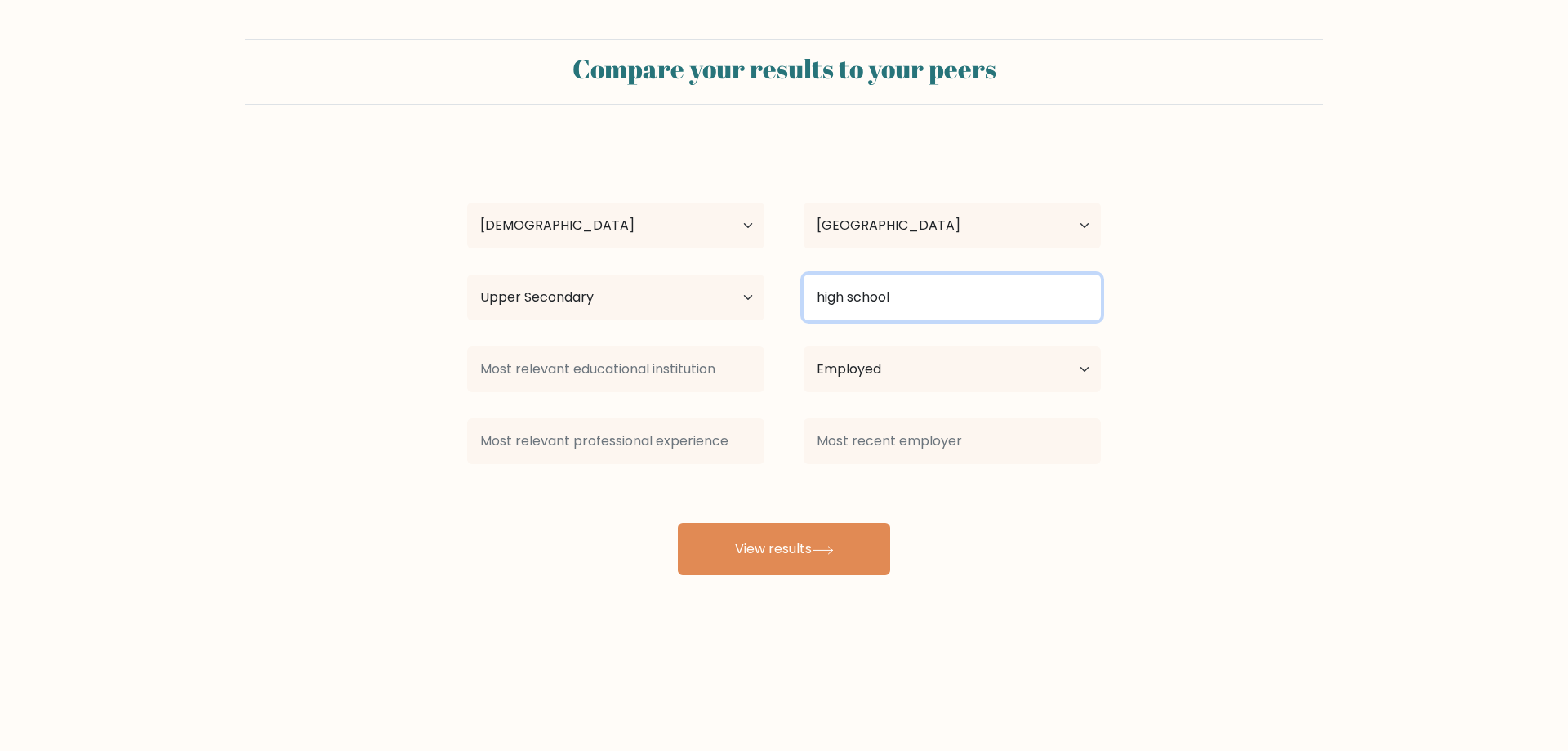
drag, startPoint x: 914, startPoint y: 296, endPoint x: 700, endPoint y: 307, distance: 214.3
click at [700, 307] on div "Highest education level No schooling Primary Lower Secondary Upper Secondary Oc…" at bounding box center [784, 296] width 672 height 58
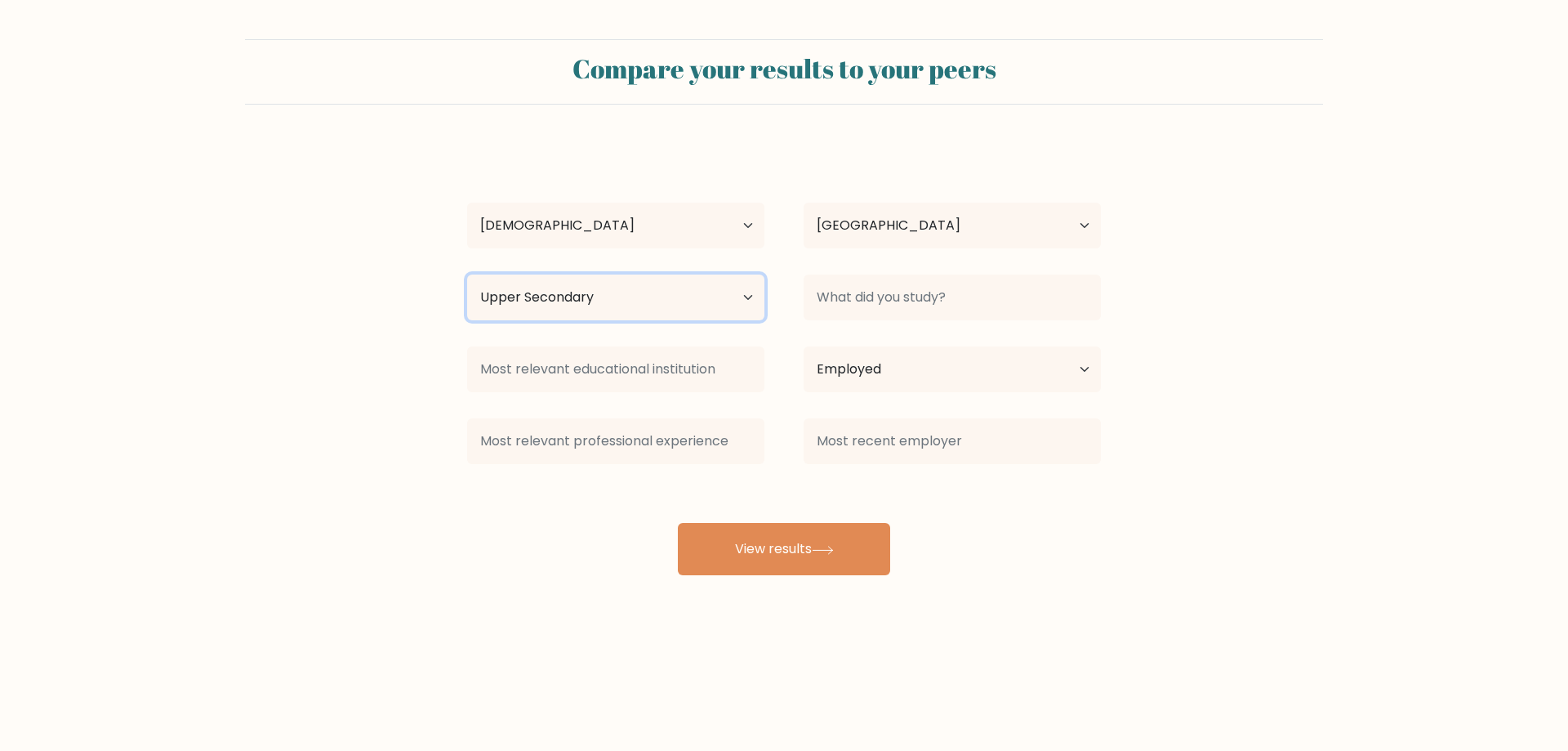
click at [542, 306] on select "Highest education level No schooling Primary Lower Secondary Upper Secondary Oc…" at bounding box center [615, 297] width 297 height 46
select select "primary"
click at [467, 274] on select "Highest education level No schooling Primary Lower Secondary Upper Secondary Oc…" at bounding box center [615, 297] width 297 height 46
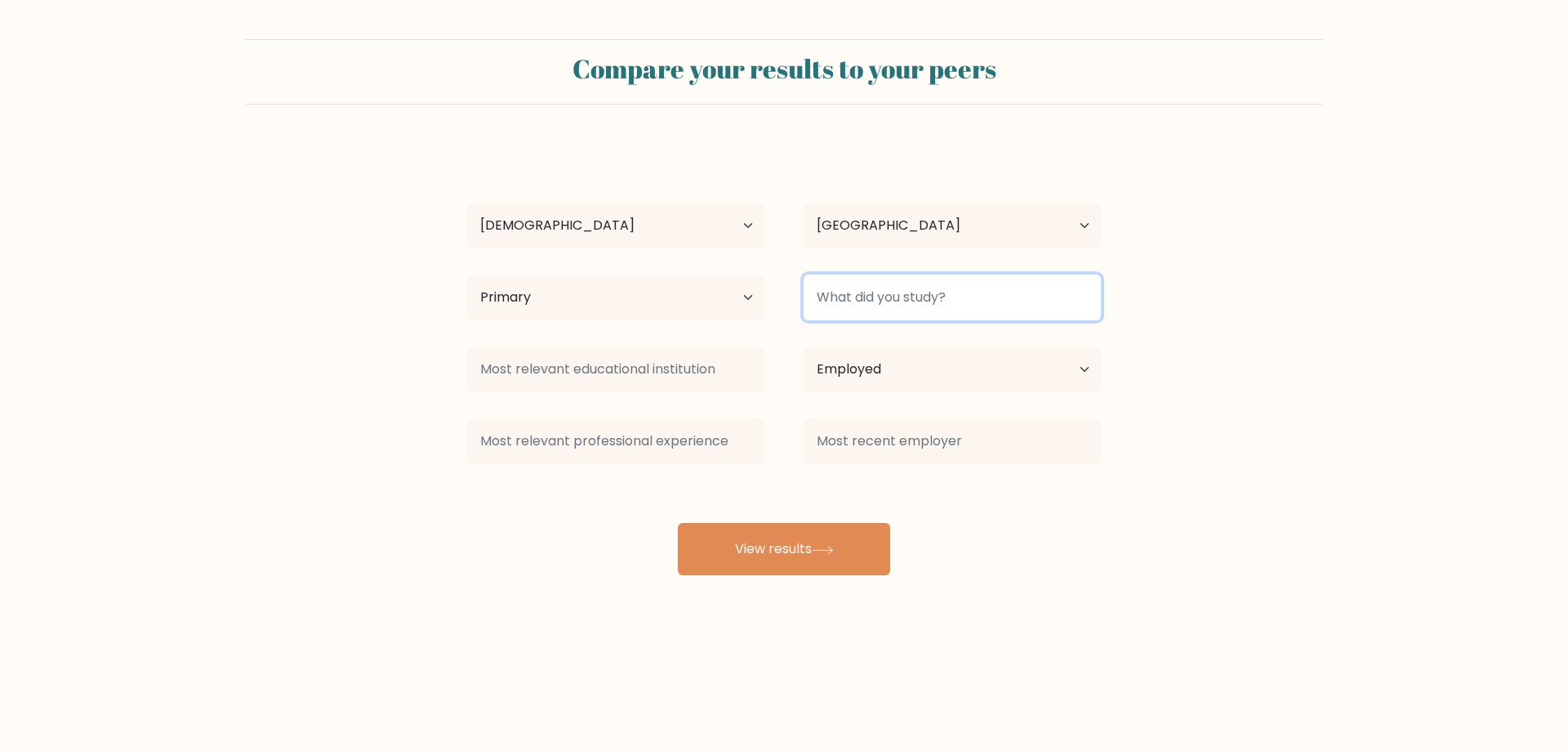
click at [947, 303] on input at bounding box center [952, 297] width 297 height 46
type input "h"
type input "ged"
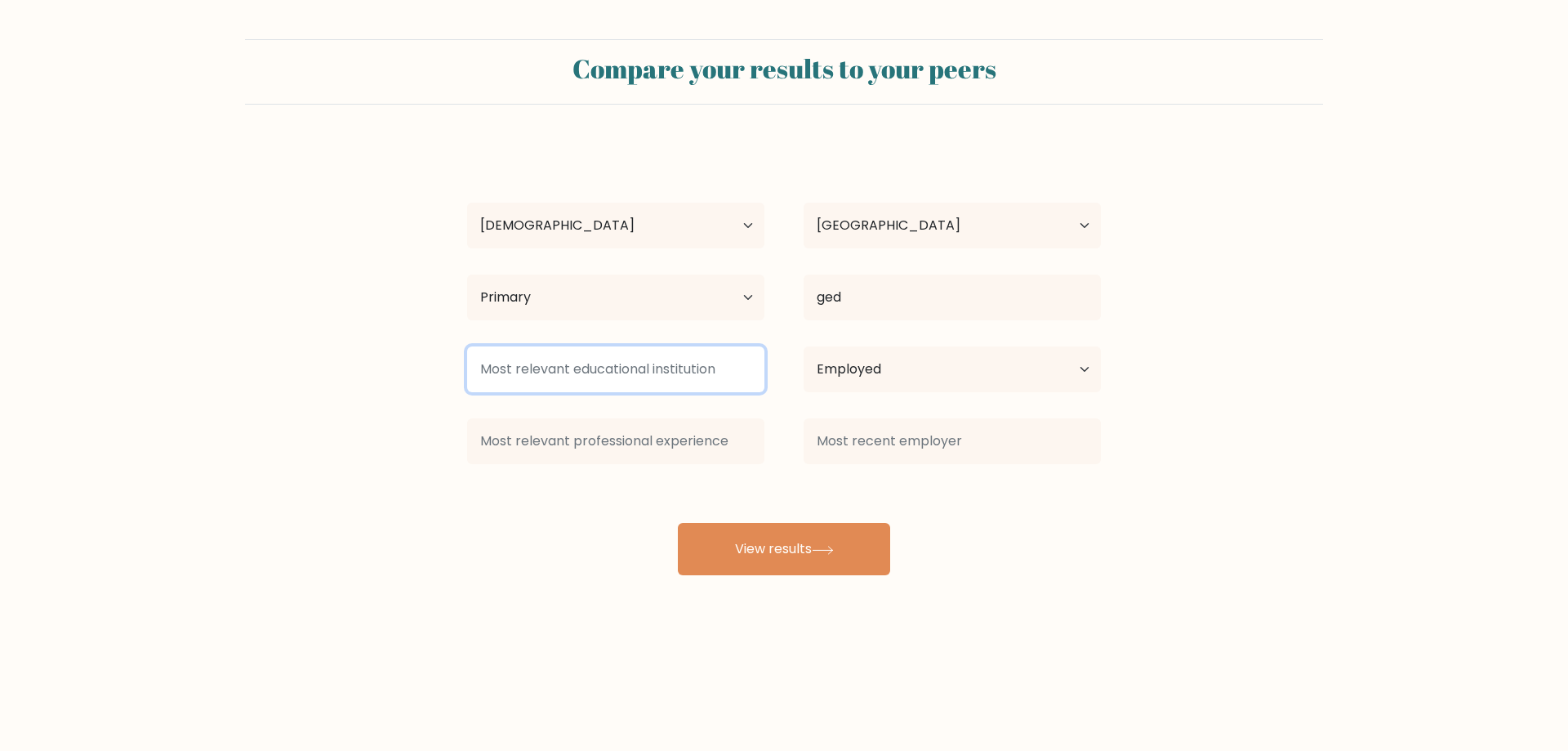
type input "e"
type input "ged"
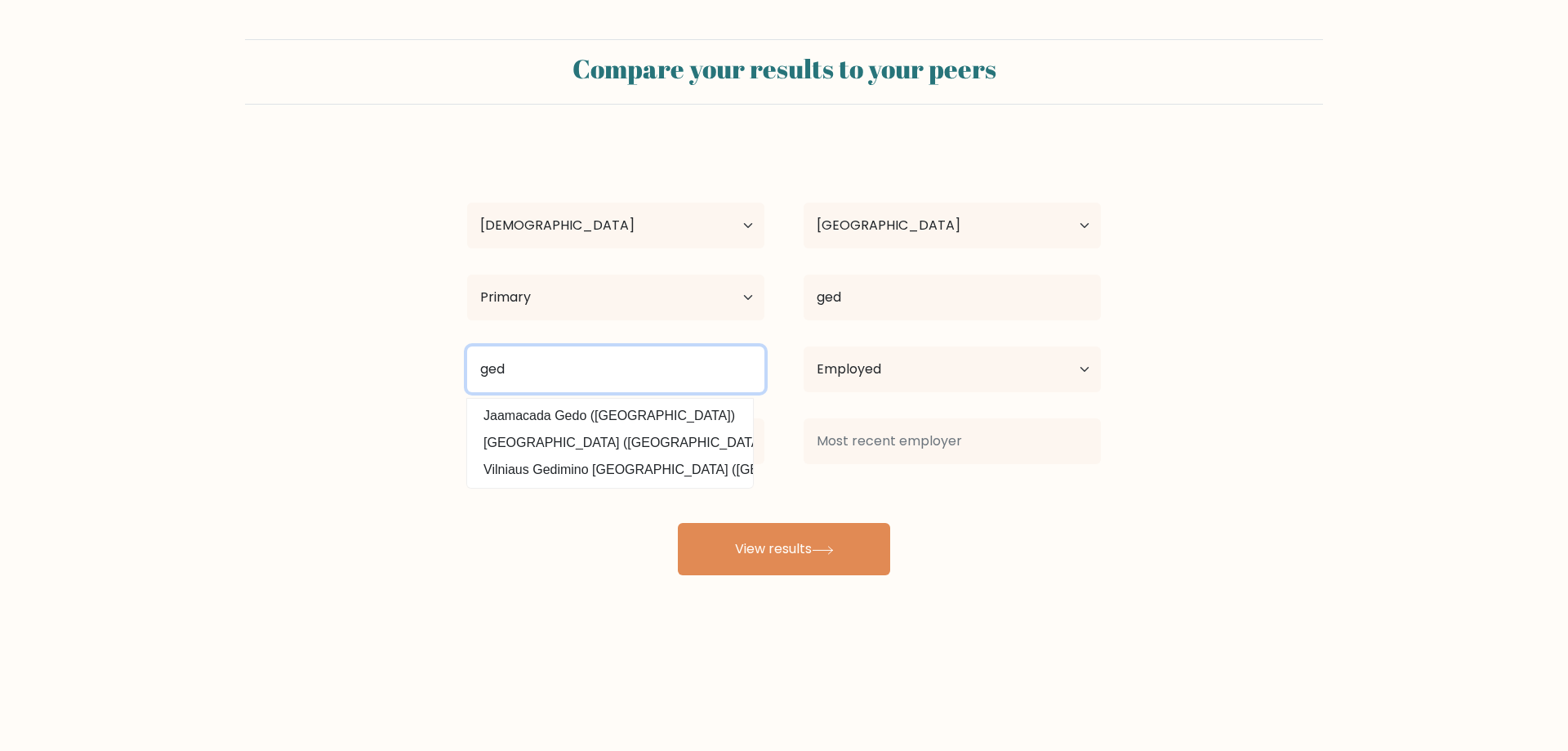
drag, startPoint x: 589, startPoint y: 378, endPoint x: 347, endPoint y: 358, distance: 242.8
click at [346, 358] on form "Compare your results to your peers sommer g Age Under 18 years old 18-24 years …" at bounding box center [784, 307] width 1568 height 536
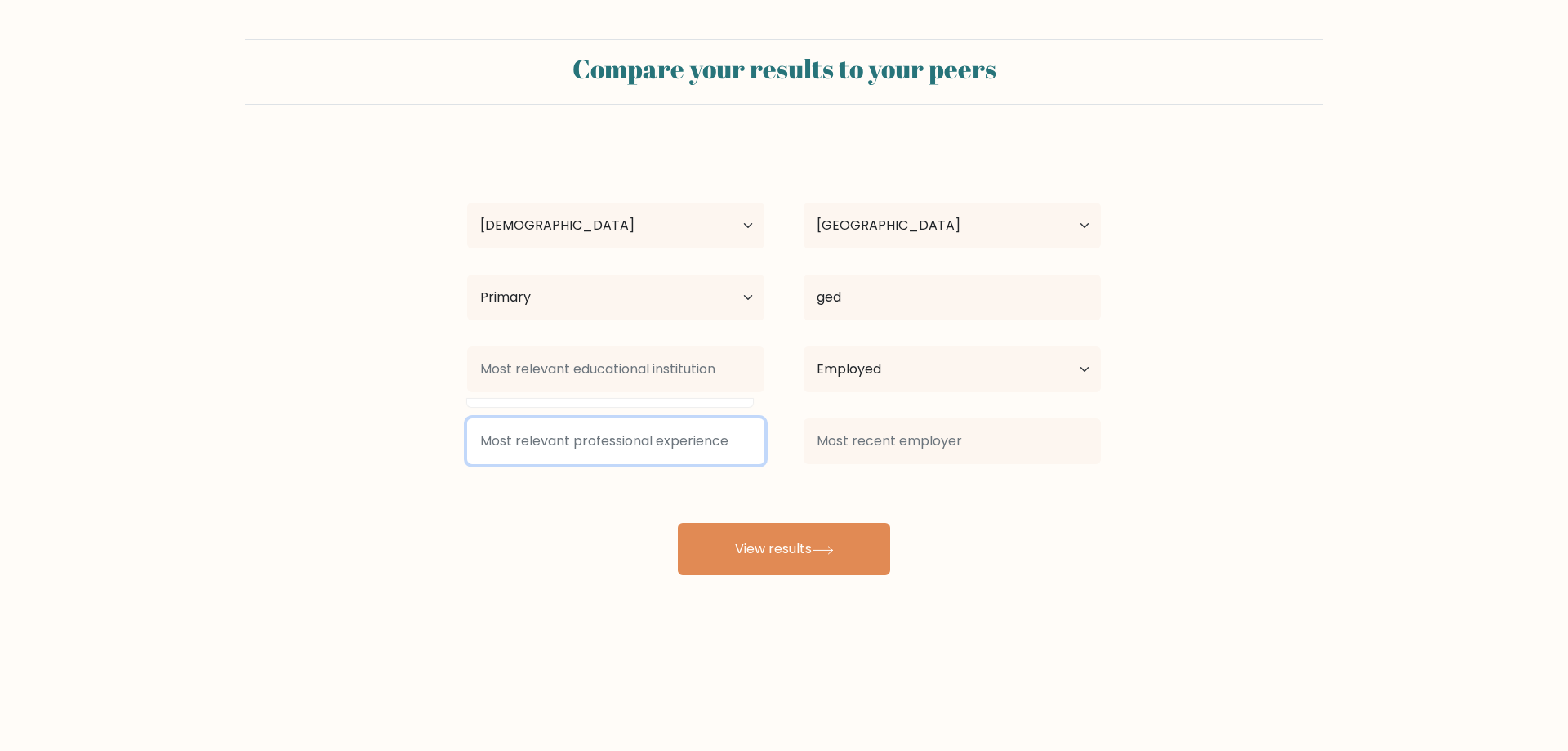
click at [716, 442] on input at bounding box center [615, 441] width 297 height 46
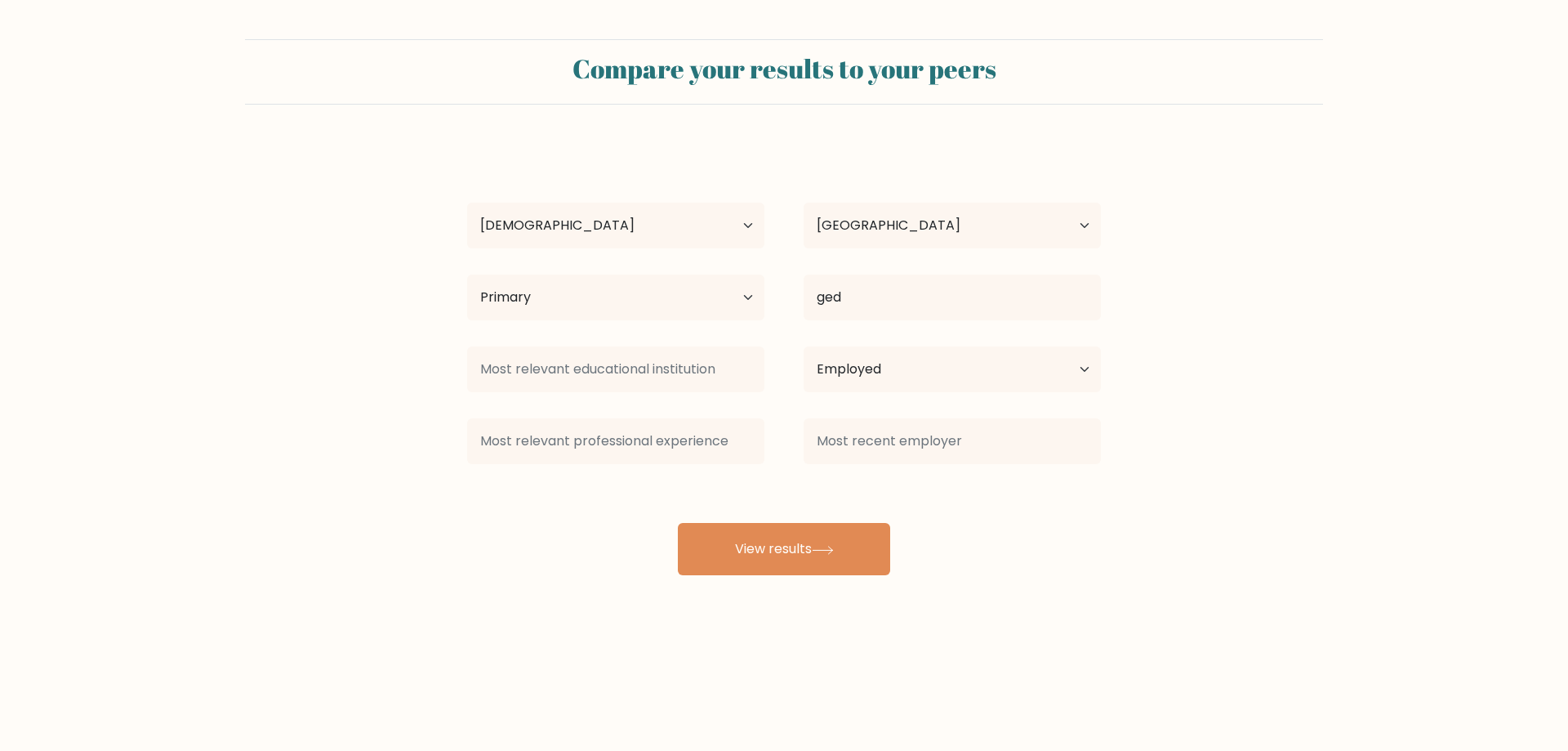
click at [1006, 487] on div "sommer g Age Under 18 years old 18-24 years old 25-34 years old 35-44 years old…" at bounding box center [784, 360] width 654 height 431
click at [771, 547] on button "View results" at bounding box center [784, 548] width 212 height 52
click at [733, 542] on button "View results" at bounding box center [784, 548] width 212 height 52
click at [736, 540] on button "View results" at bounding box center [784, 548] width 212 height 52
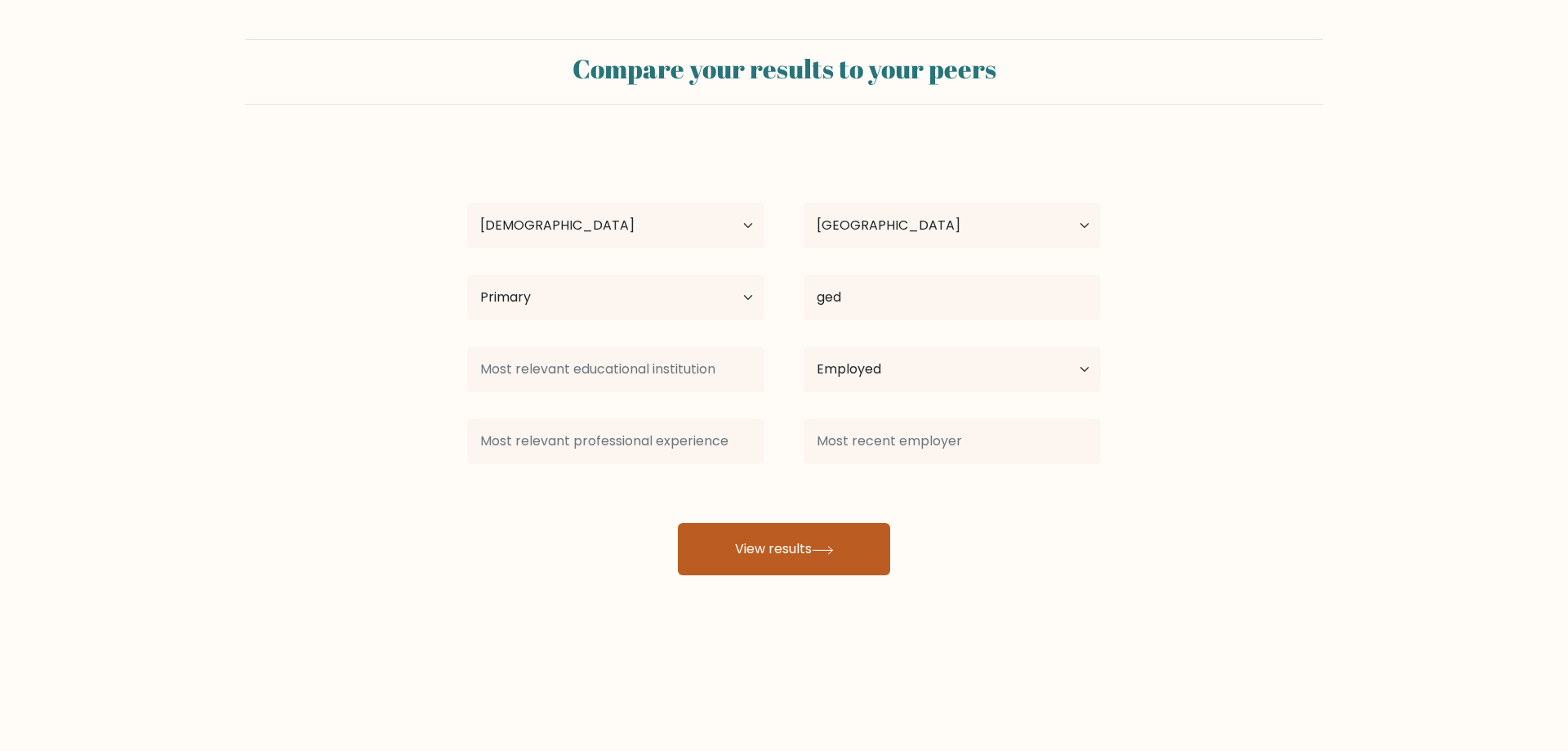
drag, startPoint x: 736, startPoint y: 539, endPoint x: 728, endPoint y: 484, distance: 55.6
click at [736, 537] on button "View results" at bounding box center [784, 548] width 212 height 52
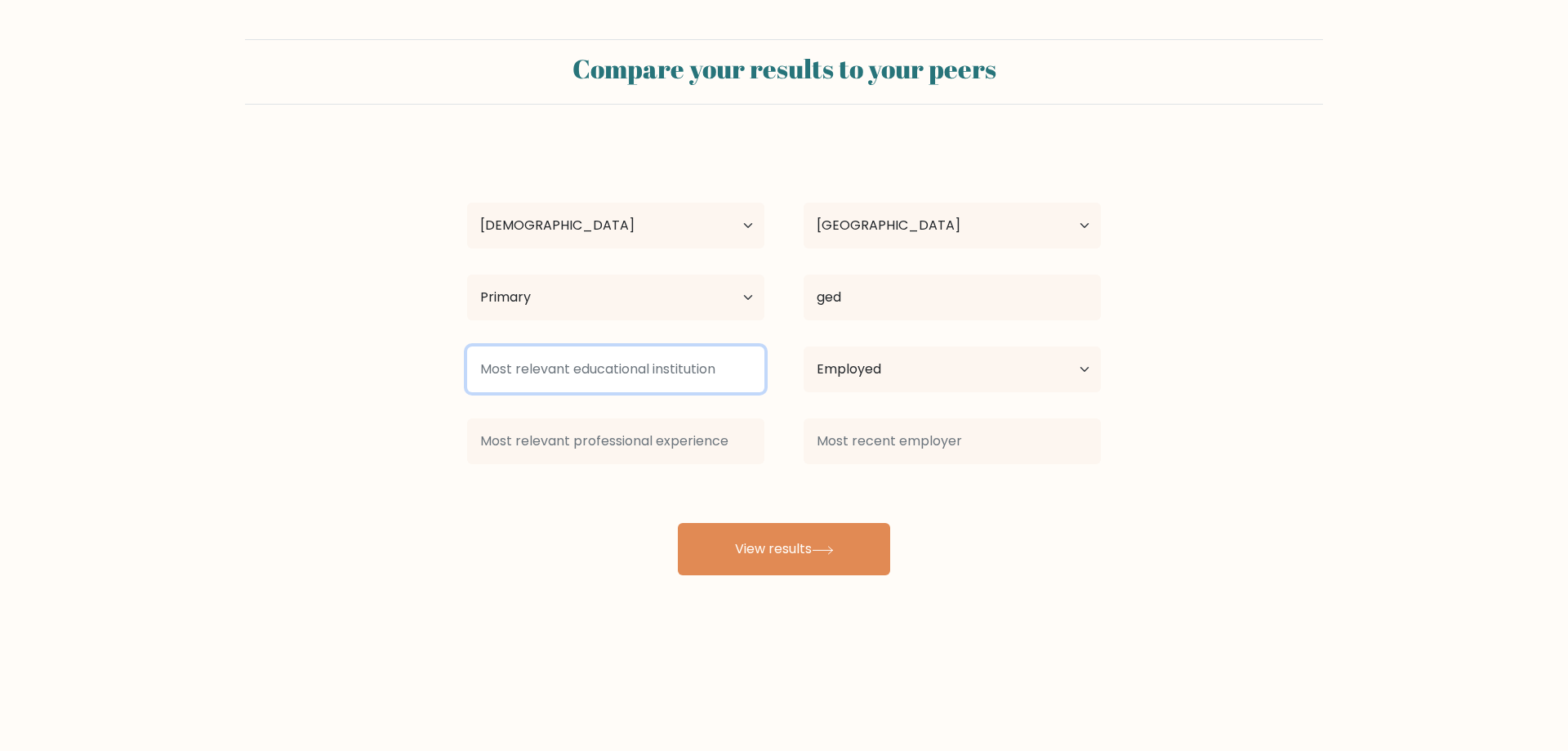
click at [698, 365] on input at bounding box center [615, 370] width 297 height 46
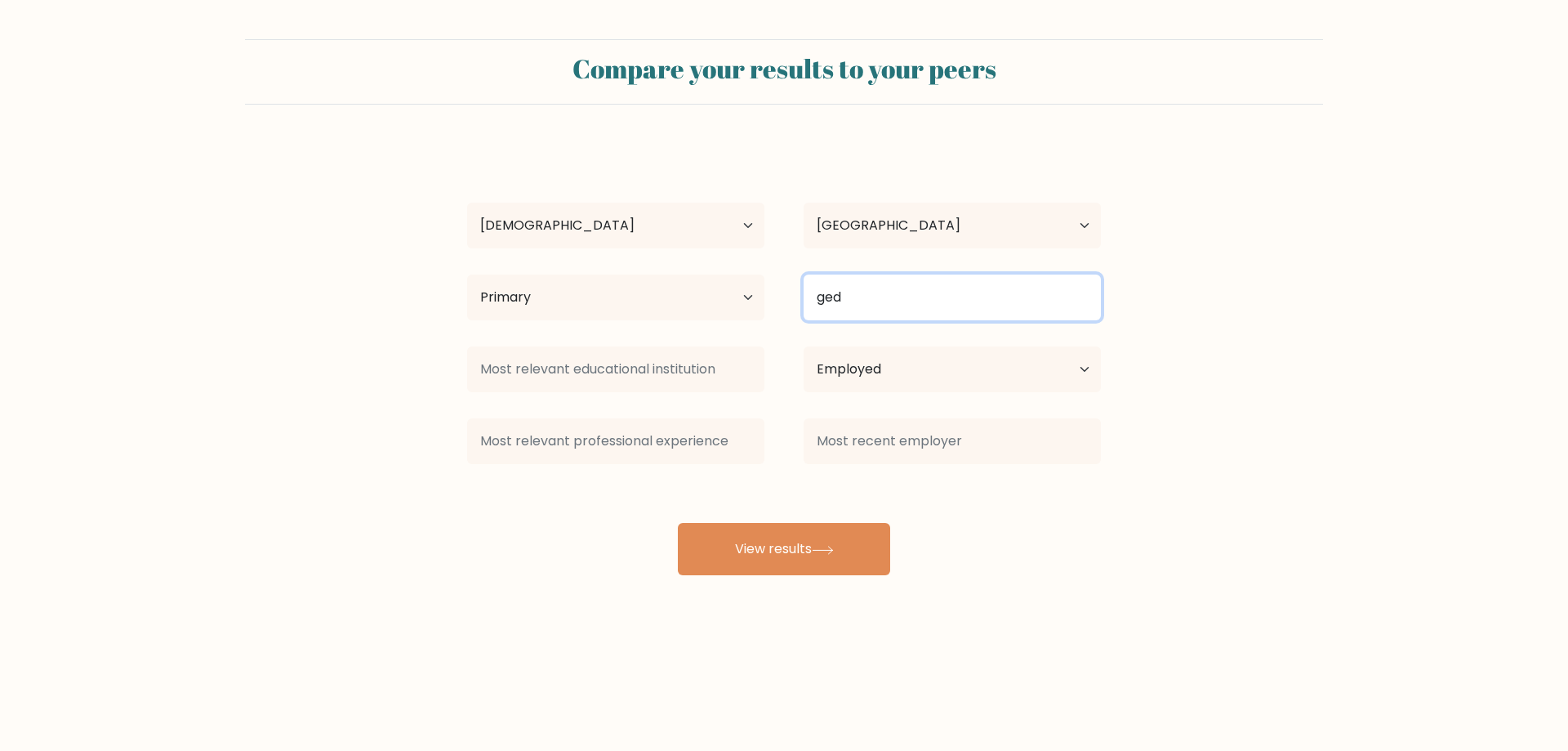
drag, startPoint x: 928, startPoint y: 306, endPoint x: 938, endPoint y: 305, distance: 10.0
click at [938, 305] on input "ged" at bounding box center [952, 297] width 297 height 46
drag, startPoint x: 1060, startPoint y: 303, endPoint x: 403, endPoint y: 277, distance: 657.5
click at [403, 277] on form "Compare your results to your peers sommer g Age Under 18 years old 18-24 years …" at bounding box center [784, 307] width 1568 height 536
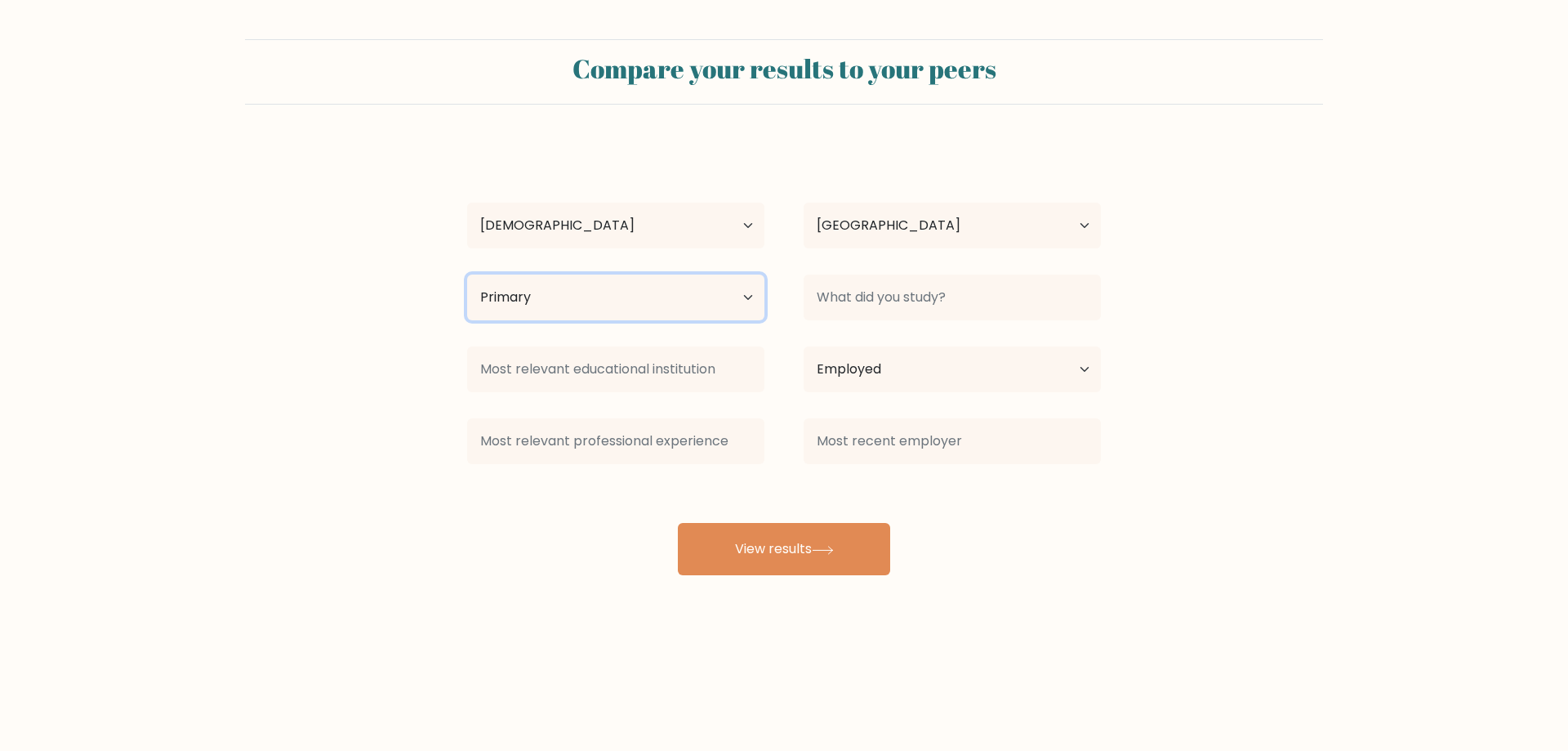
click at [570, 296] on select "Highest education level No schooling Primary Lower Secondary Upper Secondary Oc…" at bounding box center [615, 297] width 297 height 46
click at [467, 274] on select "Highest education level No schooling Primary Lower Secondary Upper Secondary Oc…" at bounding box center [615, 297] width 297 height 46
click at [562, 306] on select "Highest education level No schooling Primary Lower Secondary Upper Secondary Oc…" at bounding box center [615, 297] width 297 height 46
select select "no_schooling"
click at [467, 274] on select "Highest education level No schooling Primary Lower Secondary Upper Secondary Oc…" at bounding box center [615, 297] width 297 height 46
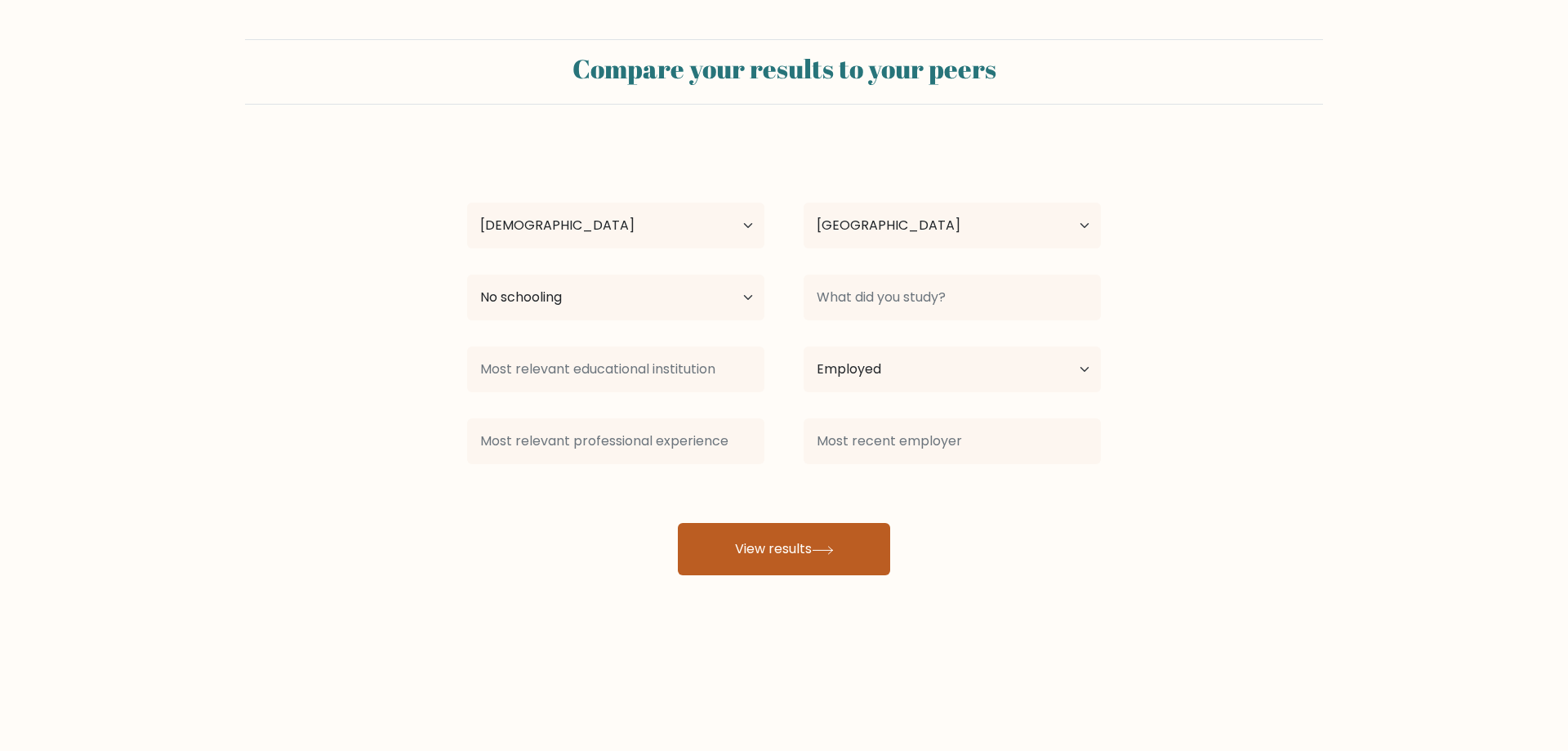
click at [785, 530] on button "View results" at bounding box center [784, 548] width 212 height 52
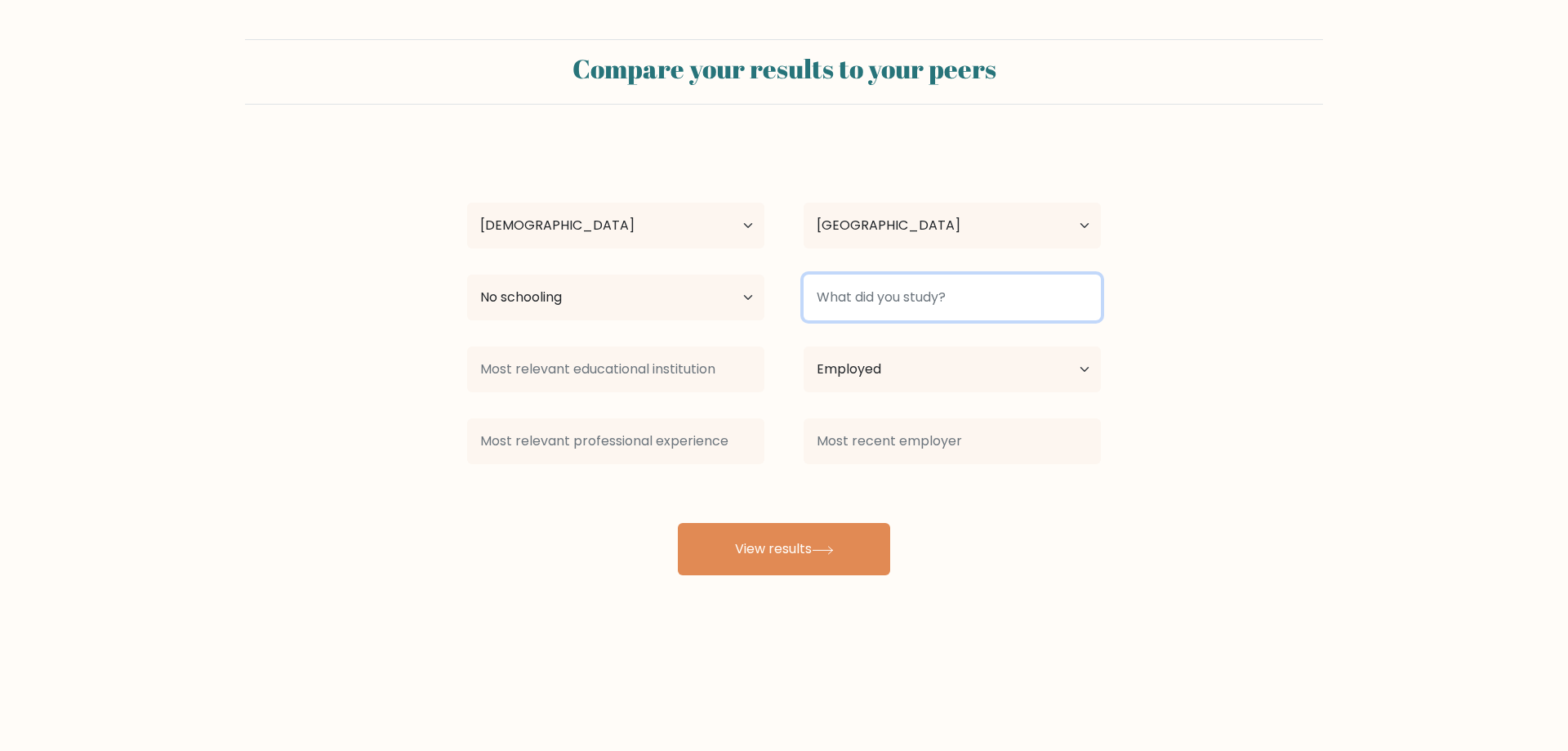
click at [910, 310] on input at bounding box center [952, 297] width 297 height 46
type input "home"
click at [677, 523] on button "View results" at bounding box center [784, 548] width 212 height 52
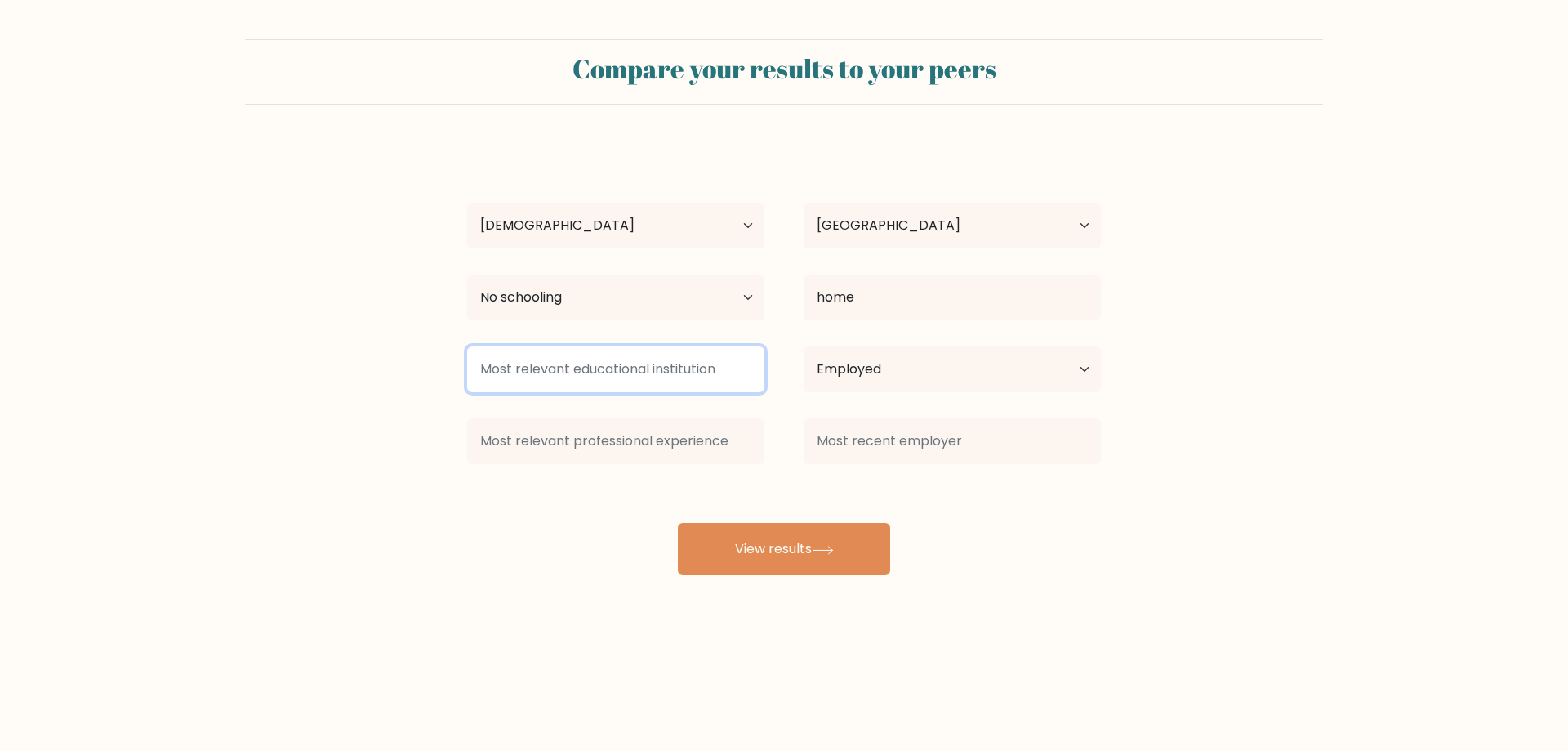
click at [595, 379] on input at bounding box center [615, 370] width 297 height 46
click at [672, 366] on input "home" at bounding box center [615, 370] width 297 height 46
click at [642, 365] on input "home" at bounding box center [615, 370] width 297 height 46
type input "home"
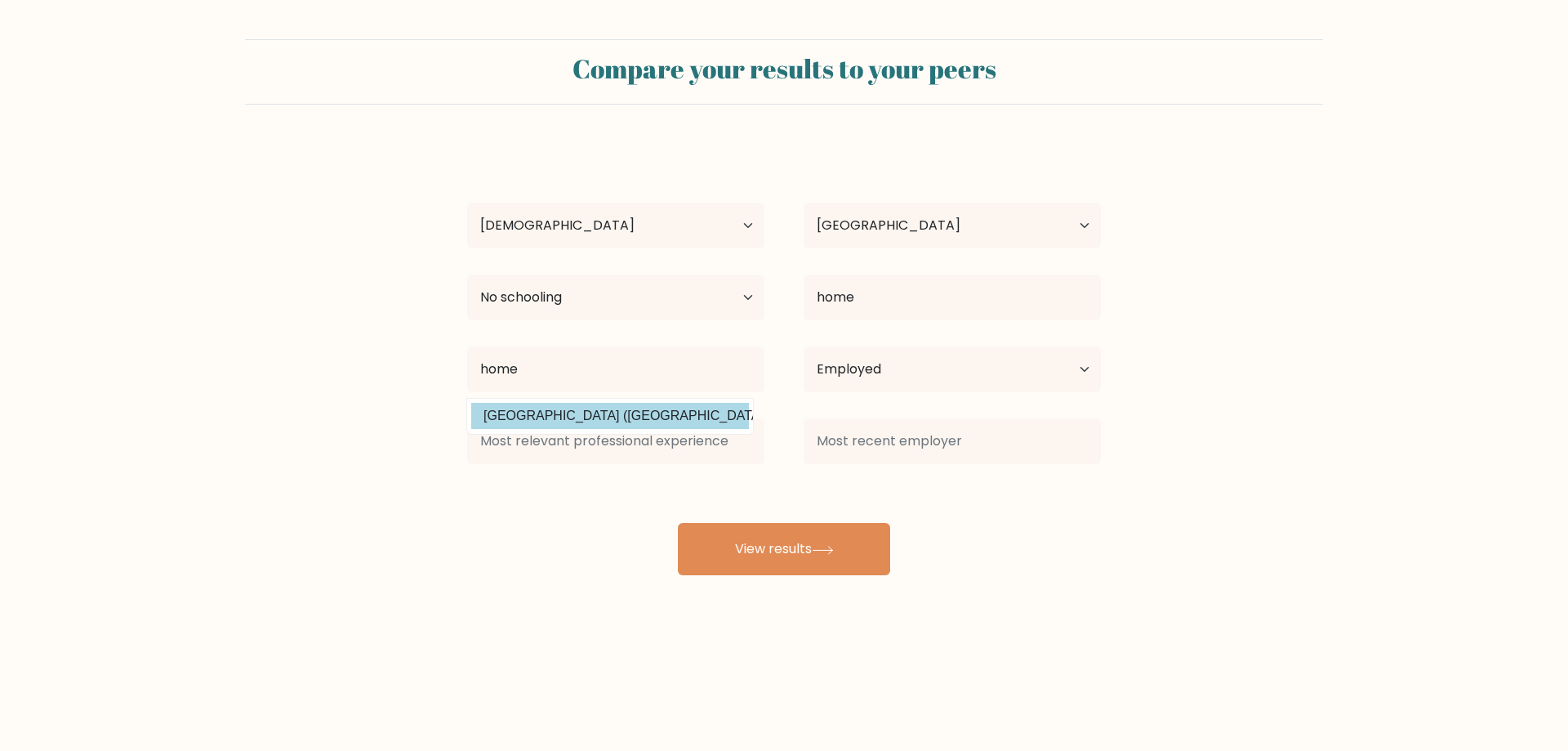
click at [629, 413] on div "sommer g Age Under 18 years old 18-24 years old 25-34 years old 35-44 years old…" at bounding box center [784, 360] width 654 height 431
drag, startPoint x: 685, startPoint y: 584, endPoint x: 694, endPoint y: 576, distance: 12.0
click at [690, 584] on div "Compare your results to your peers sommer g Age Under 18 years old 18-24 years …" at bounding box center [784, 310] width 1568 height 619
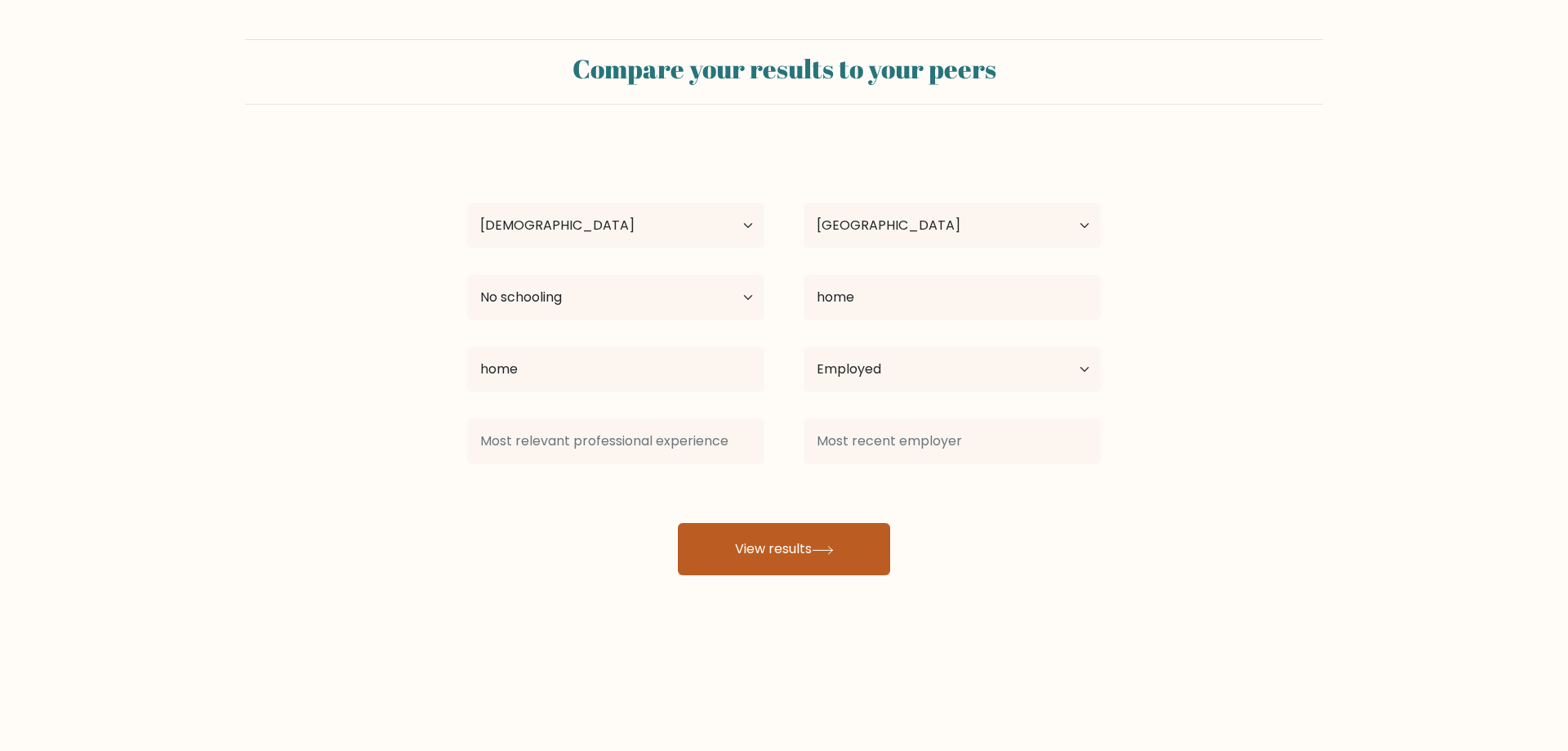
click at [700, 569] on button "View results" at bounding box center [784, 548] width 212 height 52
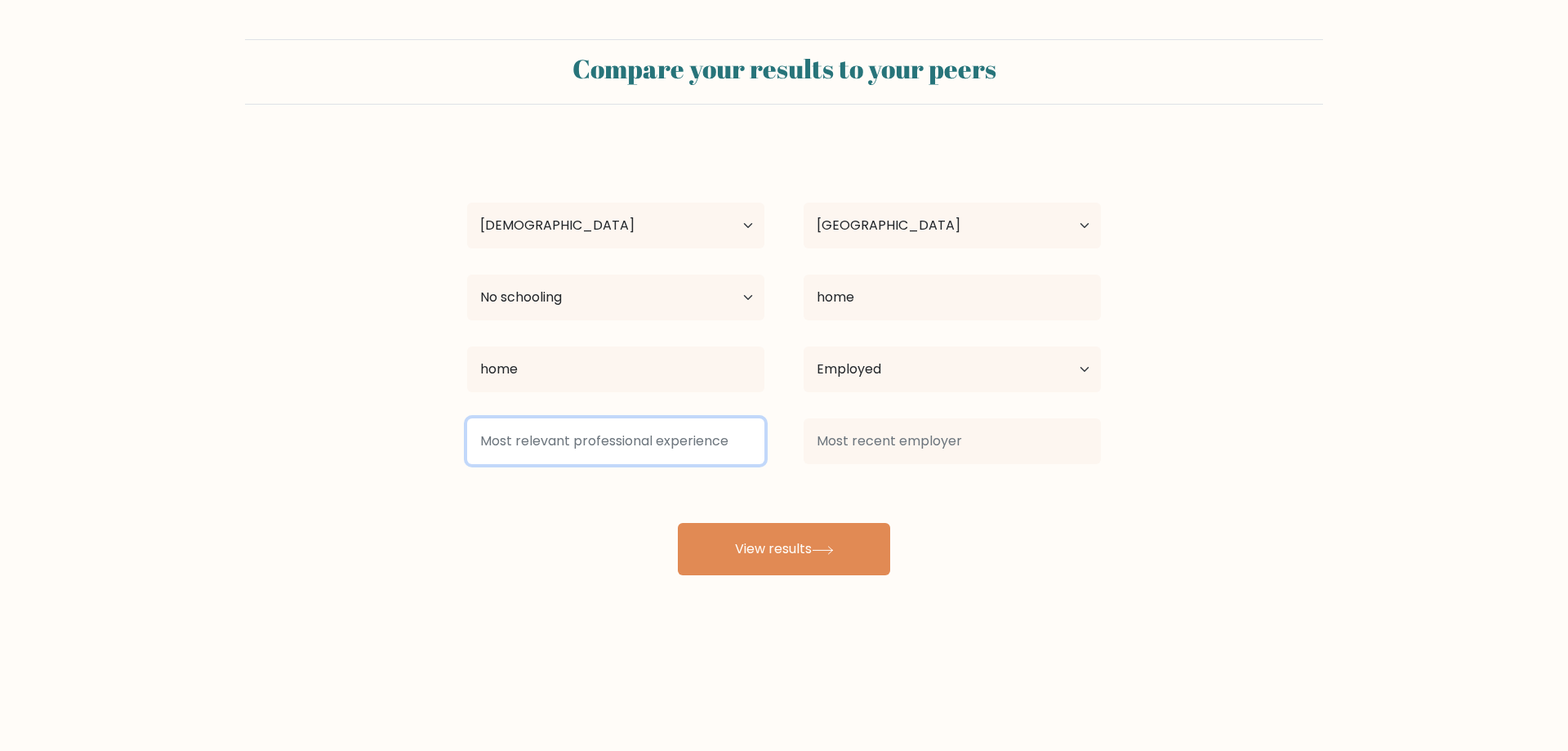
click at [658, 456] on input at bounding box center [615, 441] width 297 height 46
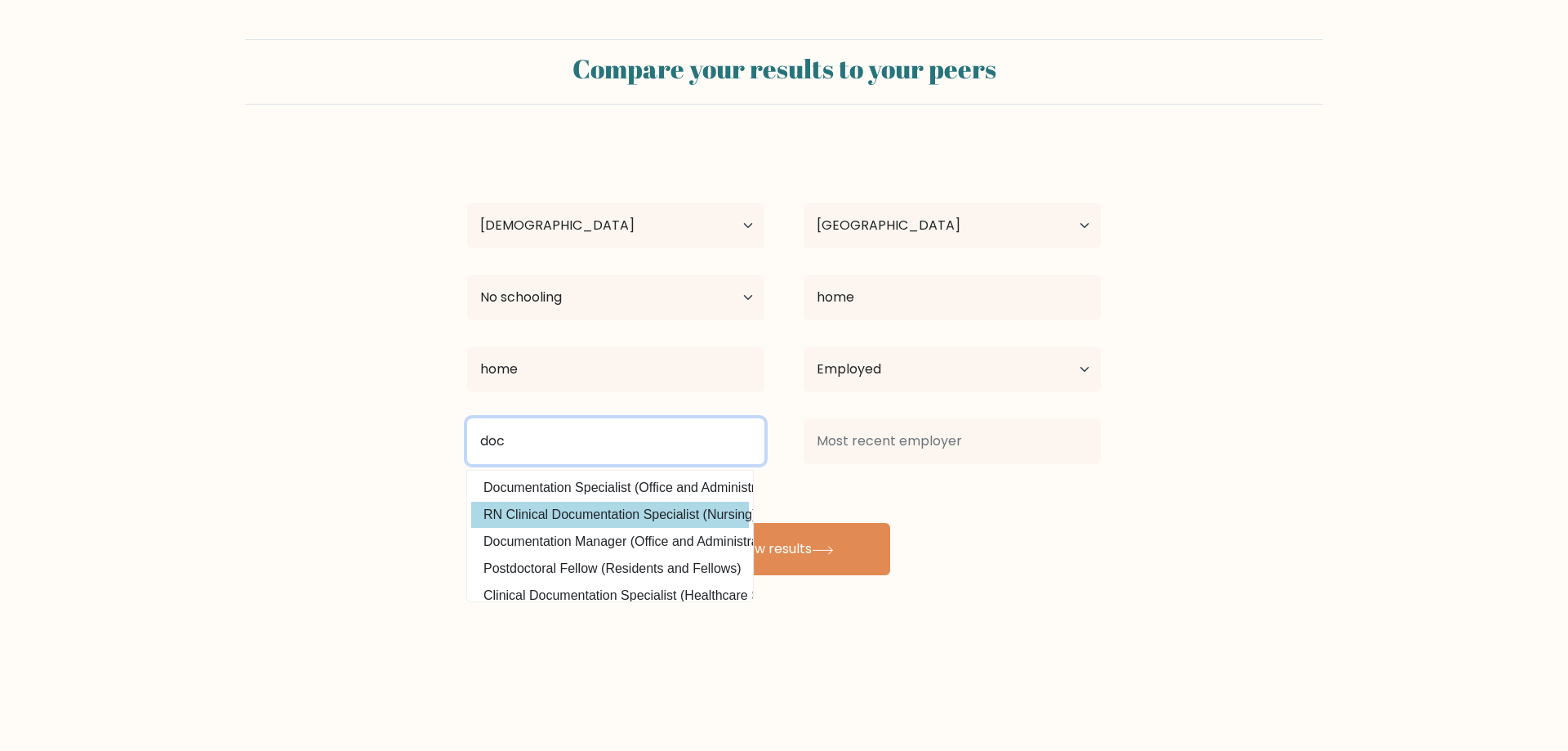
type input "doc"
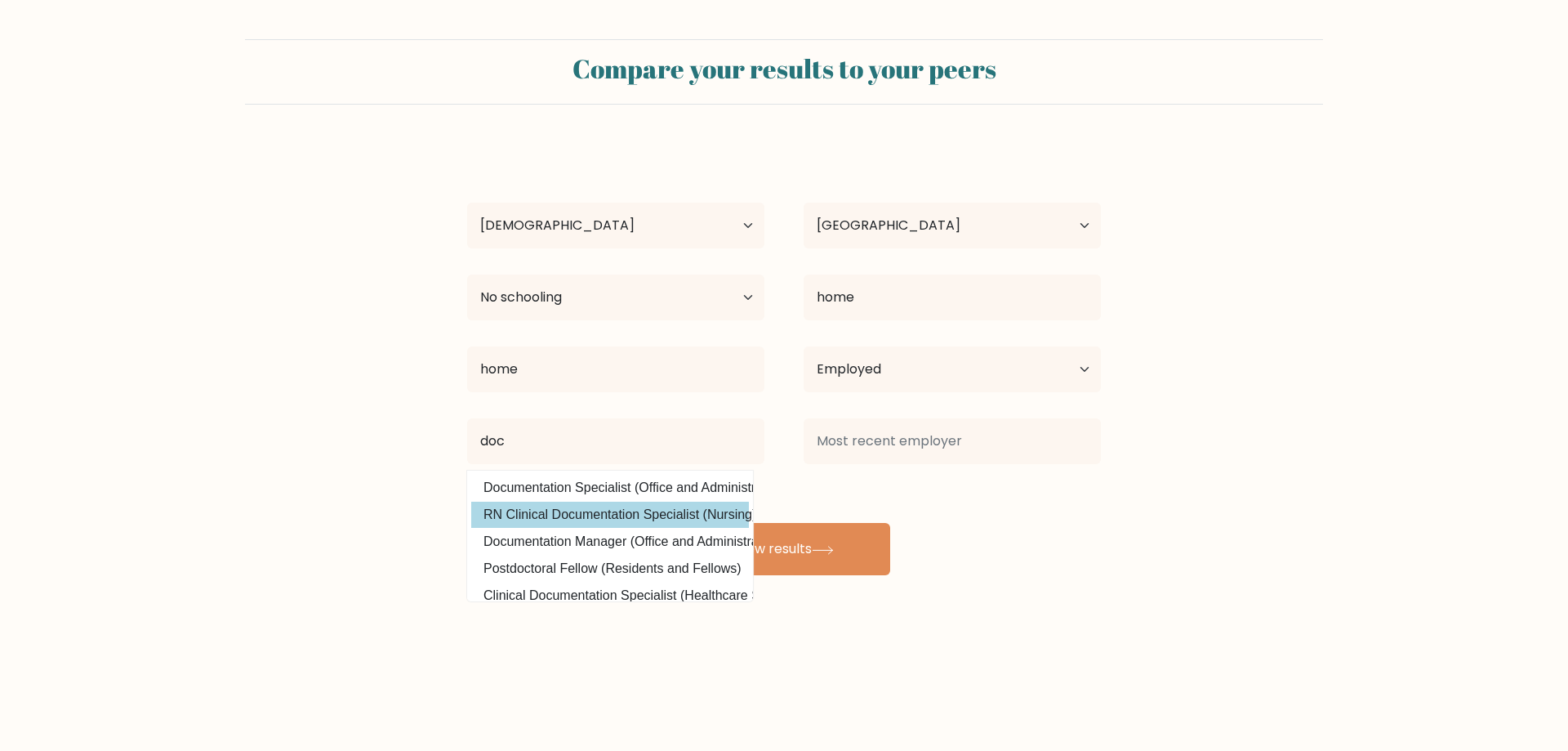
click at [547, 511] on div "sommer g Age Under 18 years old 18-24 years old 25-34 years old 35-44 years old…" at bounding box center [784, 360] width 654 height 431
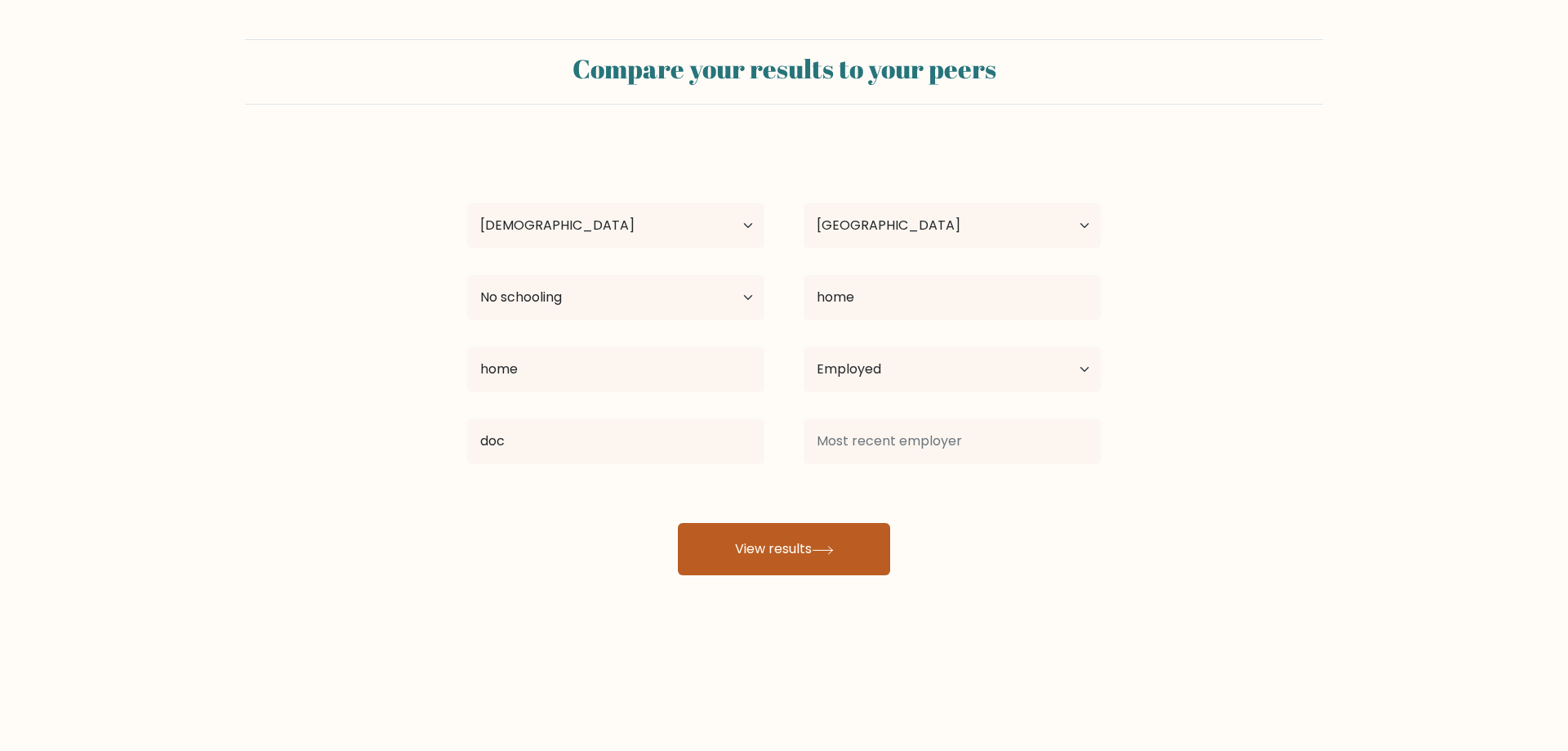
click at [803, 550] on button "View results" at bounding box center [784, 548] width 212 height 52
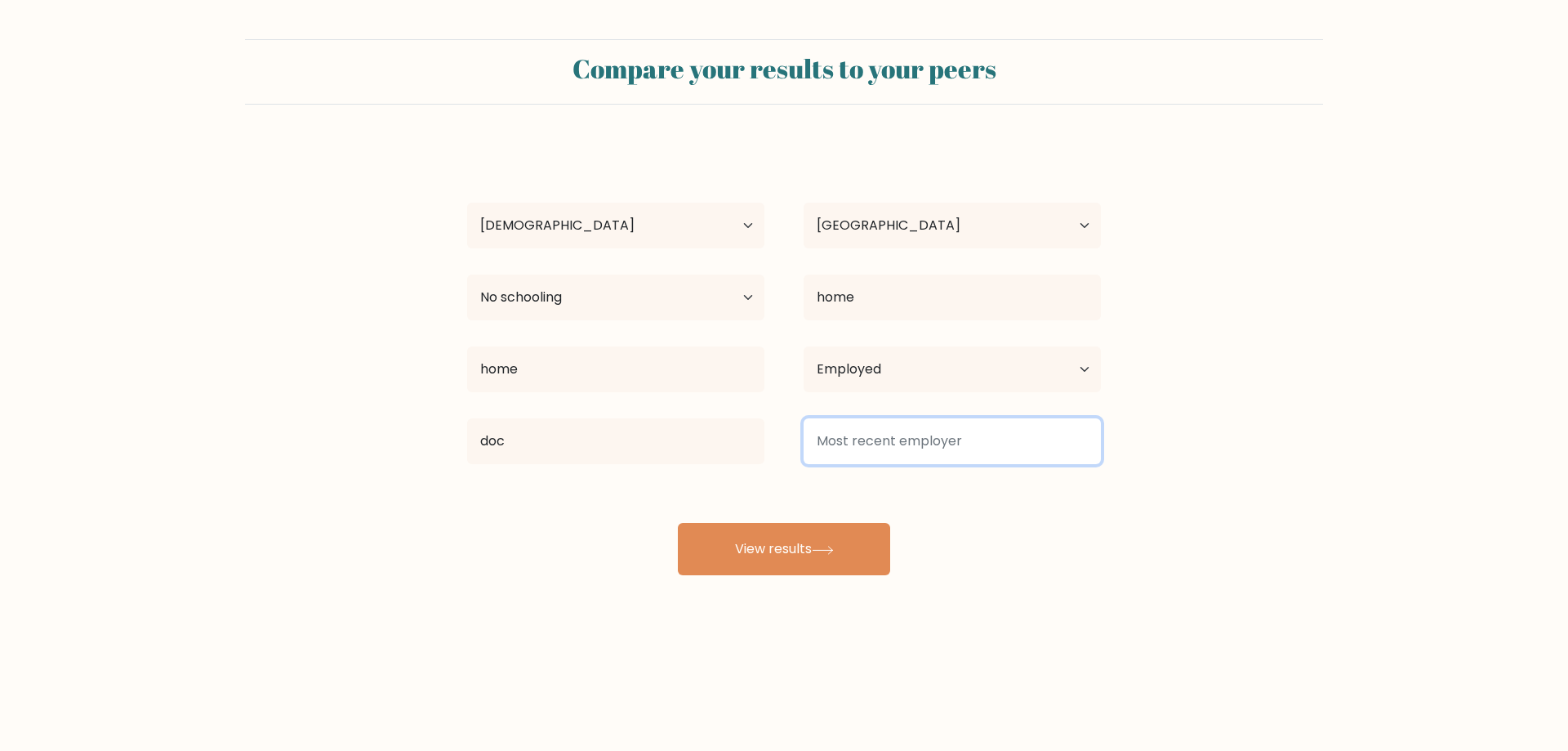
drag, startPoint x: 923, startPoint y: 452, endPoint x: 919, endPoint y: 435, distance: 17.5
click at [923, 450] on input at bounding box center [952, 441] width 297 height 46
type input "f"
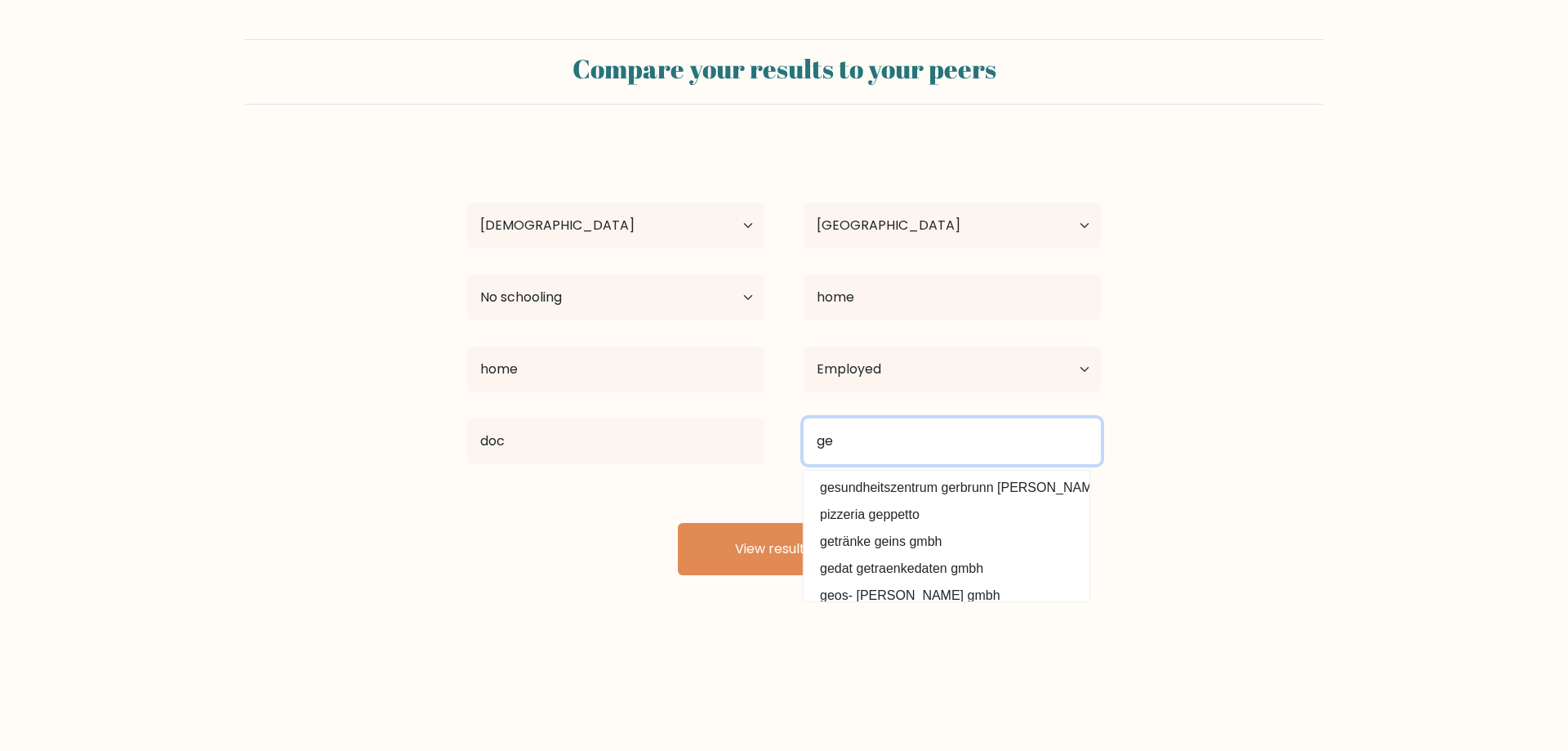
scroll to position [159, 0]
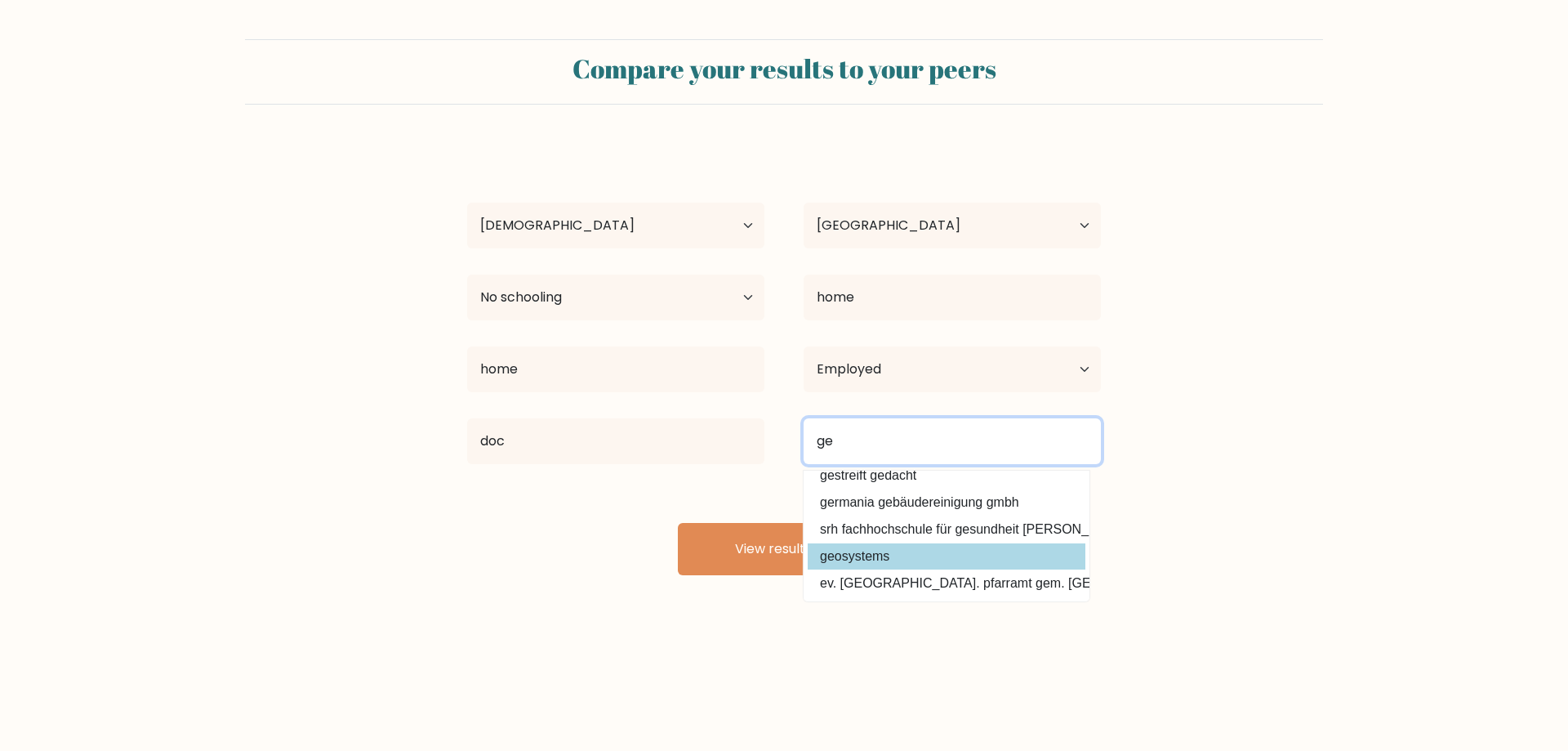
type input "ge"
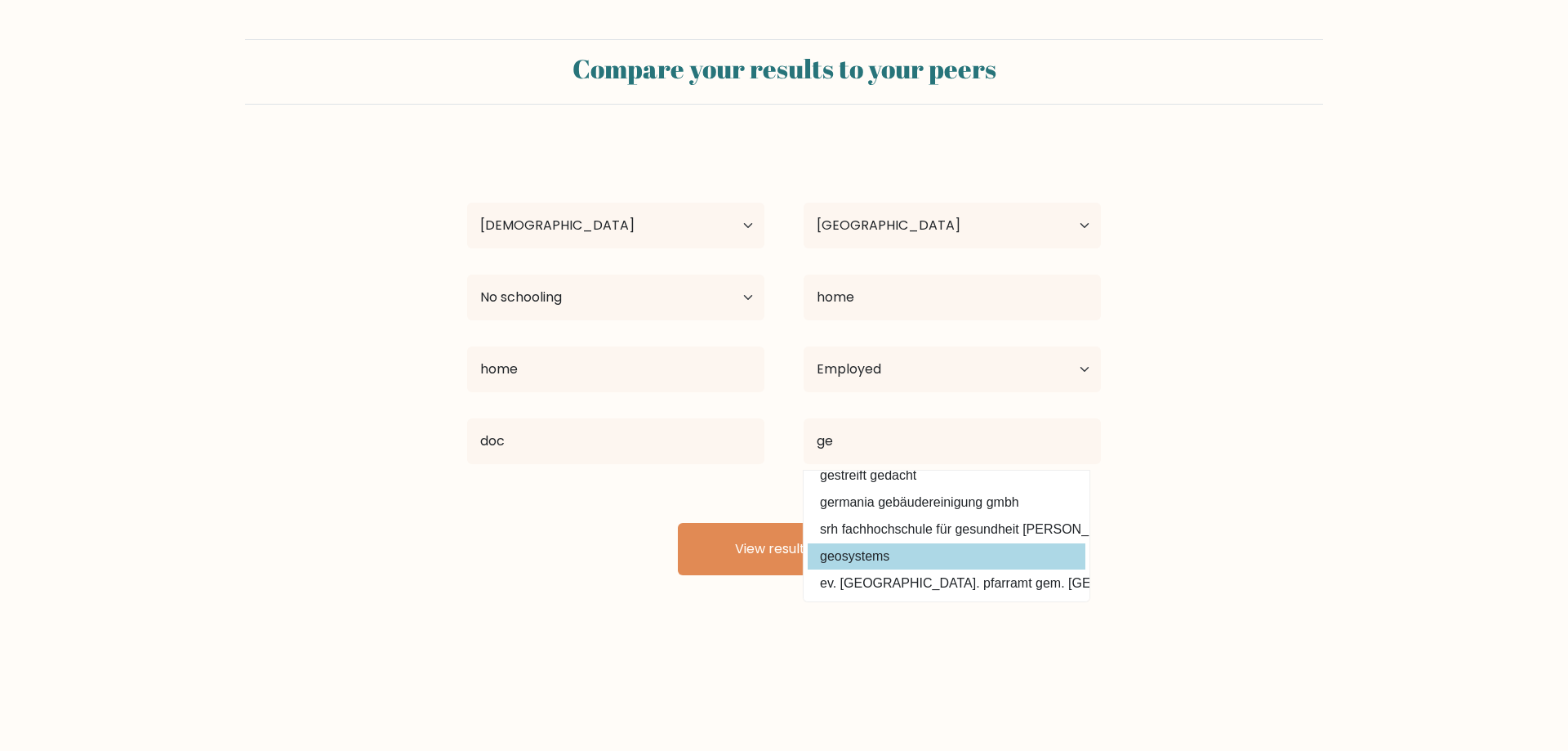
click at [977, 545] on div "sommer g Age Under 18 years old 18-24 years old 25-34 years old 35-44 years old…" at bounding box center [784, 360] width 654 height 431
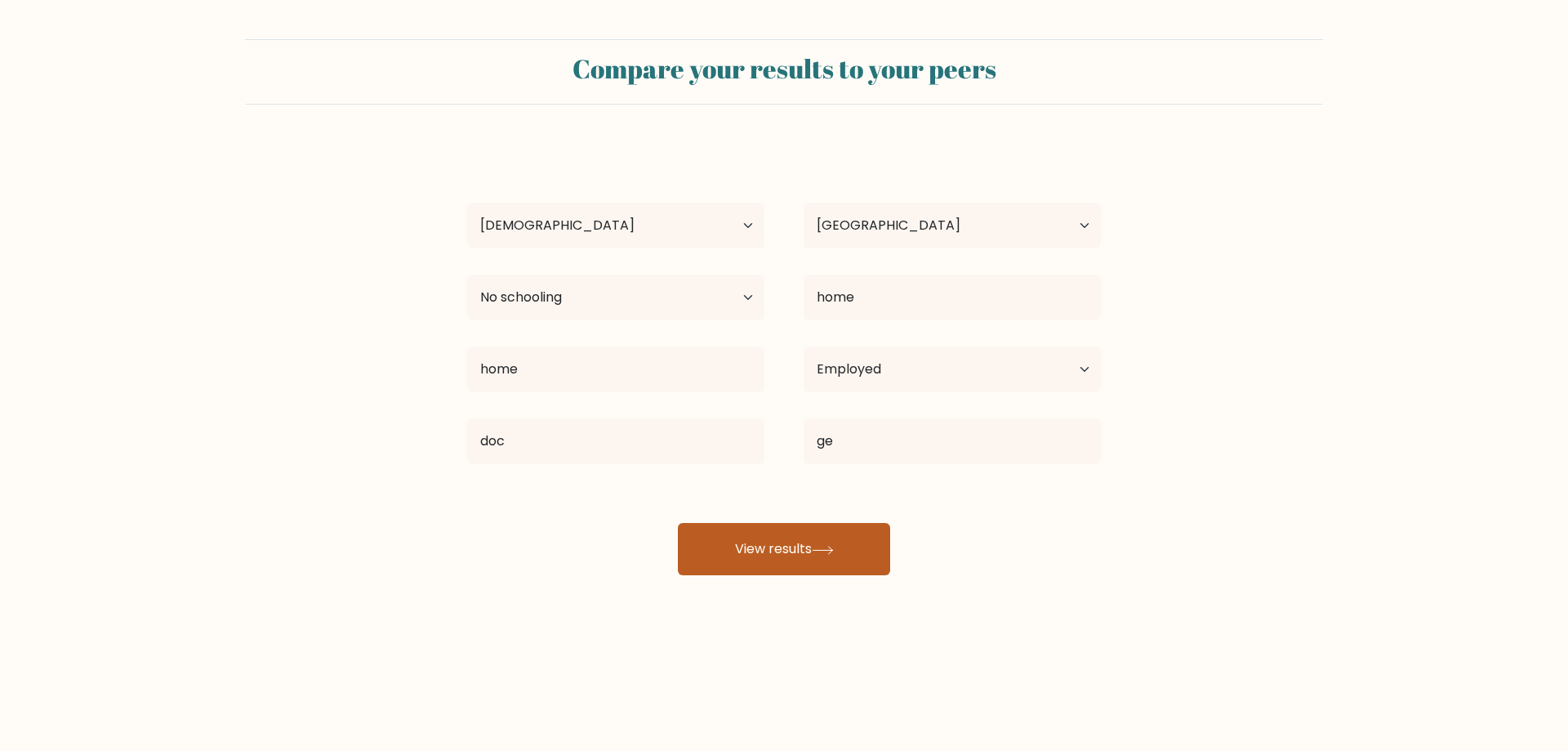
click at [873, 558] on button "View results" at bounding box center [784, 548] width 212 height 52
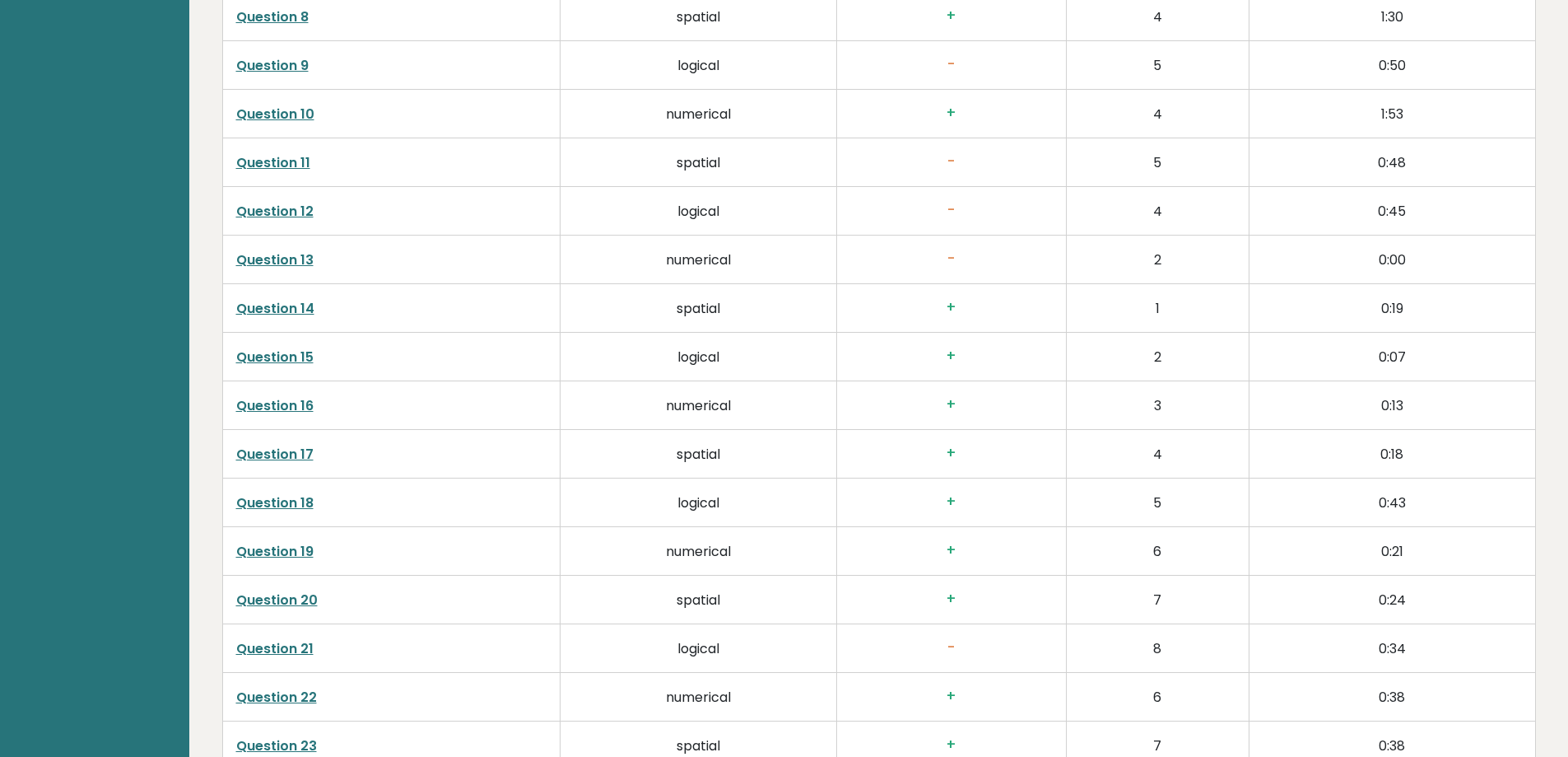
scroll to position [2555, 0]
